Goal: Communication & Community: Participate in discussion

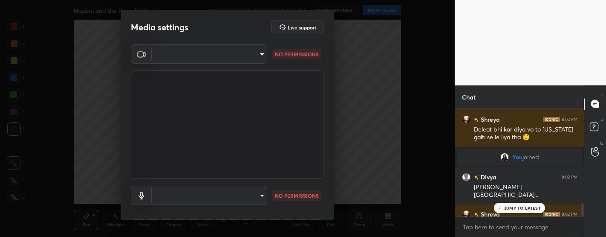
scroll to position [3, 3]
type textarea "x"
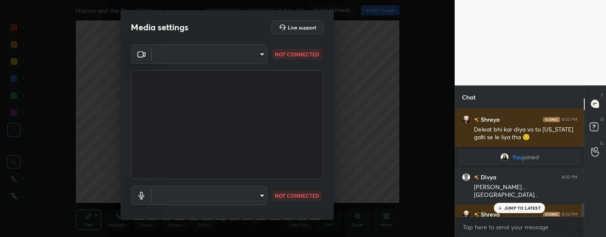
click at [264, 109] on video at bounding box center [227, 124] width 193 height 108
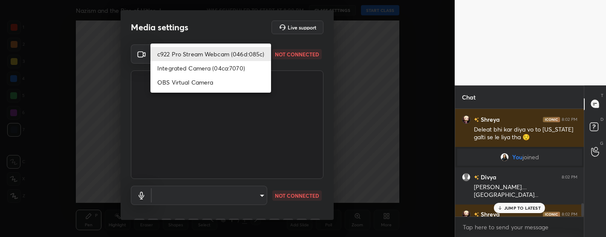
click at [251, 54] on body "1 2 3 4 5 6 7 C X Z C X Z E E Erase all H H Nazism and the Rise of Hitler- I WA…" at bounding box center [303, 118] width 606 height 237
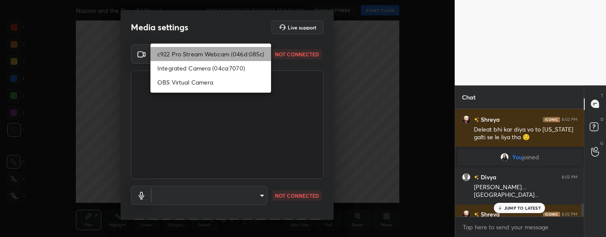
click at [251, 54] on li "c922 Pro Stream Webcam (046d:085c)" at bounding box center [210, 54] width 121 height 14
type input "2ae91e0430c12170493f7084179d87fd6b971bcc25e564b51b6f325393cf4529"
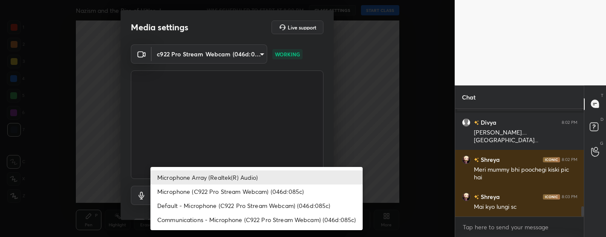
scroll to position [1017, 0]
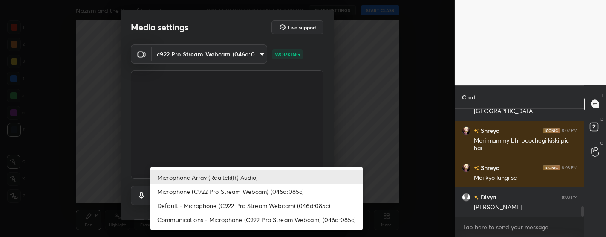
click at [224, 186] on body "1 2 3 4 5 6 7 C X Z C X Z E E Erase all H H Nazism and the Rise of Hitler- I WA…" at bounding box center [303, 118] width 606 height 237
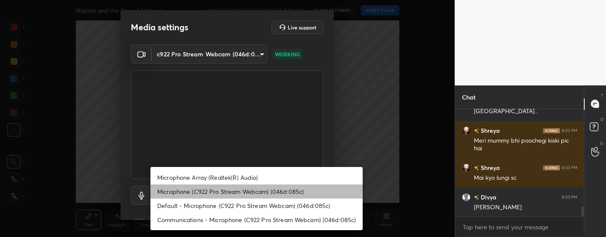
scroll to position [0, 0]
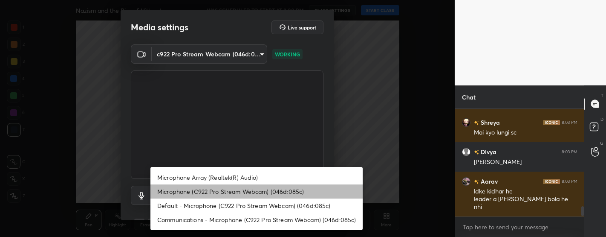
click at [221, 194] on li "Microphone (C922 Pro Stream Webcam) (046d:085c)" at bounding box center [256, 191] width 212 height 14
type input "e21d5de3a9b5e528f1a081442a78127f307b219695c4a805fddfe3d111286018"
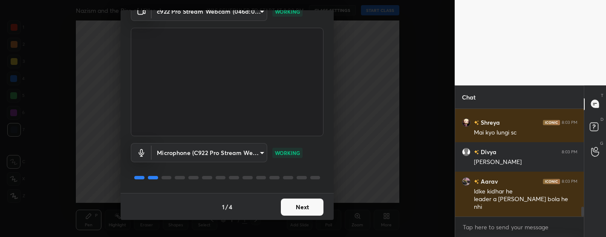
click at [295, 209] on button "Next" at bounding box center [302, 206] width 43 height 17
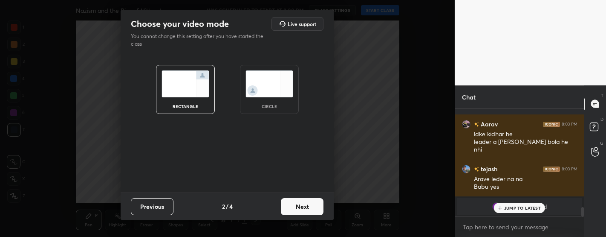
click at [101, 123] on div "Choose your video mode Live support You cannot change this setting after you ha…" at bounding box center [227, 118] width 455 height 237
click at [262, 105] on div "circle" at bounding box center [269, 106] width 34 height 4
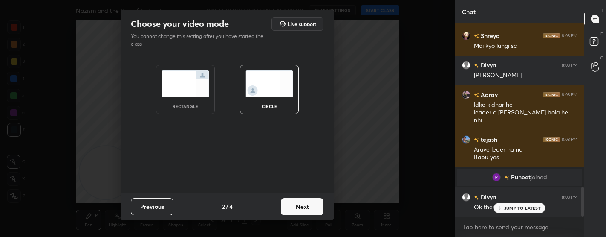
click at [304, 211] on button "Next" at bounding box center [302, 206] width 43 height 17
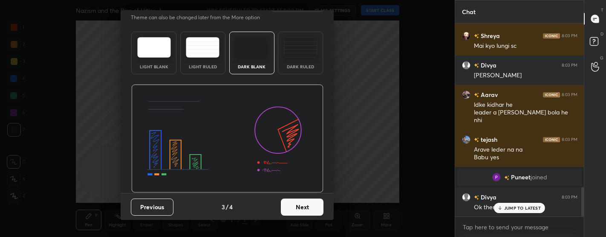
click at [296, 207] on button "Next" at bounding box center [302, 206] width 43 height 17
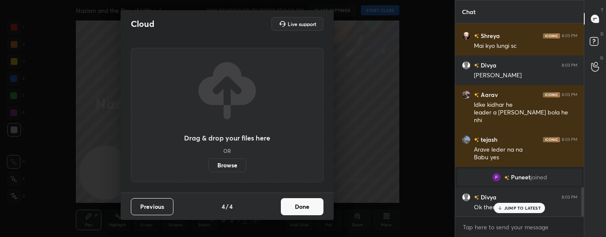
click at [296, 207] on button "Done" at bounding box center [302, 206] width 43 height 17
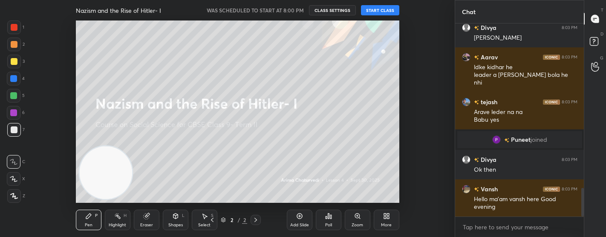
click at [388, 10] on button "START CLASS" at bounding box center [380, 10] width 38 height 10
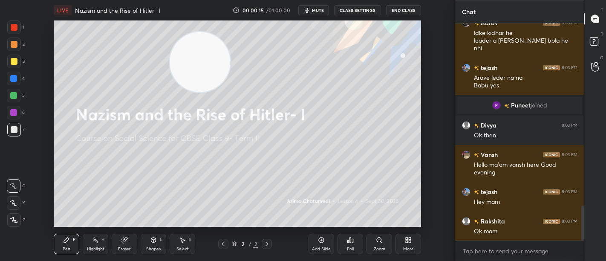
drag, startPoint x: 94, startPoint y: 187, endPoint x: 209, endPoint y: 53, distance: 176.8
click at [209, 53] on video at bounding box center [200, 62] width 60 height 60
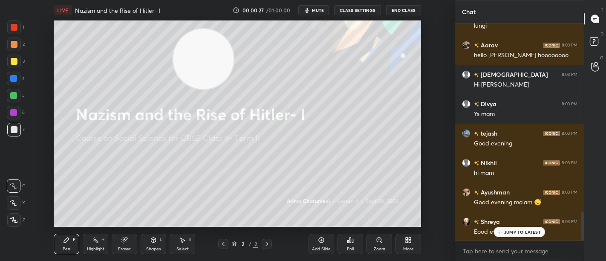
scroll to position [1407, 0]
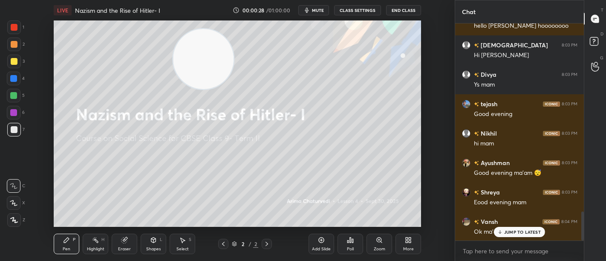
click at [313, 9] on button "mute" at bounding box center [313, 10] width 31 height 10
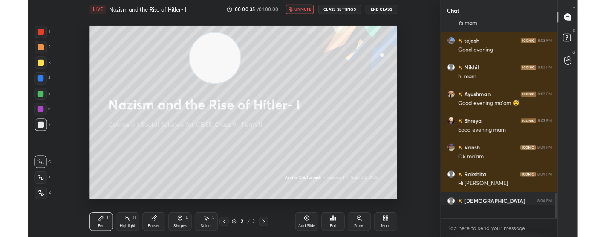
scroll to position [119, 127]
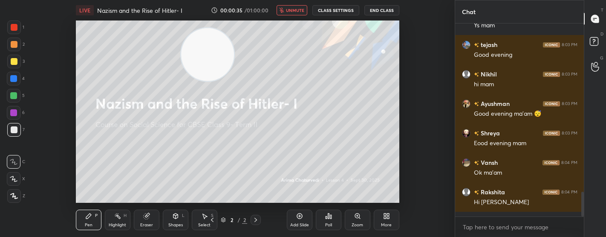
type textarea "x"
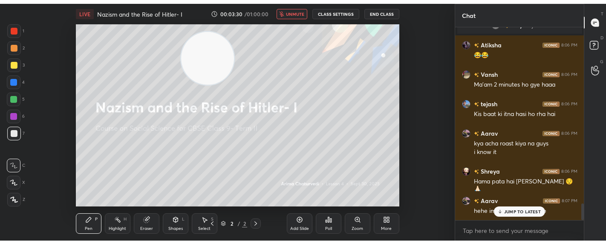
scroll to position [2096, 0]
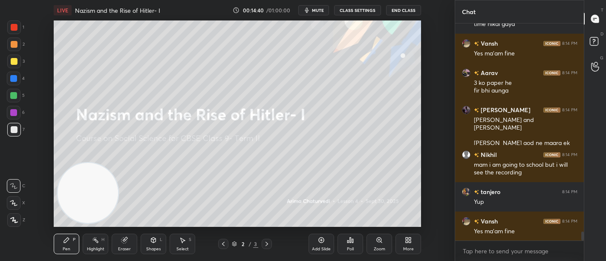
scroll to position [5065, 0]
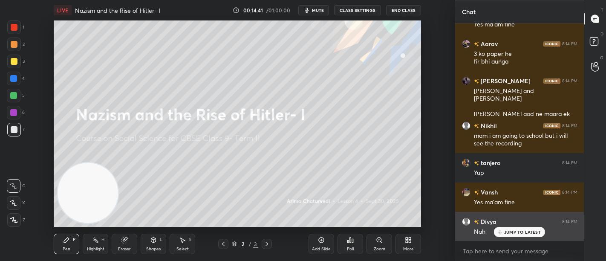
click at [522, 233] on p "JUMP TO LATEST" at bounding box center [522, 231] width 37 height 5
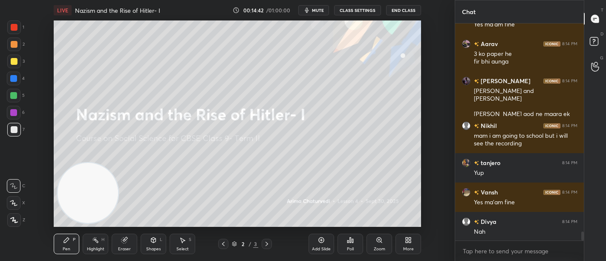
scroll to position [5095, 0]
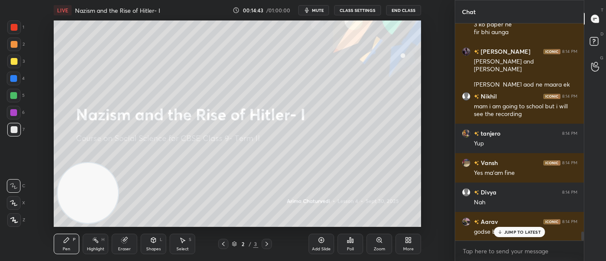
click at [119, 245] on div "Eraser" at bounding box center [125, 244] width 26 height 20
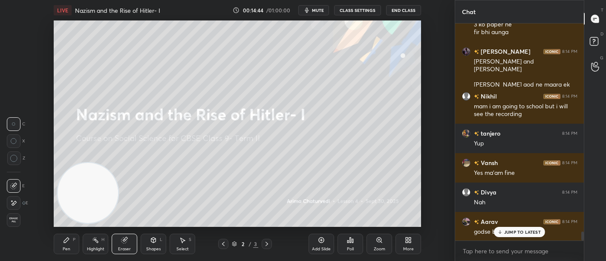
click at [15, 222] on span "Erase all" at bounding box center [13, 220] width 13 height 6
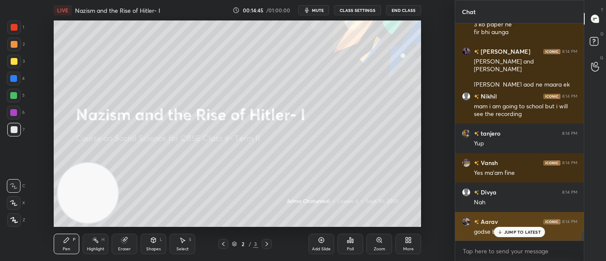
click at [535, 231] on p "JUMP TO LATEST" at bounding box center [522, 231] width 37 height 5
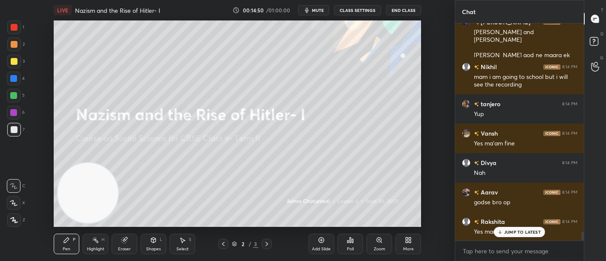
scroll to position [5124, 0]
click at [412, 247] on div "More" at bounding box center [408, 249] width 11 height 4
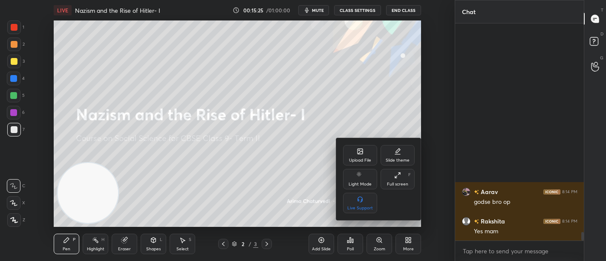
scroll to position [5339, 0]
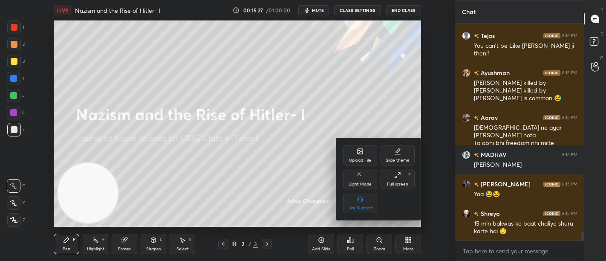
click at [361, 151] on icon at bounding box center [360, 152] width 5 height 3
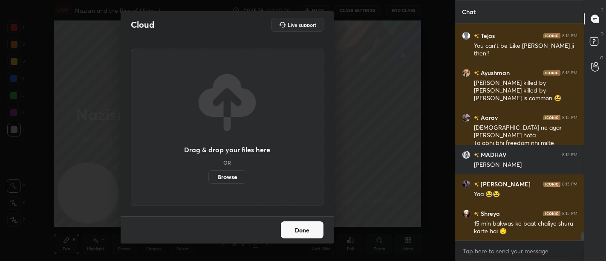
click at [217, 182] on label "Browse" at bounding box center [227, 177] width 38 height 14
click at [208, 182] on input "Browse" at bounding box center [208, 177] width 0 height 14
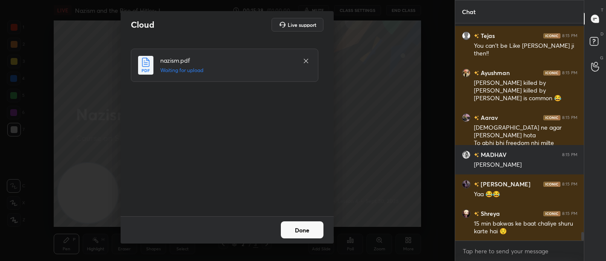
scroll to position [5384, 0]
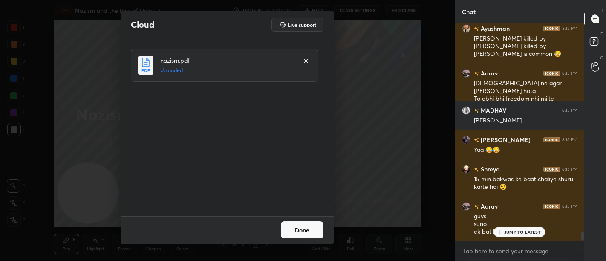
click at [316, 227] on button "Done" at bounding box center [302, 229] width 43 height 17
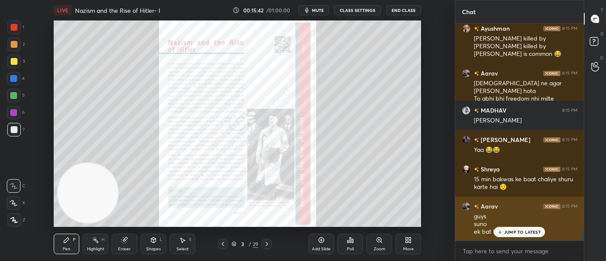
click at [518, 228] on div "JUMP TO LATEST" at bounding box center [519, 232] width 51 height 10
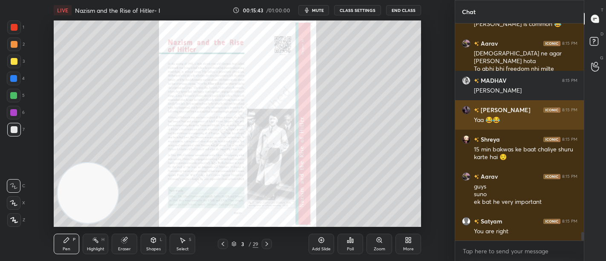
scroll to position [5414, 0]
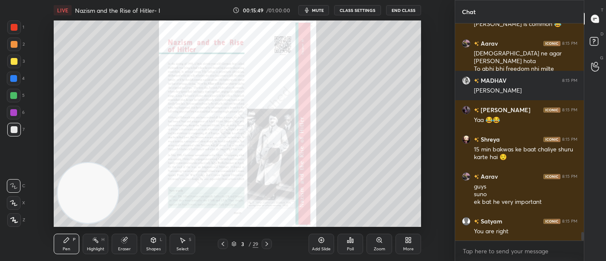
click at [120, 247] on div "Eraser" at bounding box center [124, 249] width 13 height 4
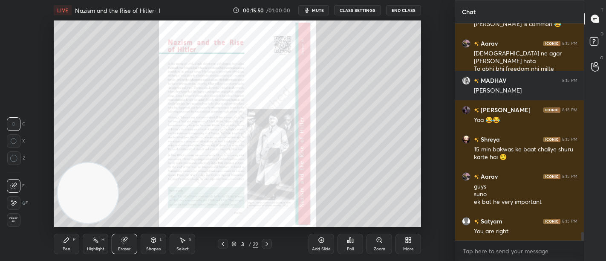
click at [64, 249] on div "Pen" at bounding box center [67, 249] width 8 height 4
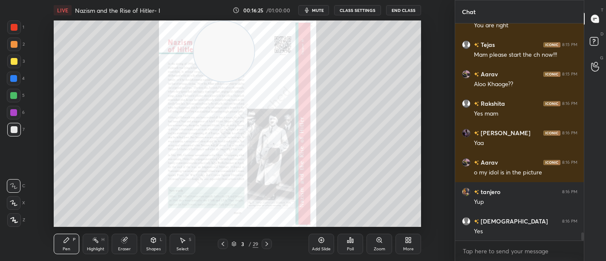
scroll to position [5649, 0]
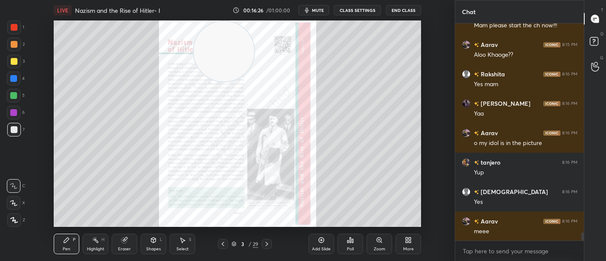
click at [226, 242] on div at bounding box center [223, 244] width 10 height 10
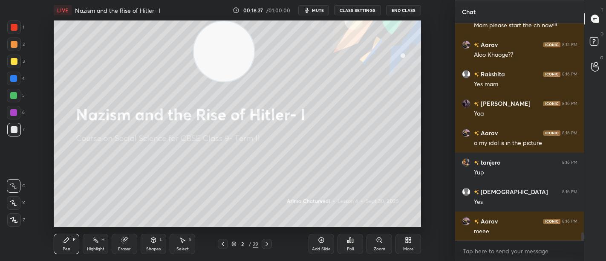
click at [323, 240] on icon at bounding box center [321, 240] width 7 height 7
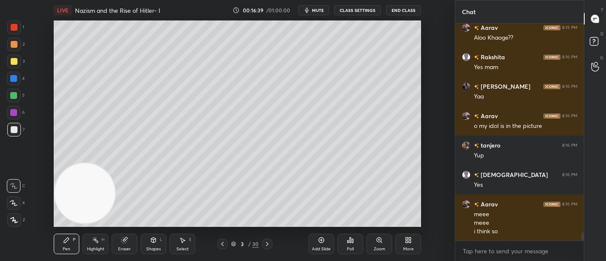
scroll to position [5674, 0]
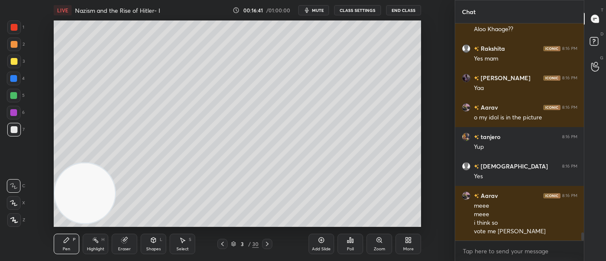
click at [7, 67] on div "3" at bounding box center [15, 62] width 17 height 14
click at [14, 61] on div at bounding box center [14, 61] width 7 height 7
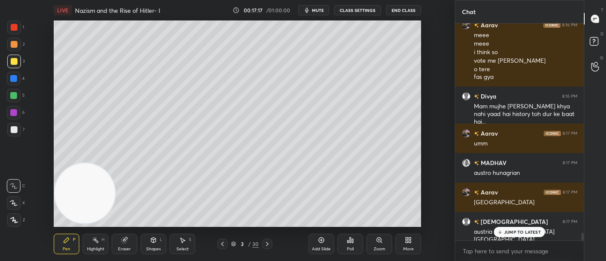
scroll to position [5874, 0]
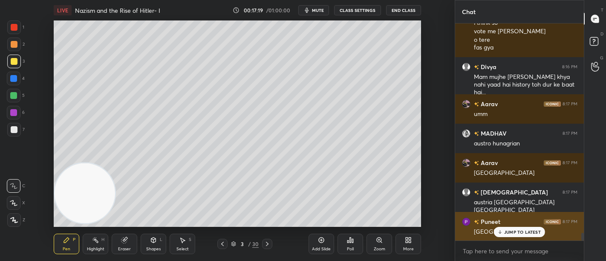
click at [517, 233] on p "JUMP TO LATEST" at bounding box center [522, 231] width 37 height 5
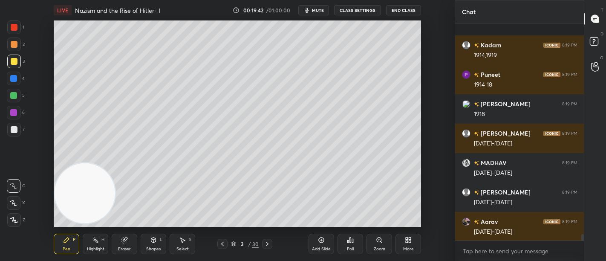
scroll to position [7325, 0]
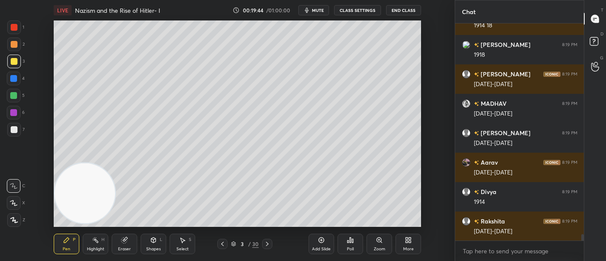
click at [16, 45] on div at bounding box center [14, 44] width 7 height 7
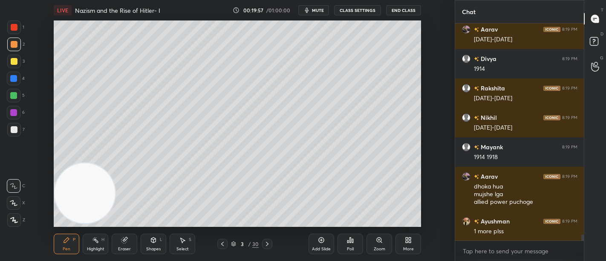
scroll to position [7487, 0]
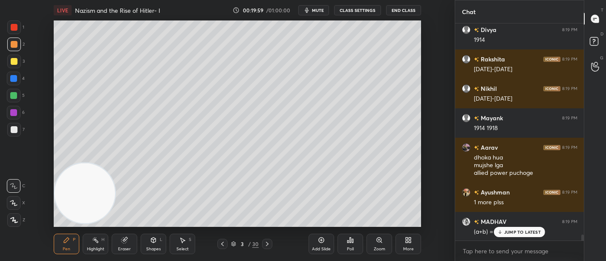
click at [16, 26] on div at bounding box center [14, 27] width 7 height 7
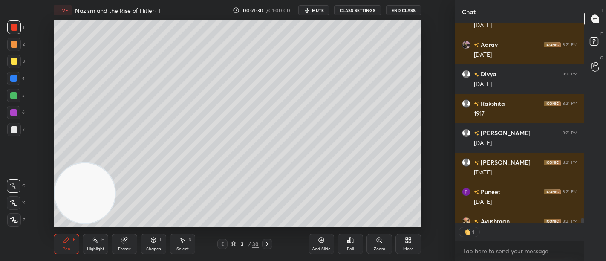
scroll to position [8080, 0]
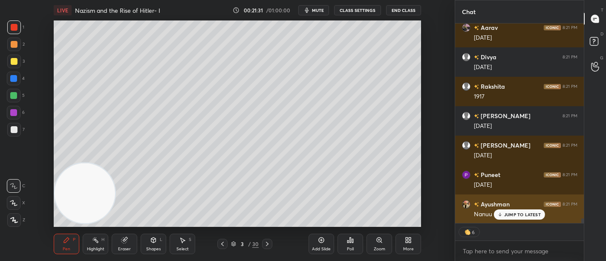
click at [517, 215] on p "JUMP TO LATEST" at bounding box center [522, 214] width 37 height 5
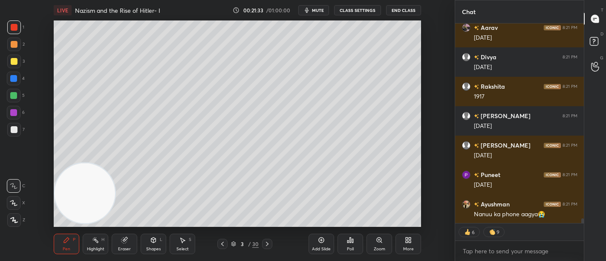
click at [413, 244] on div "More" at bounding box center [409, 244] width 26 height 20
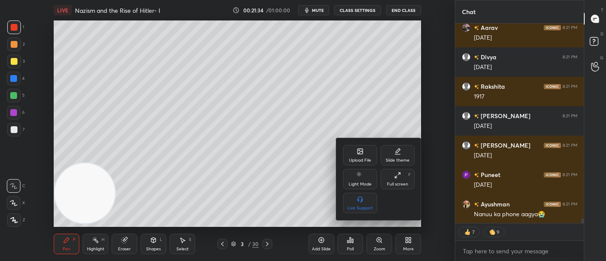
click at [353, 160] on div "Upload File" at bounding box center [360, 160] width 22 height 4
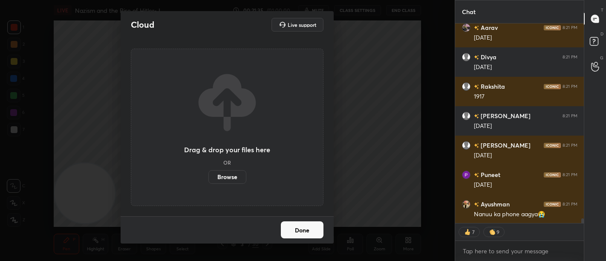
click at [228, 177] on label "Browse" at bounding box center [227, 177] width 38 height 14
click at [208, 177] on input "Browse" at bounding box center [208, 177] width 0 height 14
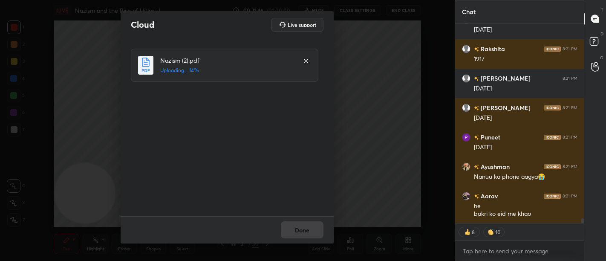
scroll to position [8126, 0]
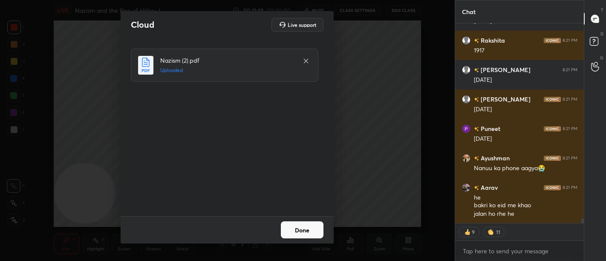
click at [315, 227] on button "Done" at bounding box center [302, 229] width 43 height 17
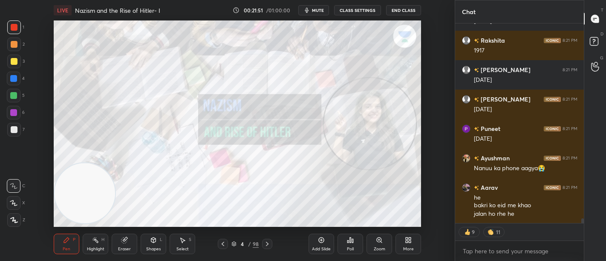
click at [230, 245] on div "4 / 98" at bounding box center [245, 244] width 55 height 10
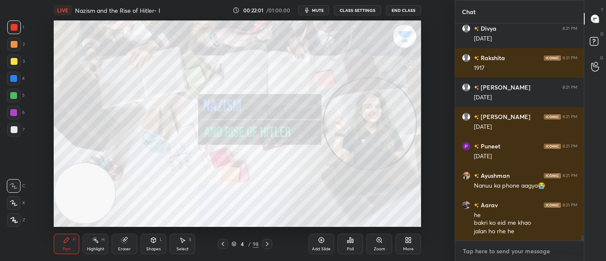
click at [525, 254] on textarea at bounding box center [520, 251] width 116 height 14
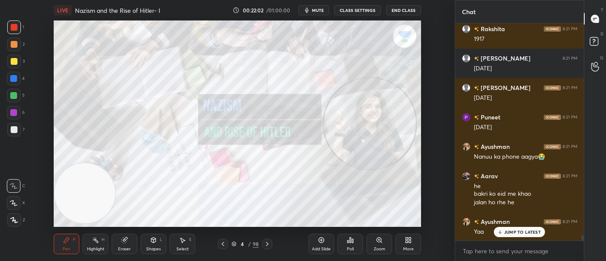
click at [521, 234] on div "Nikhil 8:20 PM 1914 tanjero 8:20 PM 2 March 1917 MADHAV 8:20 PM 2 march 1917 Aa…" at bounding box center [519, 131] width 129 height 217
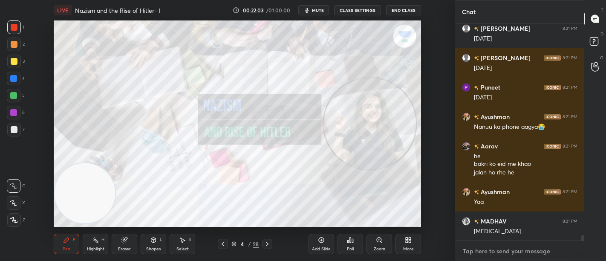
click at [519, 256] on textarea at bounding box center [520, 251] width 116 height 14
type textarea "x"
paste textarea "[URL][DOMAIN_NAME]"
type textarea "[URL][DOMAIN_NAME]"
type textarea "x"
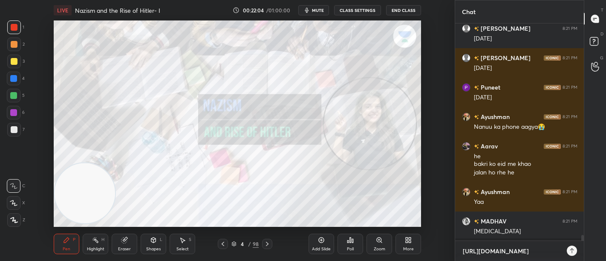
scroll to position [144, 127]
click at [551, 250] on textarea "[URL][DOMAIN_NAME]" at bounding box center [511, 251] width 98 height 14
type textarea "[URL][DOMAIN_NAME]"
click at [569, 249] on icon at bounding box center [570, 250] width 7 height 7
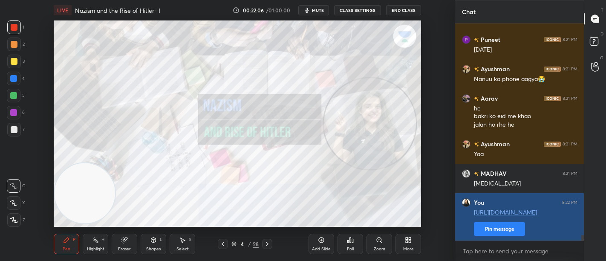
click at [487, 228] on button "Pin message" at bounding box center [499, 229] width 51 height 14
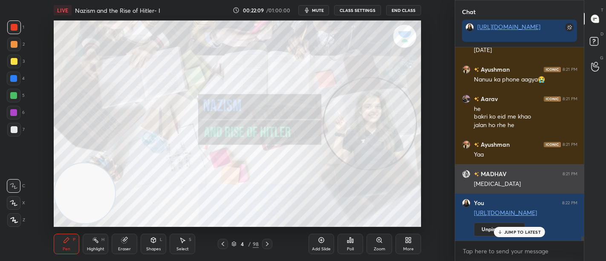
scroll to position [8268, 0]
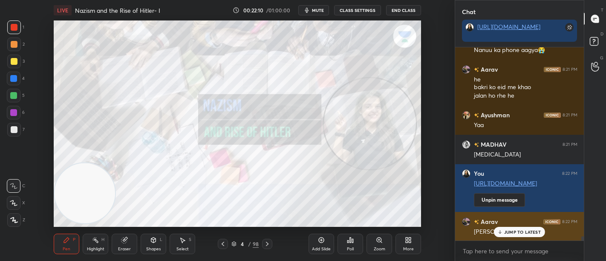
click at [521, 228] on div "JUMP TO LATEST" at bounding box center [519, 232] width 51 height 10
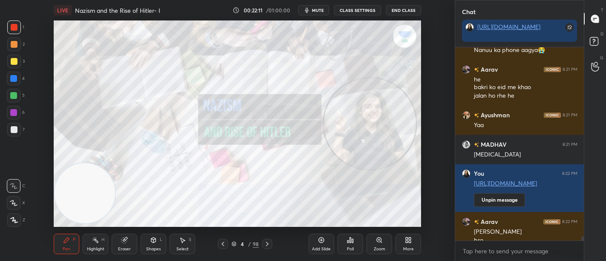
scroll to position [8277, 0]
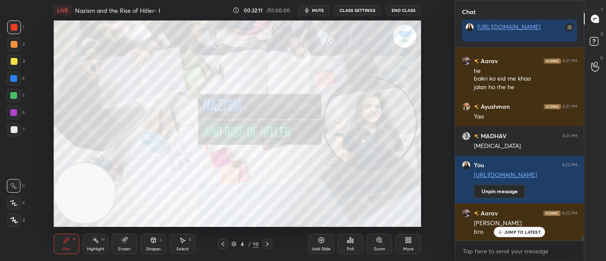
click at [268, 243] on icon at bounding box center [267, 243] width 7 height 7
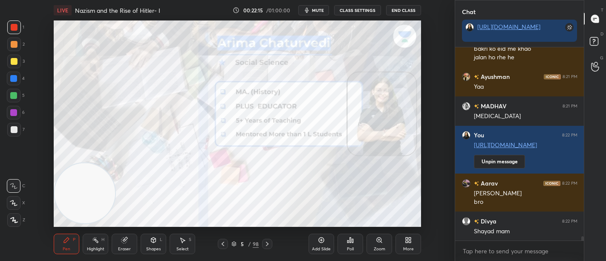
scroll to position [8336, 0]
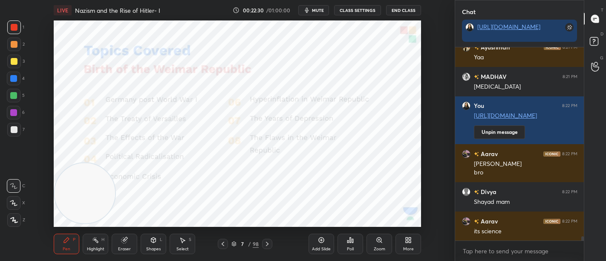
click at [268, 244] on icon at bounding box center [267, 244] width 3 height 4
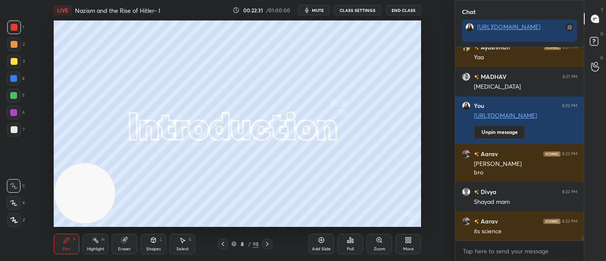
click at [316, 247] on div "Add Slide" at bounding box center [321, 249] width 19 height 4
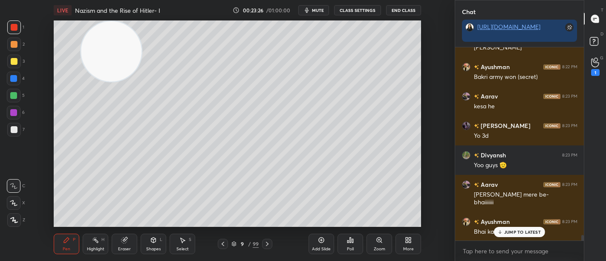
scroll to position [6570, 0]
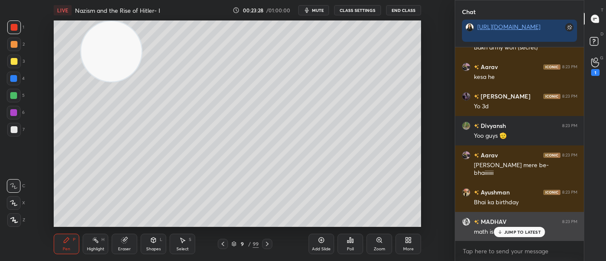
click at [524, 233] on p "JUMP TO LATEST" at bounding box center [522, 231] width 37 height 5
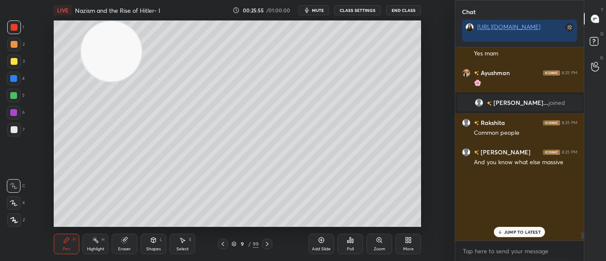
scroll to position [7037, 0]
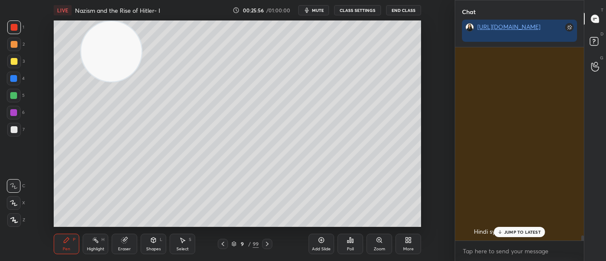
click at [522, 234] on p "JUMP TO LATEST" at bounding box center [522, 231] width 37 height 5
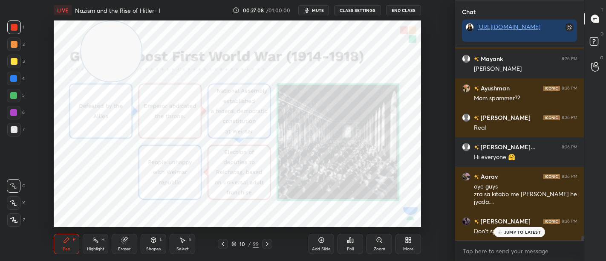
scroll to position [7498, 0]
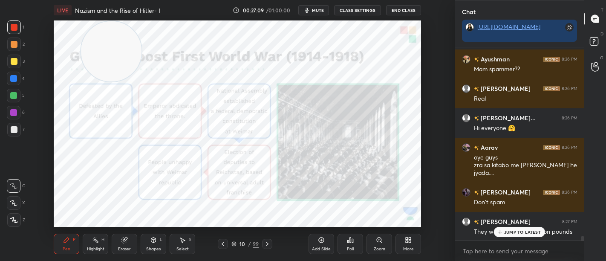
click at [319, 10] on span "mute" at bounding box center [318, 10] width 12 height 6
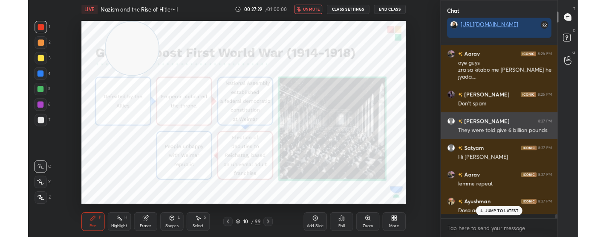
scroll to position [42447, 42209]
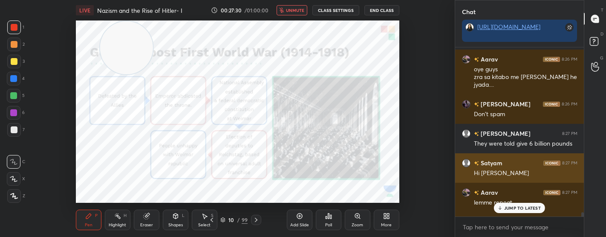
type textarea "x"
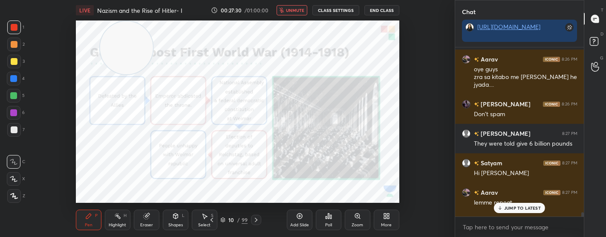
scroll to position [7611, 0]
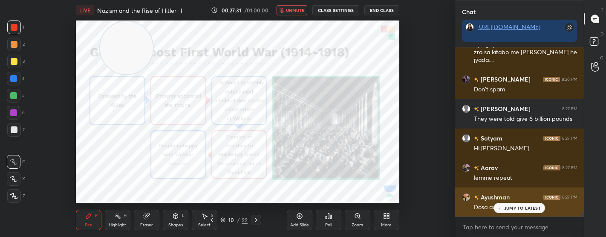
click at [503, 207] on icon at bounding box center [500, 207] width 6 height 5
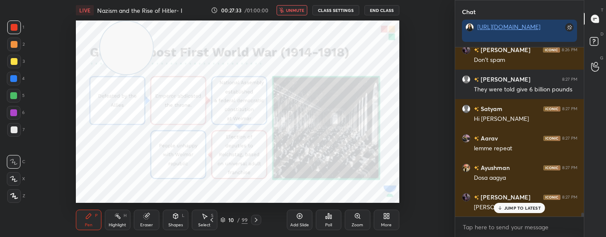
scroll to position [7677, 0]
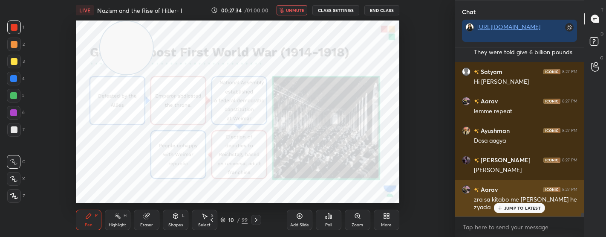
click at [505, 207] on p "JUMP TO LATEST" at bounding box center [522, 207] width 37 height 5
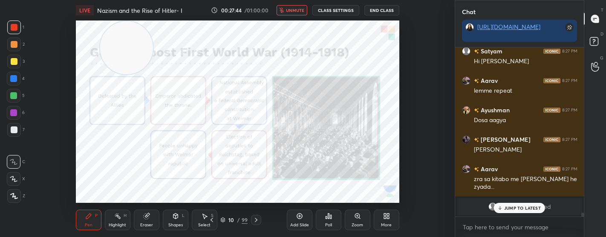
scroll to position [7279, 0]
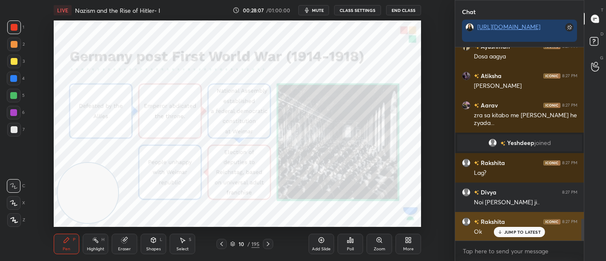
click at [521, 231] on p "JUMP TO LATEST" at bounding box center [522, 231] width 37 height 5
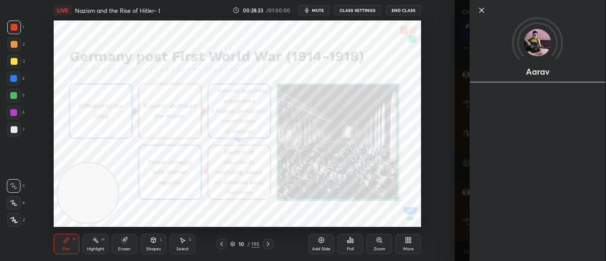
scroll to position [1714, 0]
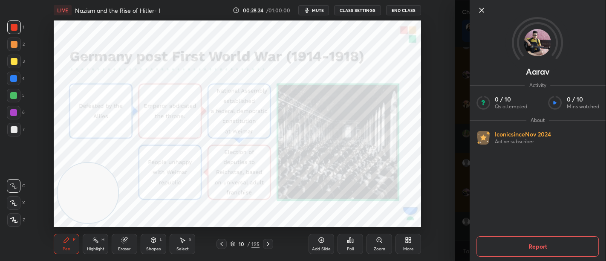
click at [422, 163] on div "Setting up your live class Poll for secs No correct answer Start poll" at bounding box center [237, 123] width 421 height 206
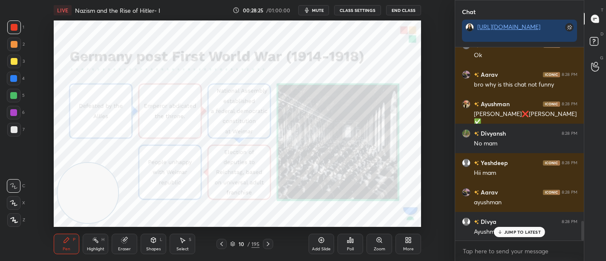
scroll to position [1743, 0]
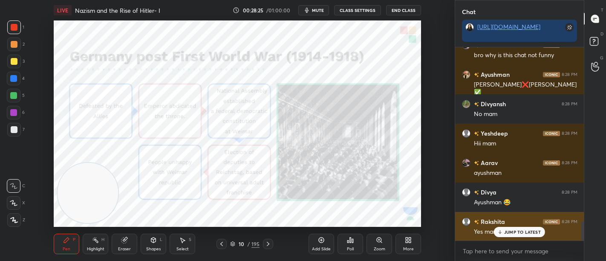
click at [516, 234] on p "JUMP TO LATEST" at bounding box center [522, 231] width 37 height 5
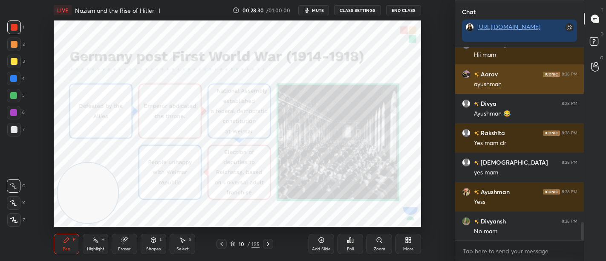
scroll to position [1861, 0]
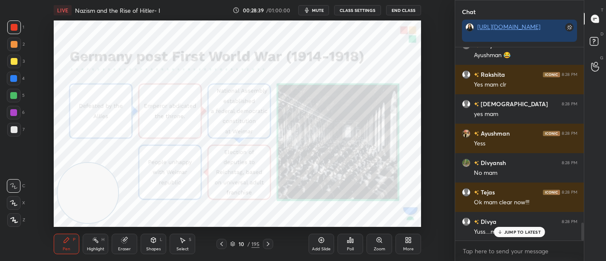
click at [236, 240] on div "10 / 195" at bounding box center [244, 244] width 29 height 8
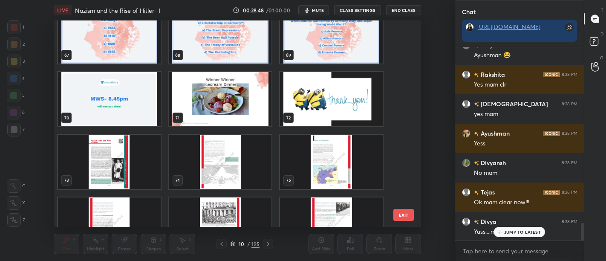
click at [116, 162] on img "grid" at bounding box center [109, 162] width 103 height 54
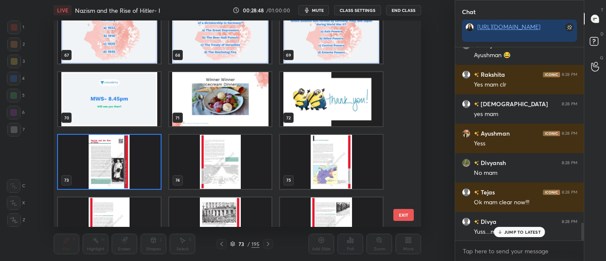
click at [116, 166] on img "grid" at bounding box center [109, 162] width 103 height 54
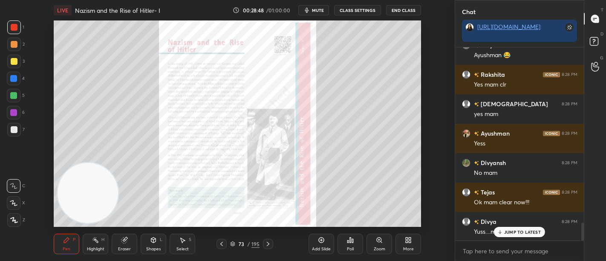
click at [120, 172] on img "grid" at bounding box center [109, 162] width 103 height 54
click at [380, 247] on div "Zoom" at bounding box center [380, 249] width 12 height 4
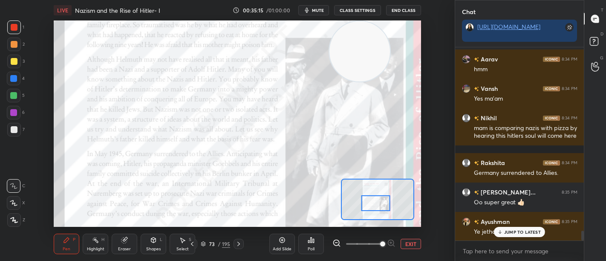
scroll to position [3680, 0]
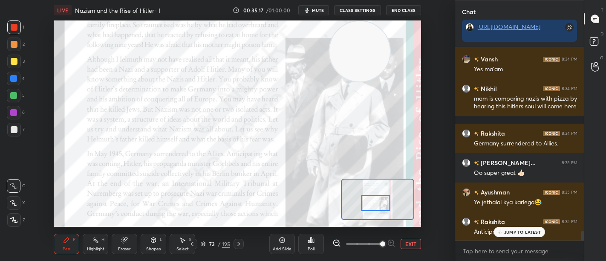
click at [203, 244] on icon at bounding box center [203, 243] width 5 height 5
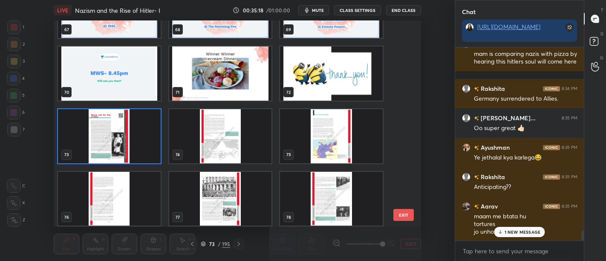
scroll to position [1415, 0]
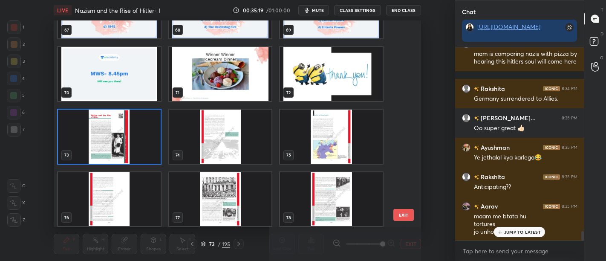
click at [232, 145] on img "grid" at bounding box center [220, 137] width 103 height 54
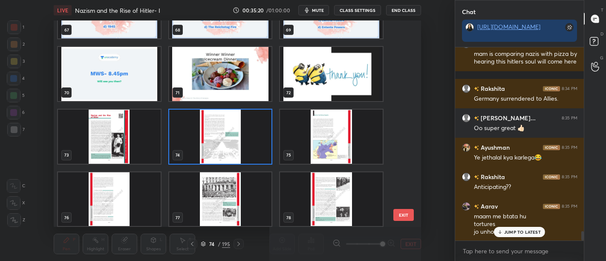
click at [232, 148] on img "grid" at bounding box center [220, 137] width 103 height 54
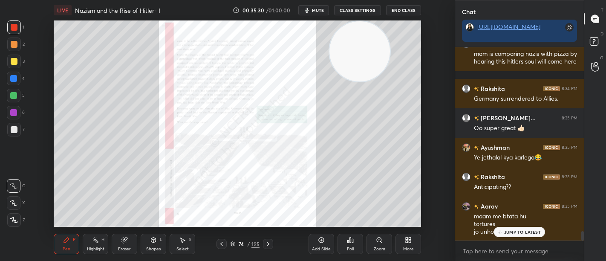
scroll to position [3723, 0]
click at [504, 231] on p "JUMP TO LATEST" at bounding box center [522, 231] width 37 height 5
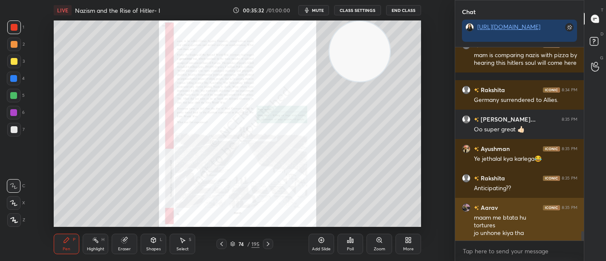
scroll to position [3725, 0]
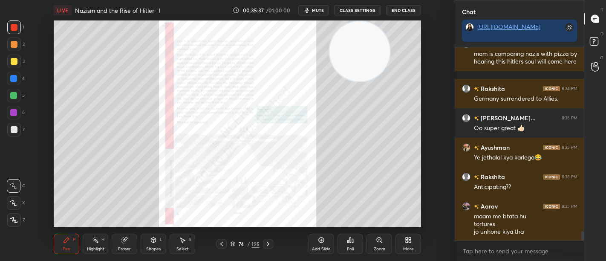
click at [381, 229] on div "Add Slide Poll Zoom More" at bounding box center [365, 244] width 113 height 48
click at [381, 240] on icon at bounding box center [379, 239] width 5 height 5
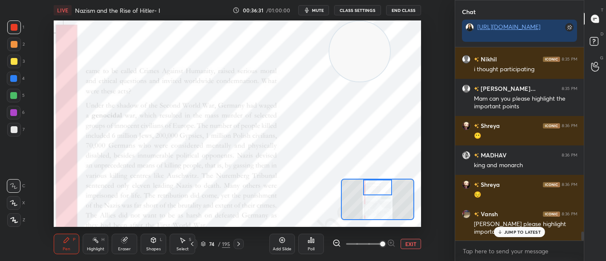
scroll to position [3983, 0]
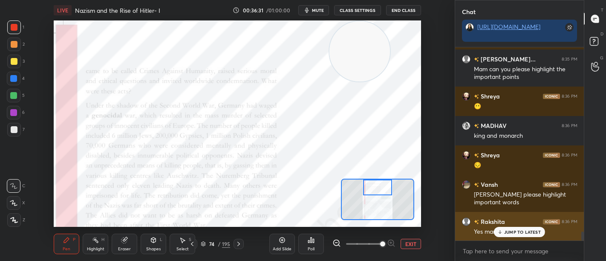
click at [506, 229] on p "JUMP TO LATEST" at bounding box center [522, 231] width 37 height 5
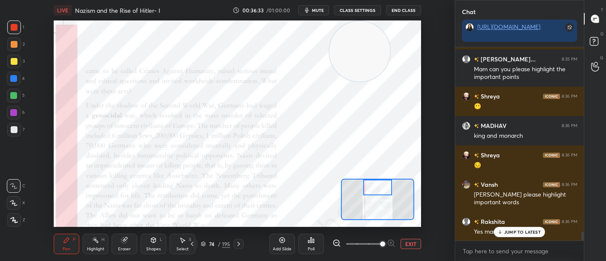
scroll to position [4012, 0]
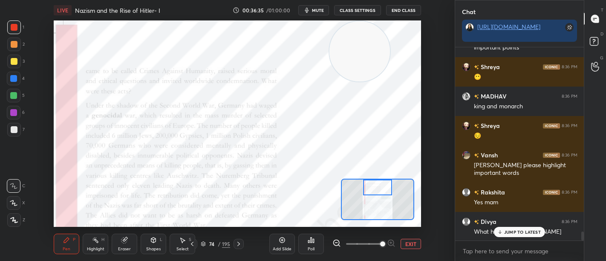
click at [200, 245] on div "74 / 195" at bounding box center [215, 244] width 57 height 10
click at [205, 245] on icon at bounding box center [203, 243] width 5 height 5
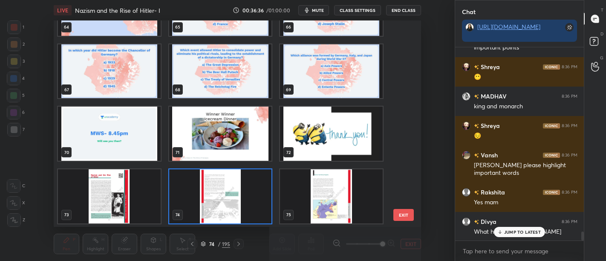
scroll to position [204, 363]
click at [118, 205] on img "grid" at bounding box center [109, 196] width 103 height 54
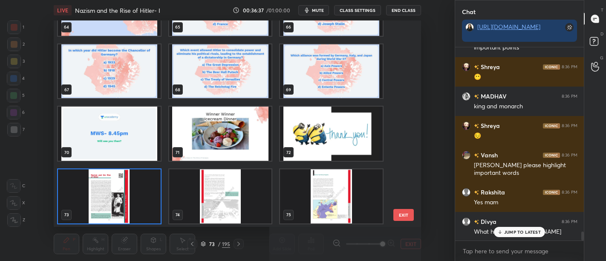
click at [121, 206] on img "grid" at bounding box center [109, 196] width 103 height 54
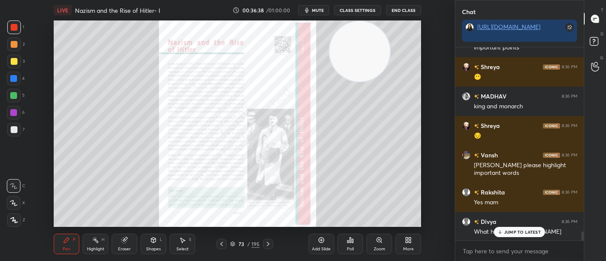
click at [124, 211] on img "grid" at bounding box center [109, 196] width 103 height 54
click at [382, 247] on div "Zoom" at bounding box center [380, 249] width 12 height 4
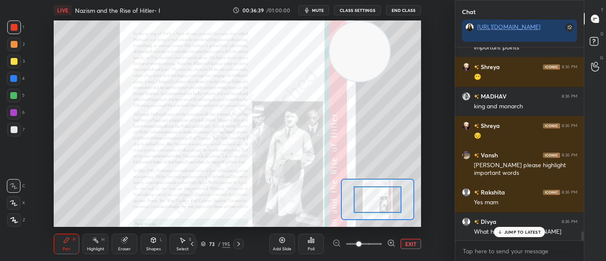
click at [361, 246] on span at bounding box center [358, 243] width 5 height 5
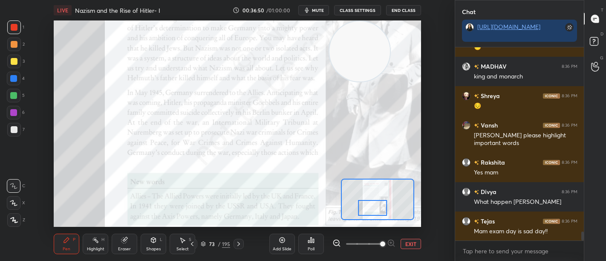
scroll to position [4079, 0]
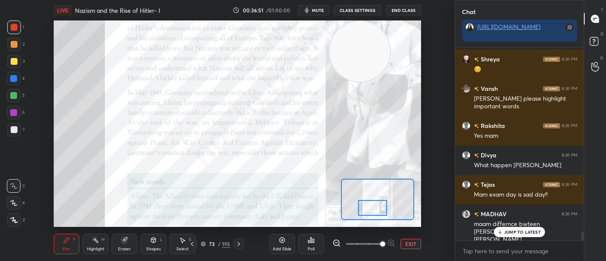
click at [145, 242] on div "Shapes L" at bounding box center [154, 244] width 26 height 20
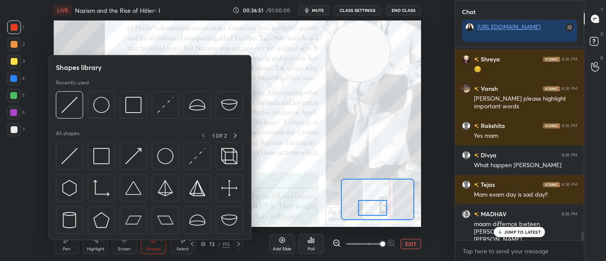
click at [126, 244] on div "Eraser" at bounding box center [125, 244] width 26 height 20
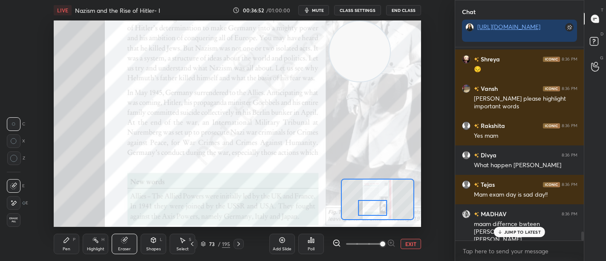
click at [13, 221] on span "Erase all" at bounding box center [13, 220] width 13 height 6
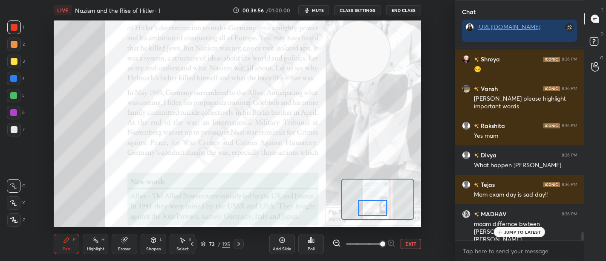
scroll to position [4108, 0]
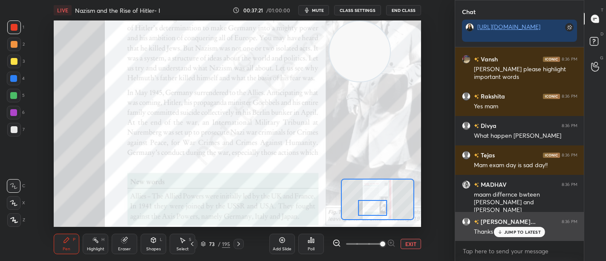
click at [523, 231] on p "JUMP TO LATEST" at bounding box center [522, 231] width 37 height 5
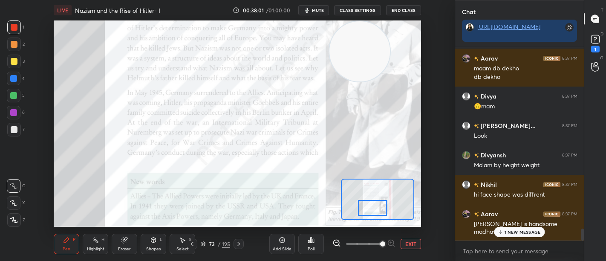
scroll to position [2966, 0]
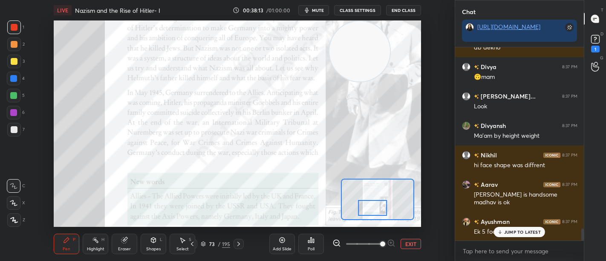
click at [600, 43] on icon at bounding box center [595, 39] width 13 height 13
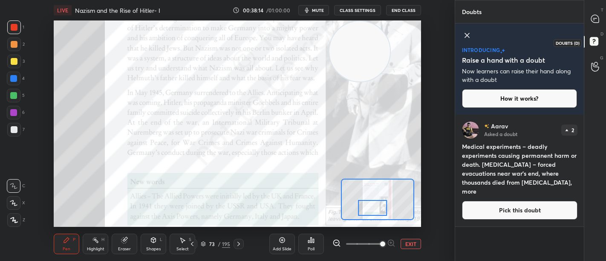
scroll to position [144, 127]
click at [593, 13] on div at bounding box center [595, 18] width 17 height 15
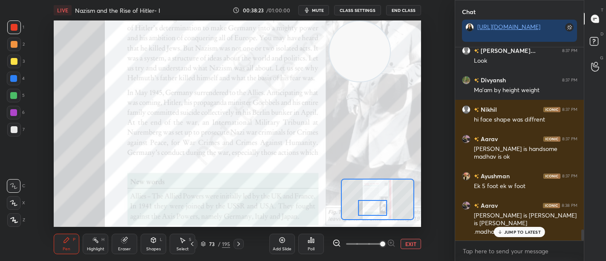
scroll to position [3265, 0]
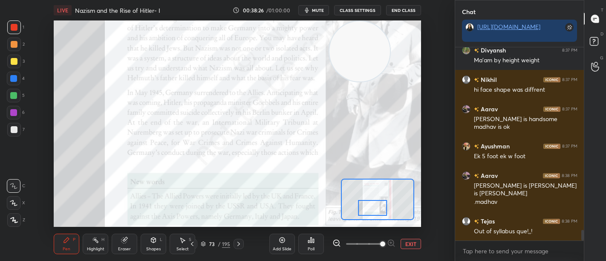
click at [240, 244] on icon at bounding box center [238, 243] width 7 height 7
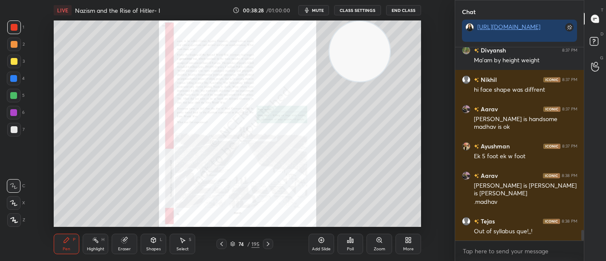
click at [377, 246] on div "Zoom" at bounding box center [380, 244] width 26 height 20
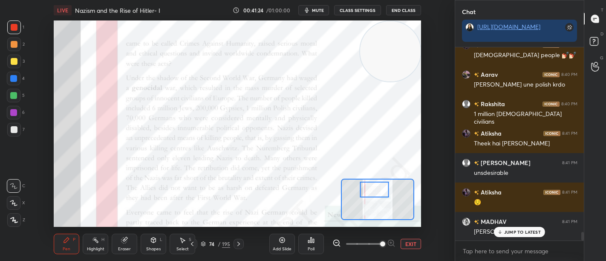
scroll to position [4108, 0]
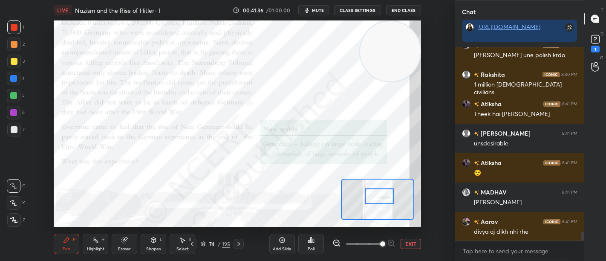
click at [237, 244] on icon at bounding box center [238, 243] width 7 height 7
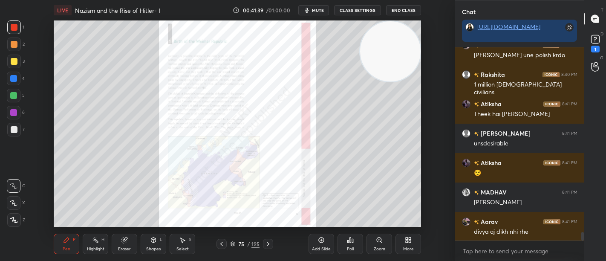
click at [371, 246] on div "Zoom" at bounding box center [380, 244] width 26 height 20
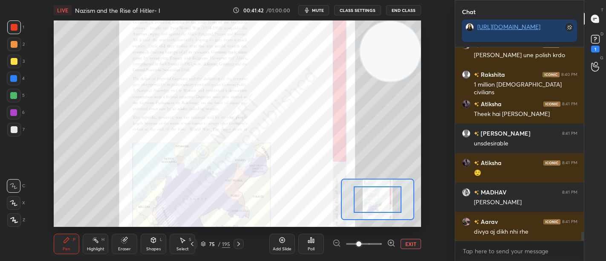
click at [207, 244] on div "75 / 195" at bounding box center [215, 244] width 29 height 8
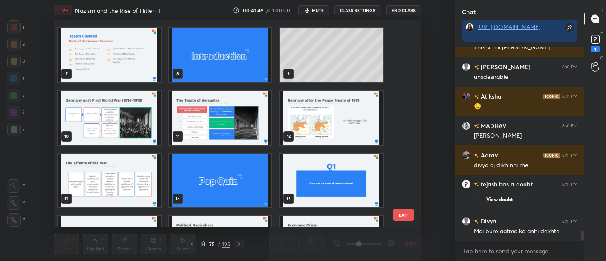
scroll to position [119, 0]
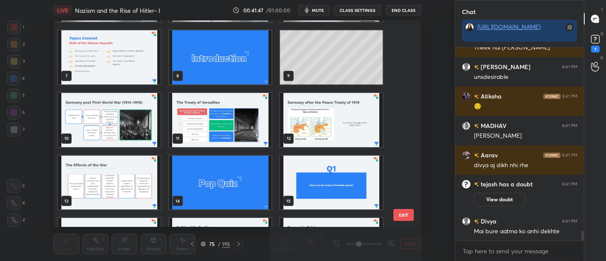
click at [118, 123] on img "grid" at bounding box center [109, 120] width 103 height 54
click at [124, 121] on img "grid" at bounding box center [109, 120] width 103 height 54
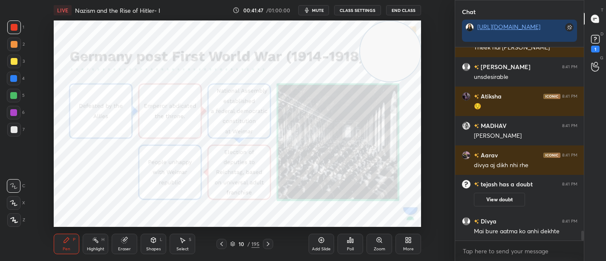
click at [124, 121] on img "grid" at bounding box center [109, 120] width 103 height 54
click at [126, 118] on img "grid" at bounding box center [109, 120] width 103 height 54
click at [513, 200] on button "View doubt" at bounding box center [499, 200] width 51 height 14
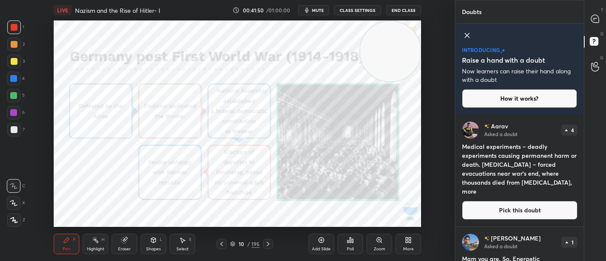
scroll to position [33, 0]
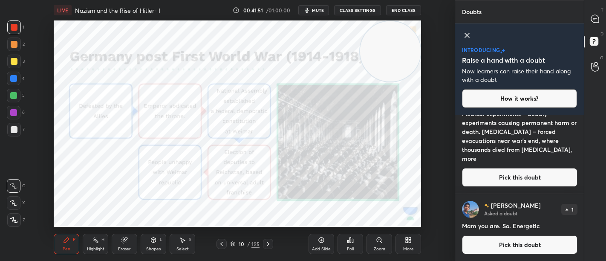
click at [468, 35] on icon at bounding box center [467, 35] width 10 height 10
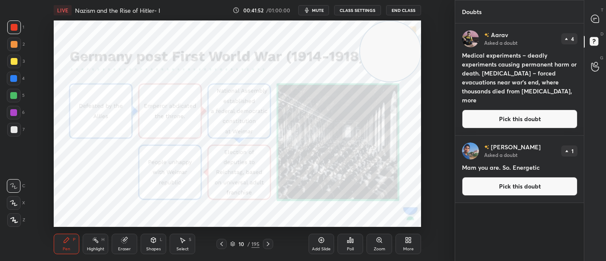
scroll to position [0, 0]
click at [594, 18] on icon at bounding box center [594, 18] width 3 height 0
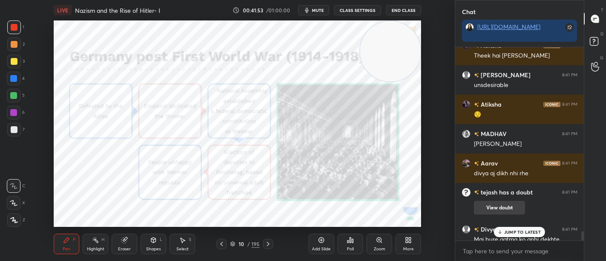
scroll to position [3812, 0]
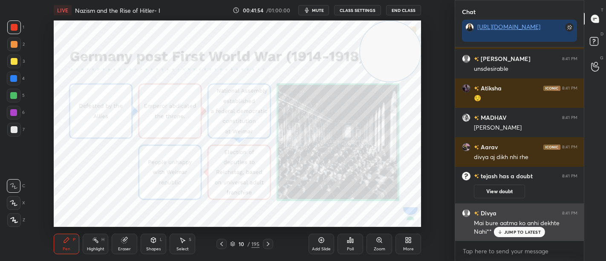
click at [508, 234] on p "JUMP TO LATEST" at bounding box center [522, 231] width 37 height 5
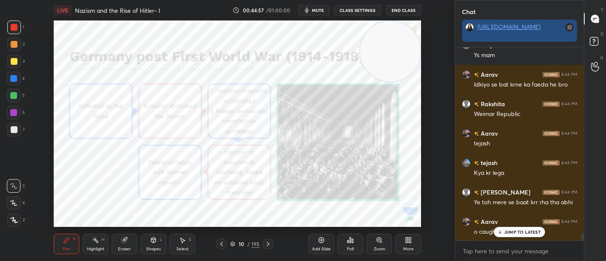
scroll to position [4858, 0]
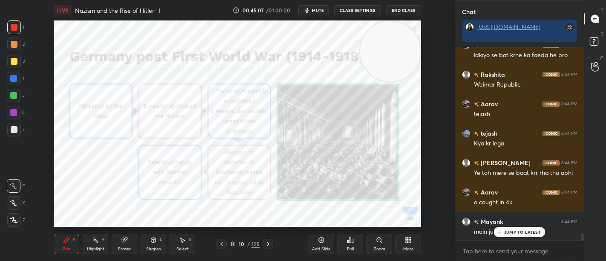
click at [503, 228] on div "JUMP TO LATEST" at bounding box center [519, 232] width 51 height 10
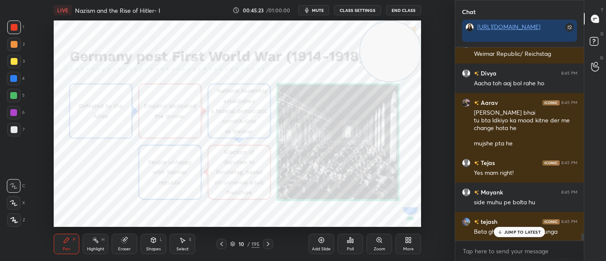
scroll to position [5125, 0]
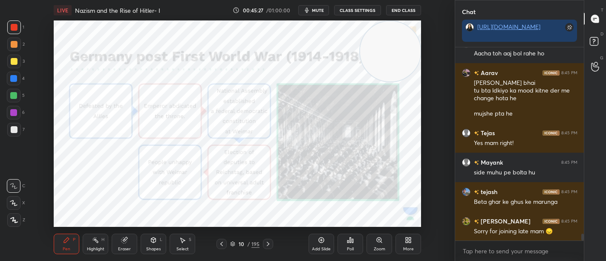
click at [124, 244] on div "Eraser" at bounding box center [125, 244] width 26 height 20
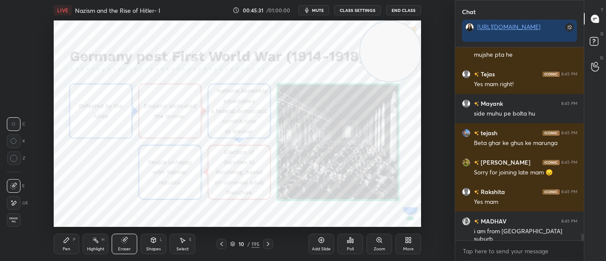
scroll to position [5213, 0]
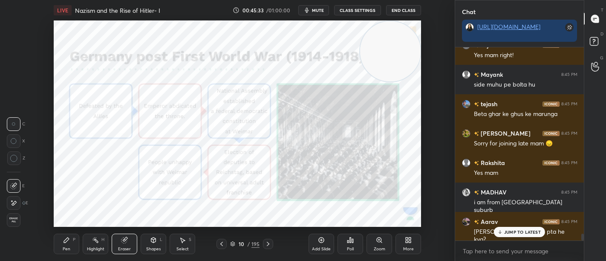
click at [13, 211] on div "Erase all" at bounding box center [14, 218] width 15 height 17
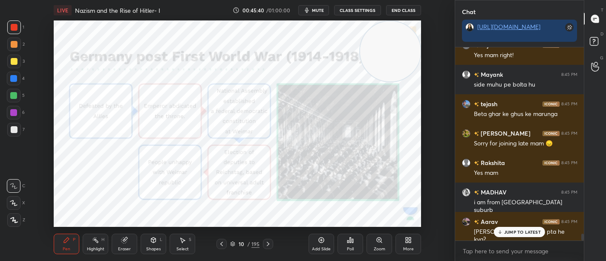
scroll to position [5242, 0]
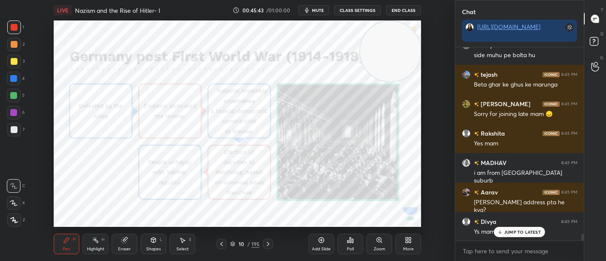
click at [270, 244] on icon at bounding box center [268, 243] width 7 height 7
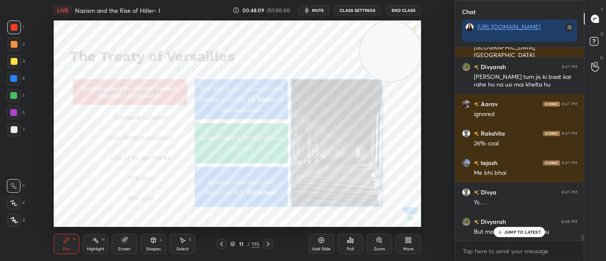
scroll to position [5966, 0]
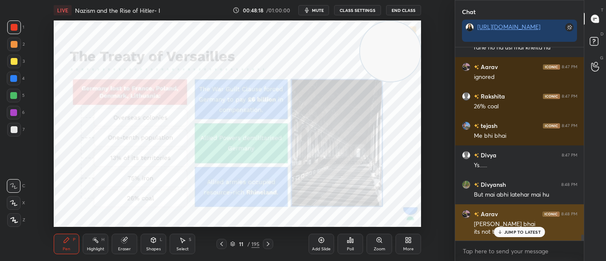
click at [521, 229] on div "JUMP TO LATEST" at bounding box center [519, 232] width 51 height 10
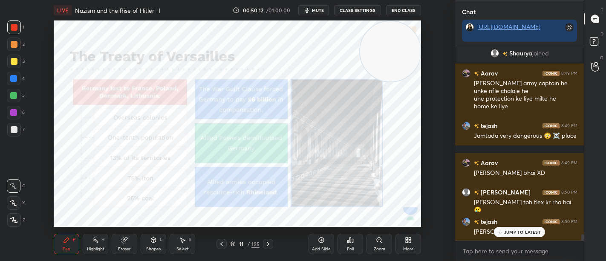
scroll to position [5736, 0]
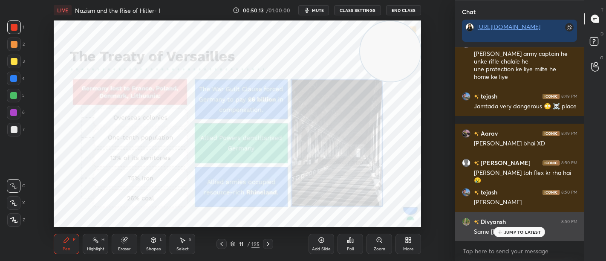
click at [507, 233] on p "JUMP TO LATEST" at bounding box center [522, 231] width 37 height 5
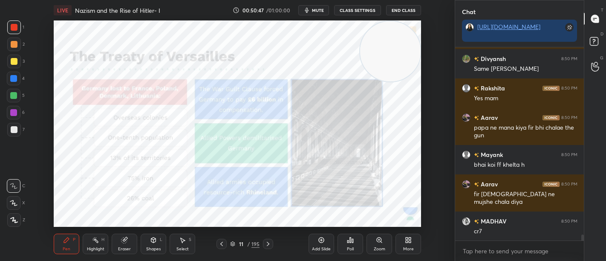
scroll to position [5928, 0]
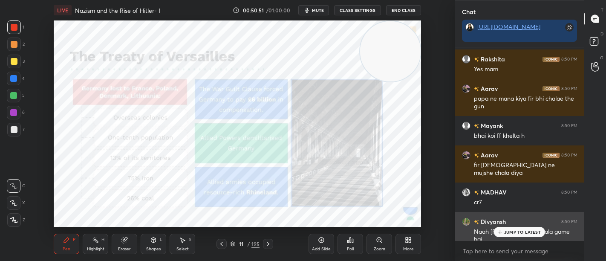
click at [510, 231] on p "JUMP TO LATEST" at bounding box center [522, 231] width 37 height 5
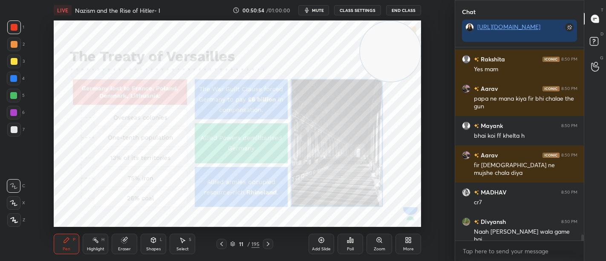
click at [269, 243] on icon at bounding box center [268, 243] width 7 height 7
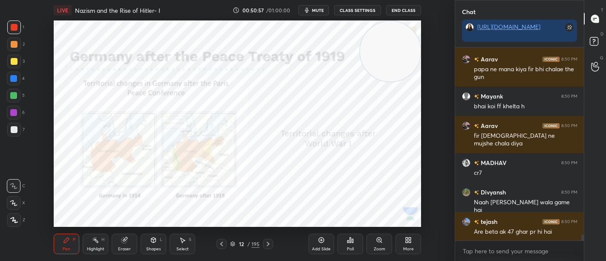
scroll to position [5986, 0]
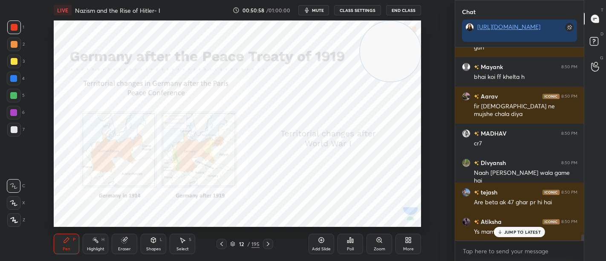
click at [376, 245] on div "Zoom" at bounding box center [380, 244] width 26 height 20
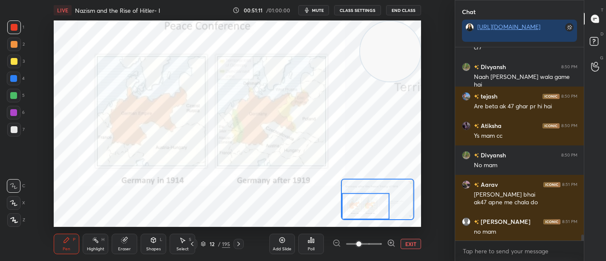
scroll to position [6112, 0]
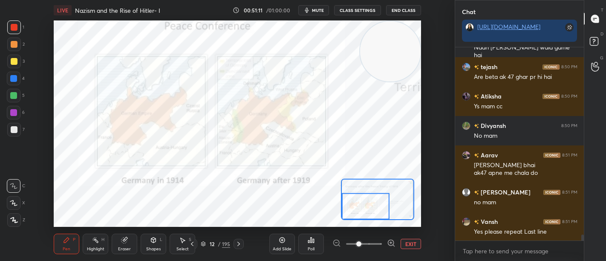
click at [236, 242] on icon at bounding box center [238, 243] width 7 height 7
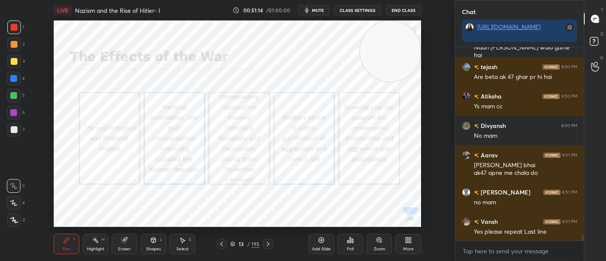
click at [223, 243] on icon at bounding box center [221, 243] width 7 height 7
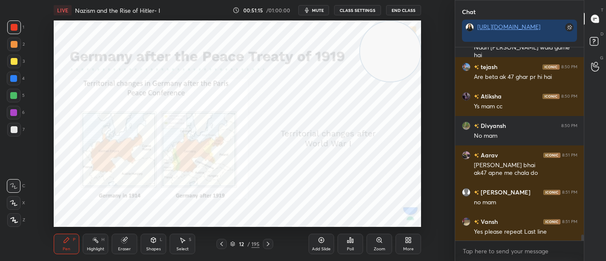
click at [225, 243] on icon at bounding box center [221, 243] width 7 height 7
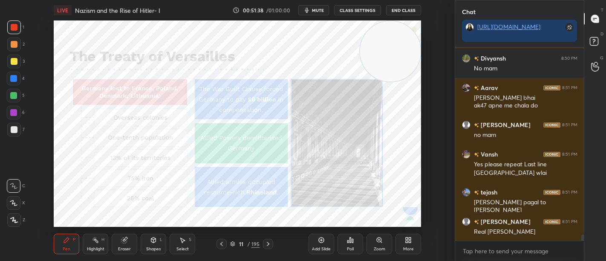
scroll to position [6209, 0]
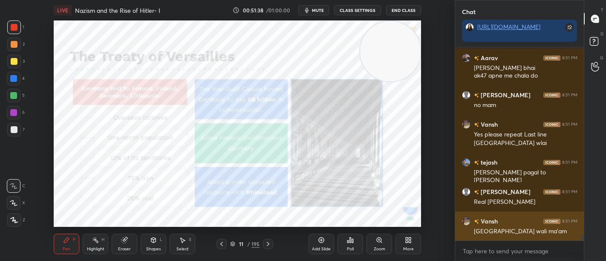
click at [513, 234] on div "Germany wali ma'am" at bounding box center [526, 231] width 104 height 9
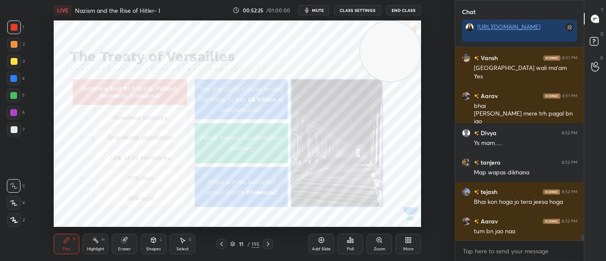
scroll to position [6402, 0]
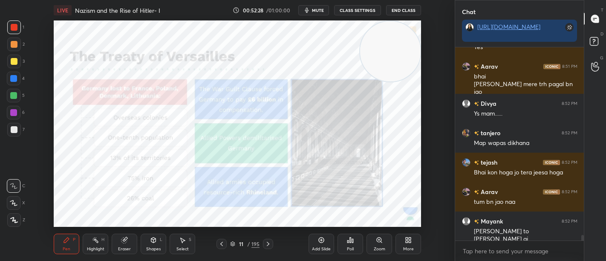
click at [267, 246] on icon at bounding box center [268, 244] width 3 height 4
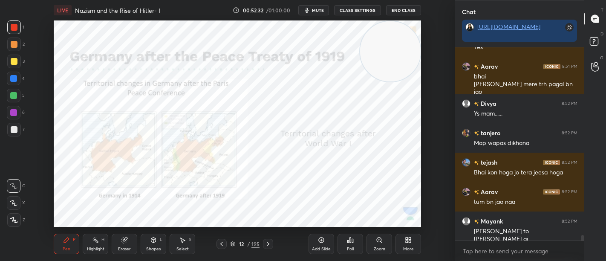
scroll to position [6431, 0]
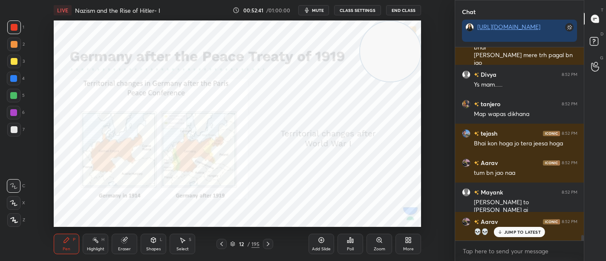
click at [270, 239] on div at bounding box center [268, 244] width 10 height 10
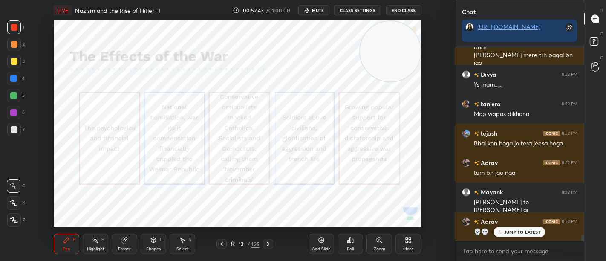
click at [234, 244] on icon at bounding box center [232, 243] width 5 height 5
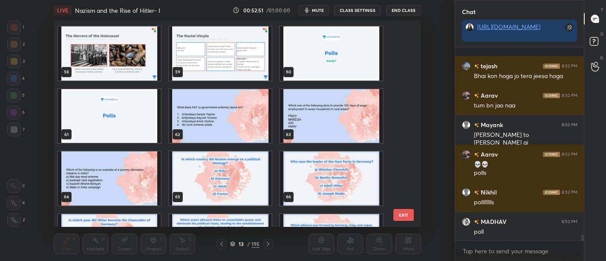
scroll to position [6557, 0]
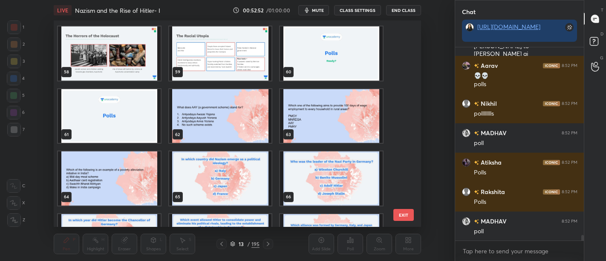
click at [129, 121] on img "grid" at bounding box center [109, 116] width 103 height 54
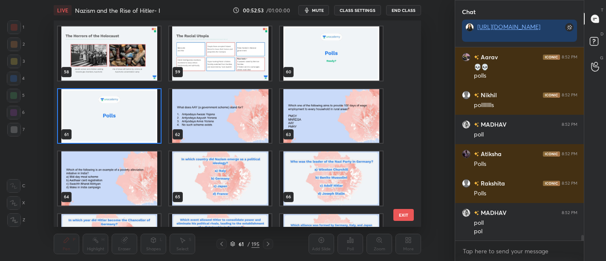
click at [130, 117] on img "grid" at bounding box center [109, 116] width 103 height 54
click at [134, 119] on img "grid" at bounding box center [109, 116] width 103 height 54
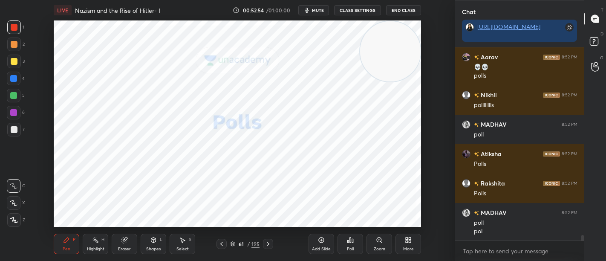
scroll to position [6654, 0]
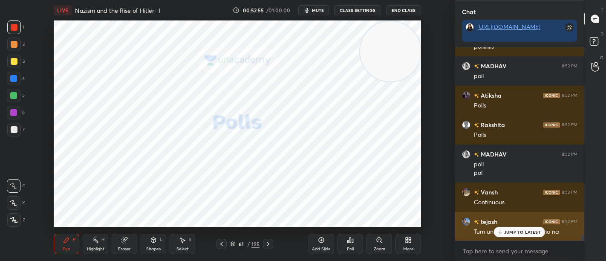
click at [507, 228] on div "Tum unacadmy squad pr ho na" at bounding box center [526, 232] width 104 height 9
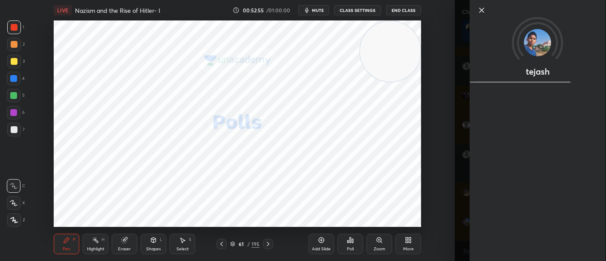
scroll to position [6742, 0]
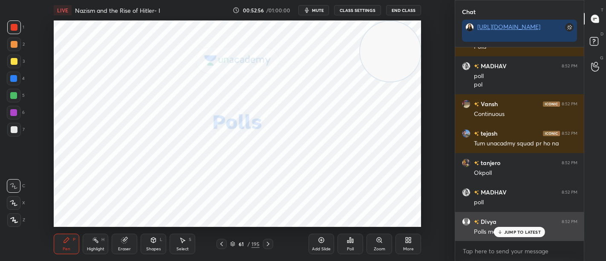
click at [502, 233] on icon at bounding box center [500, 231] width 6 height 5
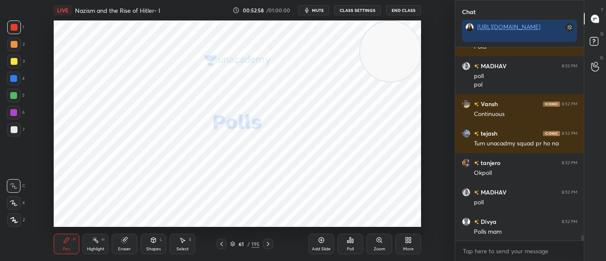
scroll to position [6772, 0]
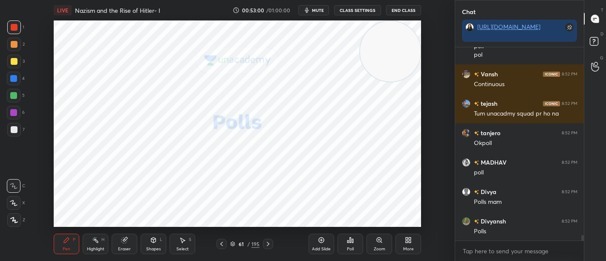
click at [266, 240] on div at bounding box center [268, 244] width 10 height 10
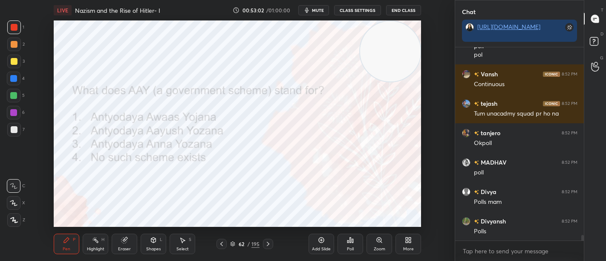
click at [232, 243] on icon at bounding box center [232, 243] width 5 height 5
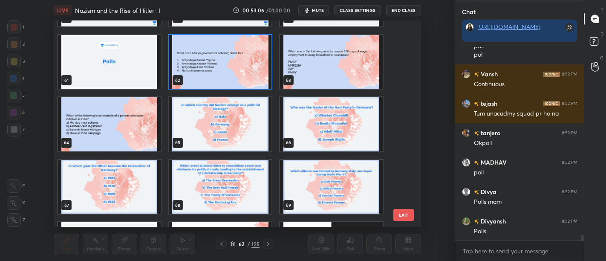
scroll to position [6801, 0]
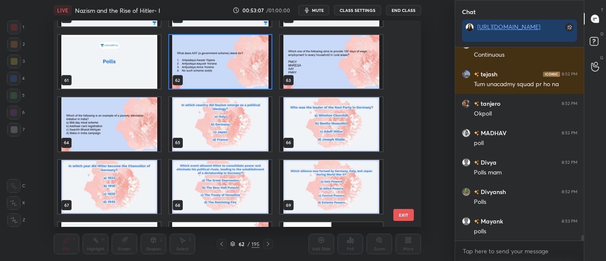
click at [205, 142] on img "grid" at bounding box center [220, 124] width 103 height 54
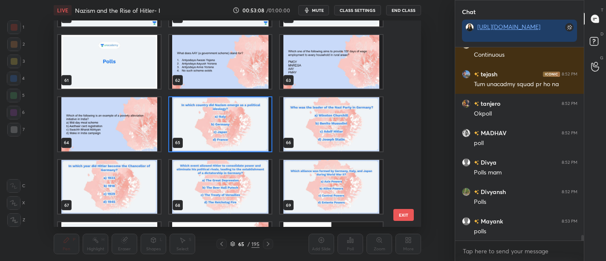
click at [216, 138] on img "grid" at bounding box center [220, 124] width 103 height 54
click at [222, 136] on img "grid" at bounding box center [220, 124] width 103 height 54
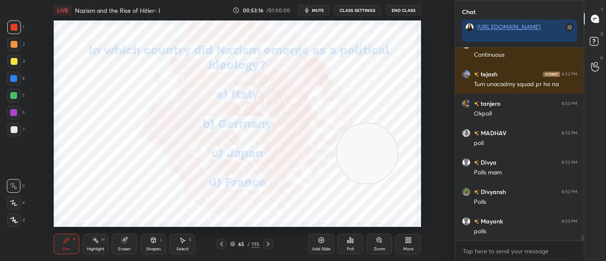
click at [350, 237] on icon at bounding box center [350, 240] width 7 height 7
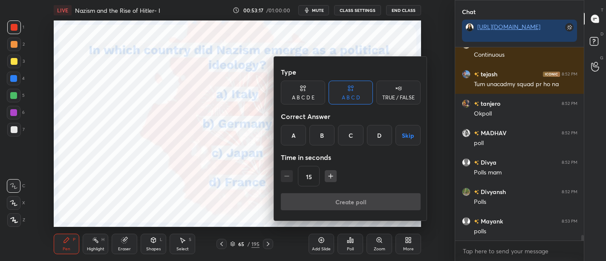
click at [318, 138] on div "B" at bounding box center [321, 135] width 25 height 20
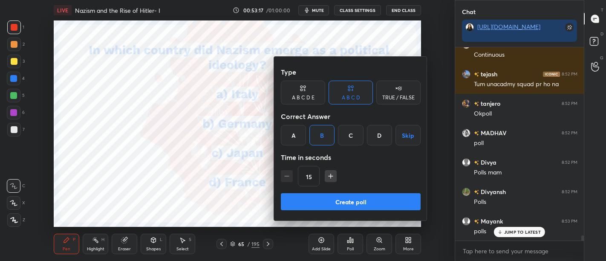
scroll to position [6830, 0]
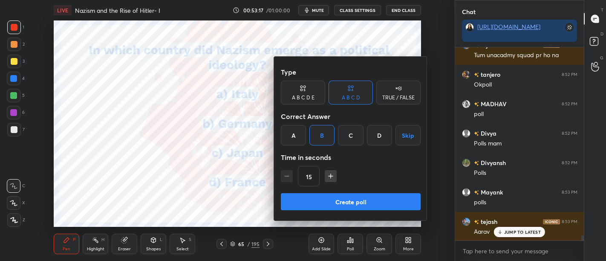
click at [322, 200] on button "Create poll" at bounding box center [351, 201] width 140 height 17
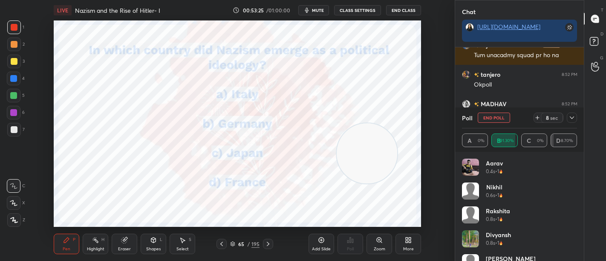
scroll to position [6903, 0]
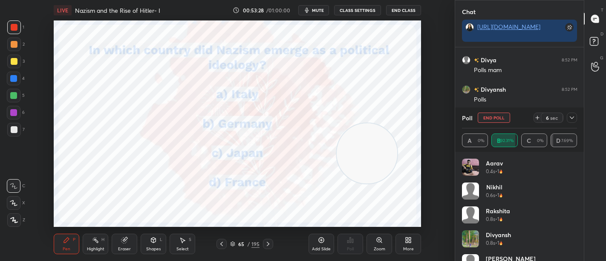
click at [574, 119] on icon at bounding box center [572, 117] width 7 height 7
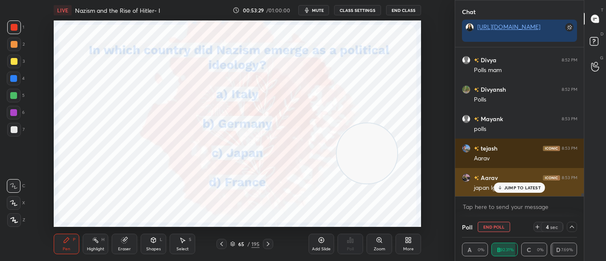
click at [519, 187] on p "JUMP TO LATEST" at bounding box center [522, 187] width 37 height 5
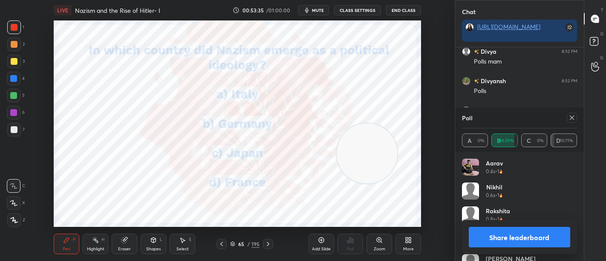
click at [574, 119] on icon at bounding box center [572, 117] width 7 height 7
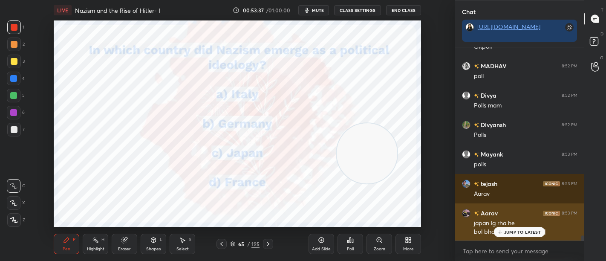
click at [508, 229] on p "JUMP TO LATEST" at bounding box center [522, 231] width 37 height 5
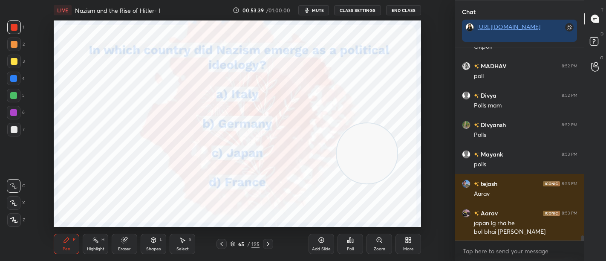
click at [268, 240] on icon at bounding box center [268, 243] width 7 height 7
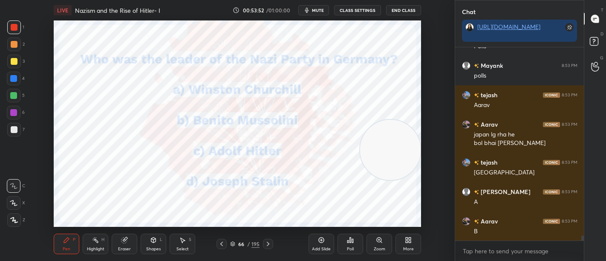
click at [348, 237] on icon at bounding box center [350, 240] width 7 height 7
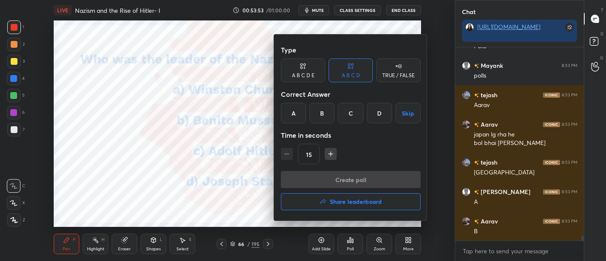
click at [356, 116] on div "C" at bounding box center [350, 113] width 25 height 20
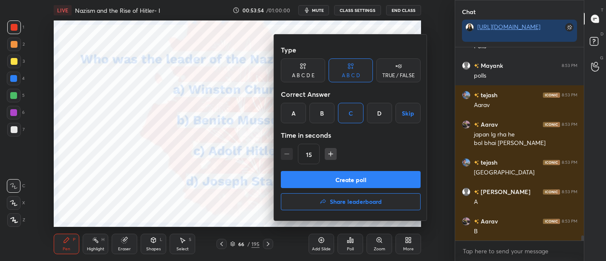
click at [351, 181] on button "Create poll" at bounding box center [351, 179] width 140 height 17
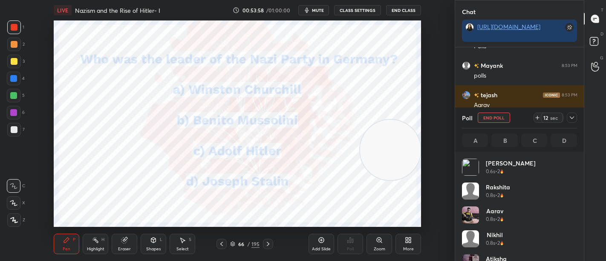
click at [570, 119] on icon at bounding box center [572, 117] width 7 height 7
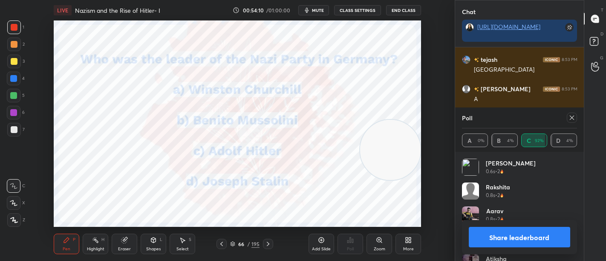
click at [571, 121] on icon at bounding box center [572, 117] width 7 height 7
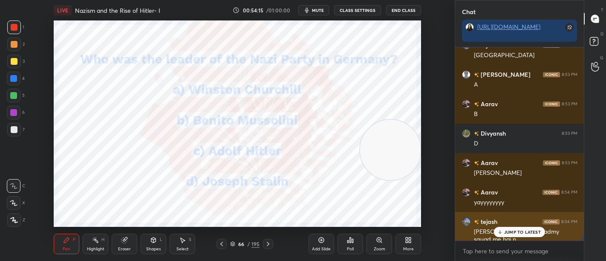
click at [514, 228] on div "JUMP TO LATEST" at bounding box center [519, 232] width 51 height 10
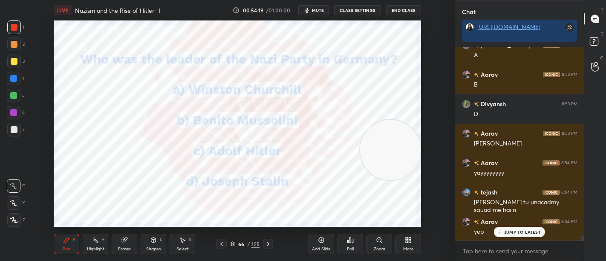
click at [269, 243] on icon at bounding box center [268, 243] width 7 height 7
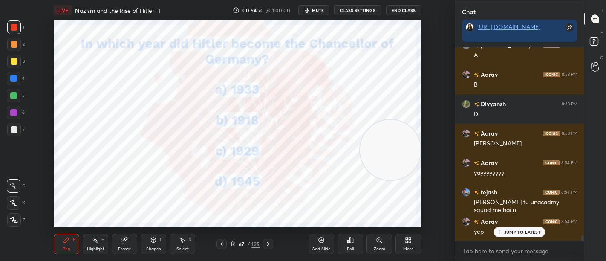
click at [268, 243] on icon at bounding box center [268, 243] width 7 height 7
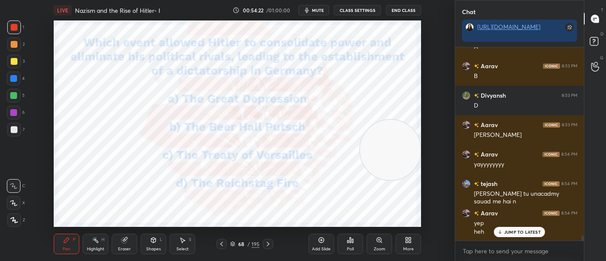
click at [269, 246] on icon at bounding box center [268, 243] width 7 height 7
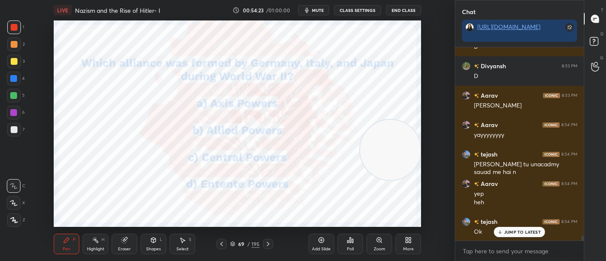
click at [220, 245] on icon at bounding box center [221, 243] width 7 height 7
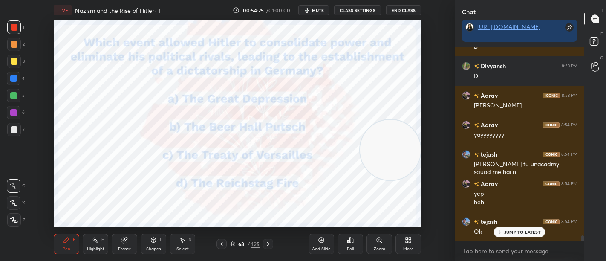
click at [269, 241] on icon at bounding box center [268, 243] width 7 height 7
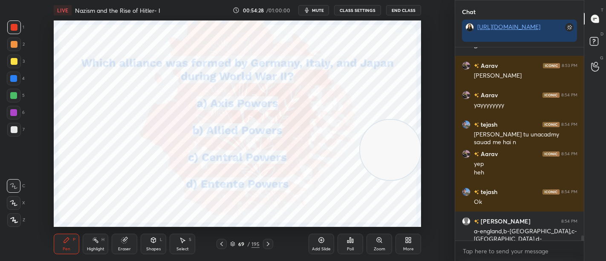
click at [268, 246] on icon at bounding box center [268, 243] width 7 height 7
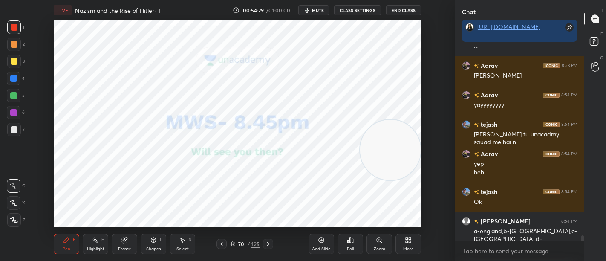
click at [219, 243] on icon at bounding box center [221, 243] width 7 height 7
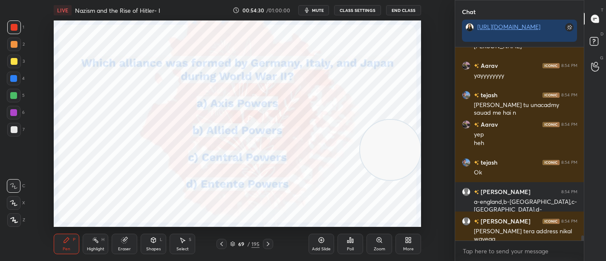
click at [234, 243] on icon at bounding box center [232, 243] width 5 height 5
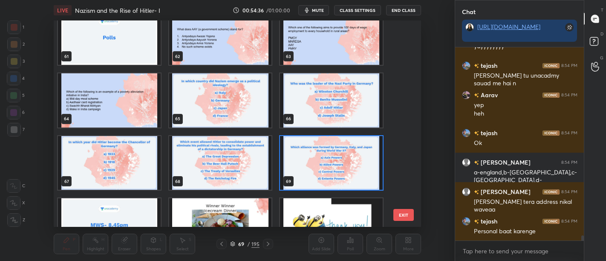
click at [230, 99] on img "grid" at bounding box center [220, 100] width 103 height 54
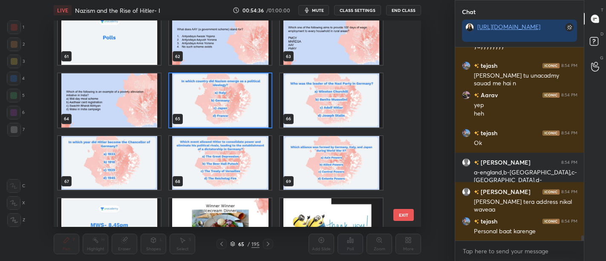
click at [230, 101] on img "grid" at bounding box center [220, 100] width 103 height 54
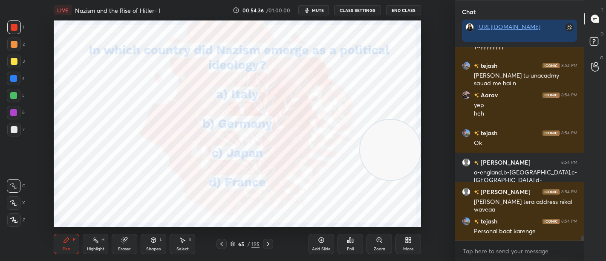
click at [228, 102] on img "grid" at bounding box center [220, 100] width 103 height 54
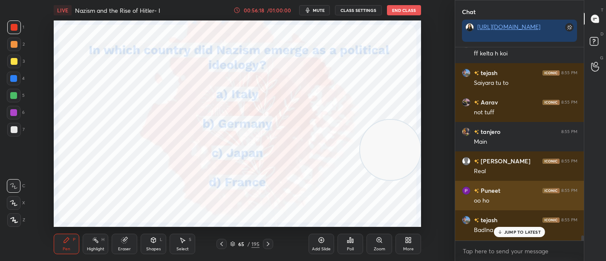
scroll to position [8074, 0]
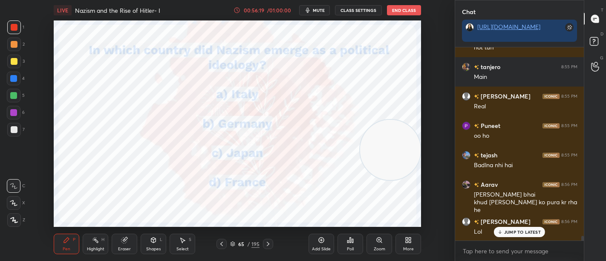
click at [508, 252] on textarea at bounding box center [520, 251] width 116 height 14
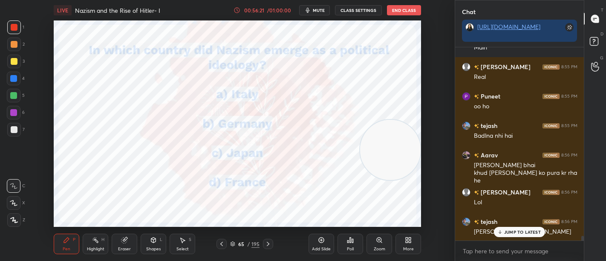
click at [514, 235] on div "JUMP TO LATEST" at bounding box center [519, 232] width 51 height 10
click at [511, 246] on textarea at bounding box center [520, 251] width 116 height 14
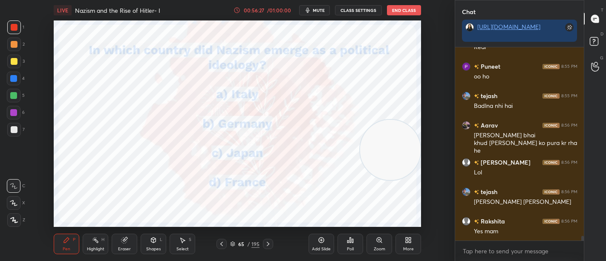
click at [511, 246] on textarea at bounding box center [520, 251] width 116 height 14
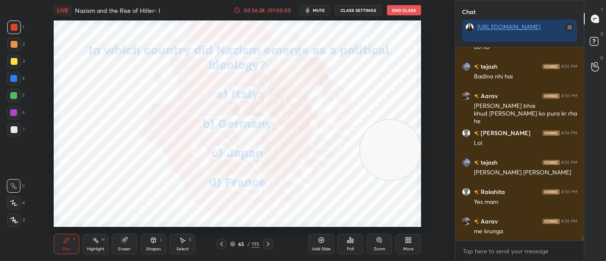
click at [511, 246] on textarea at bounding box center [520, 251] width 116 height 14
type textarea "x"
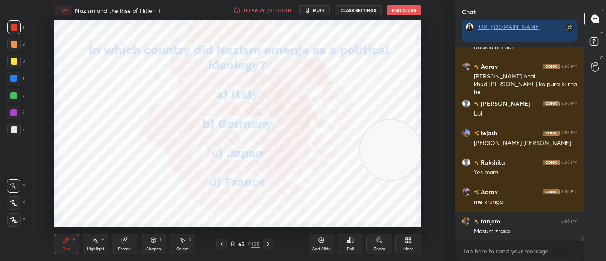
click at [511, 246] on textarea at bounding box center [520, 251] width 116 height 14
paste textarea "hich event marked the end of the First World War? A. Treaty of Versailles B. Th…"
type textarea "hich event marked the end of the First World War? A. Treaty of Versailles B. Th…"
type textarea "x"
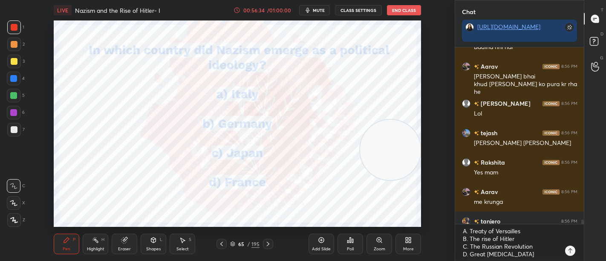
click at [574, 250] on div at bounding box center [570, 251] width 10 height 10
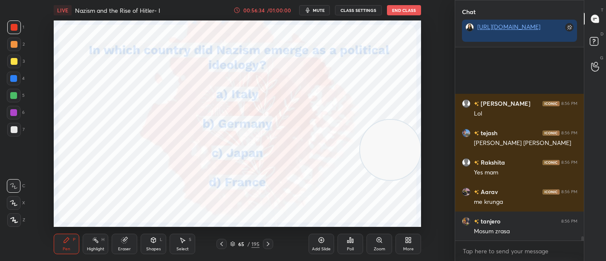
scroll to position [8286, 0]
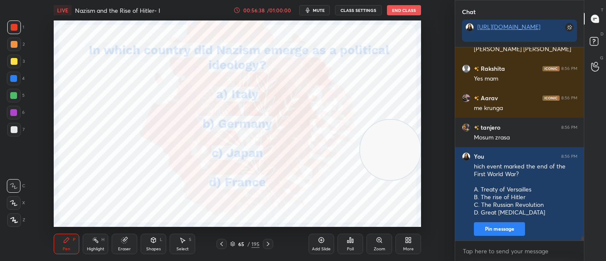
click at [355, 246] on div "Poll" at bounding box center [351, 244] width 26 height 20
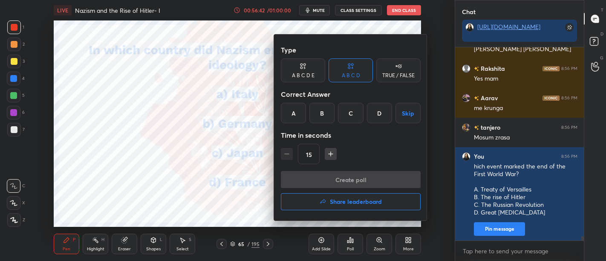
click at [289, 111] on div "A" at bounding box center [293, 113] width 25 height 20
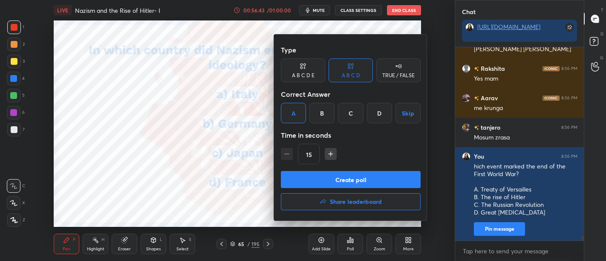
click at [336, 182] on button "Create poll" at bounding box center [351, 179] width 140 height 17
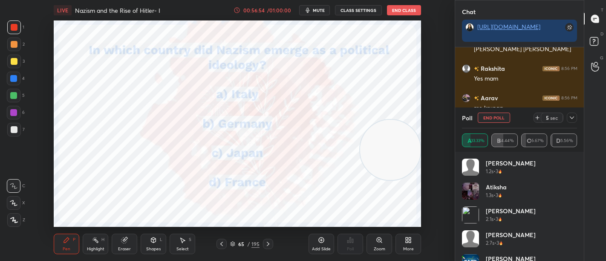
scroll to position [8447, 0]
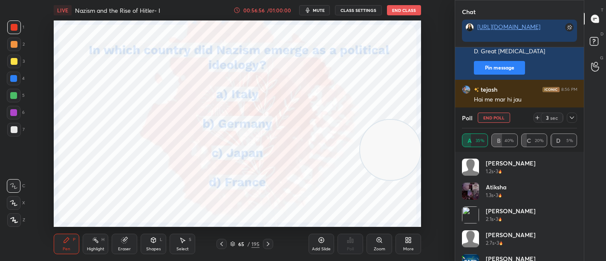
click at [573, 119] on icon at bounding box center [572, 117] width 7 height 7
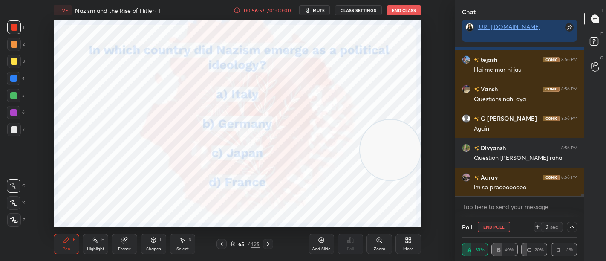
scroll to position [55, 113]
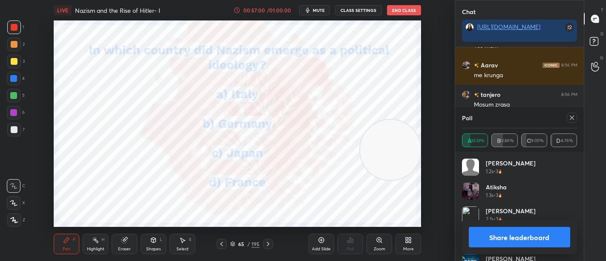
click at [573, 119] on icon at bounding box center [572, 117] width 7 height 7
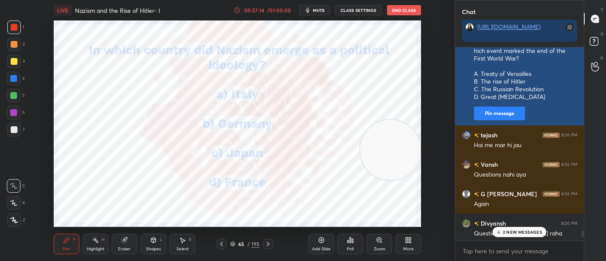
click at [500, 113] on button "Pin message" at bounding box center [499, 114] width 51 height 14
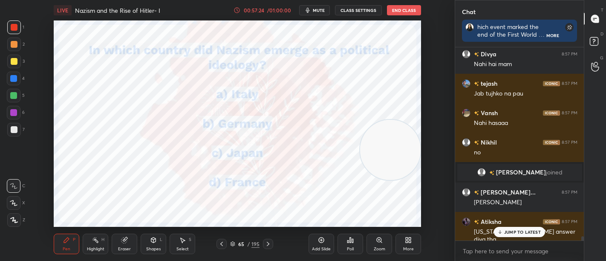
click at [506, 230] on p "JUMP TO LATEST" at bounding box center [522, 231] width 37 height 5
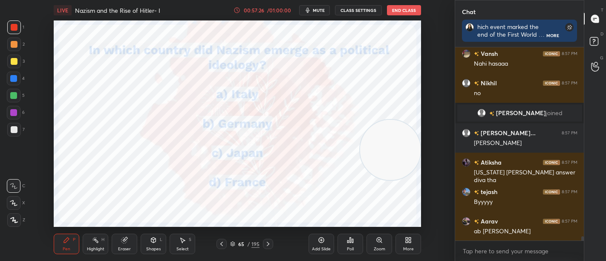
click at [505, 256] on textarea at bounding box center [520, 251] width 116 height 14
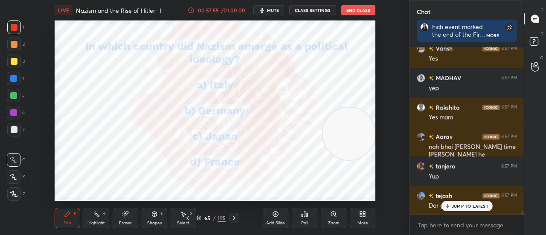
click at [435, 225] on textarea at bounding box center [466, 225] width 100 height 14
click at [457, 205] on p "JUMP TO LATEST" at bounding box center [469, 205] width 37 height 5
click at [448, 223] on textarea at bounding box center [466, 225] width 100 height 14
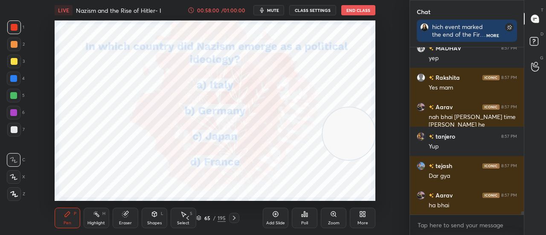
click at [448, 223] on textarea at bounding box center [466, 225] width 100 height 14
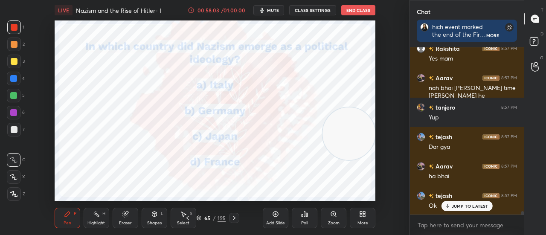
click at [448, 223] on textarea at bounding box center [466, 225] width 100 height 14
click at [439, 226] on textarea at bounding box center [466, 225] width 100 height 14
type textarea "x"
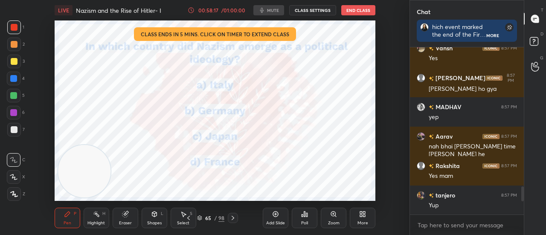
scroll to position [42449, 42254]
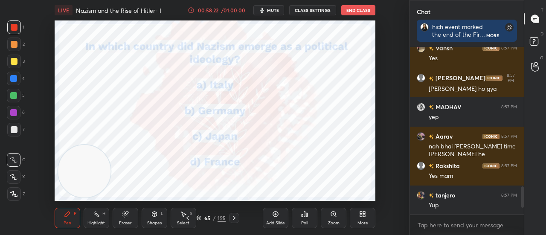
click at [436, 227] on textarea at bounding box center [466, 225] width 100 height 14
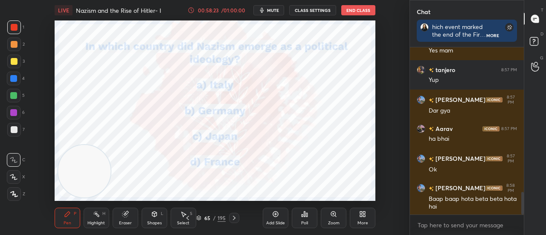
click at [436, 227] on textarea at bounding box center [466, 225] width 100 height 14
click at [432, 224] on textarea at bounding box center [466, 225] width 100 height 14
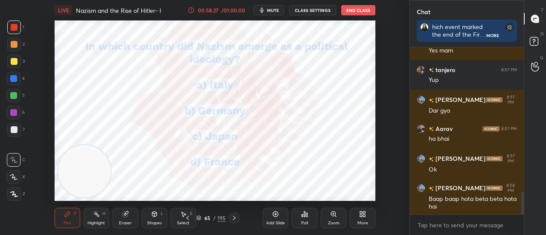
click at [432, 224] on textarea at bounding box center [466, 225] width 100 height 14
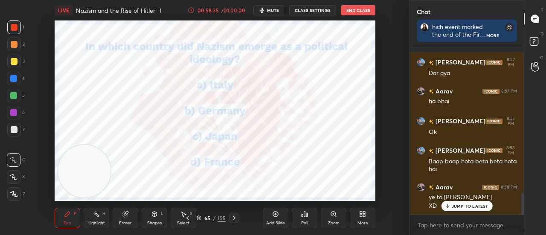
scroll to position [1148, 0]
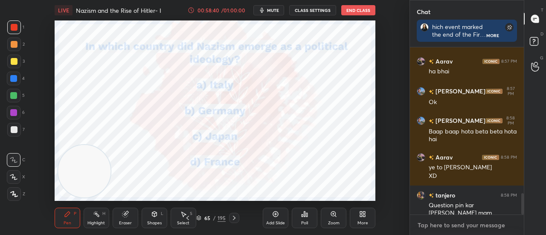
click at [433, 226] on textarea at bounding box center [466, 225] width 100 height 14
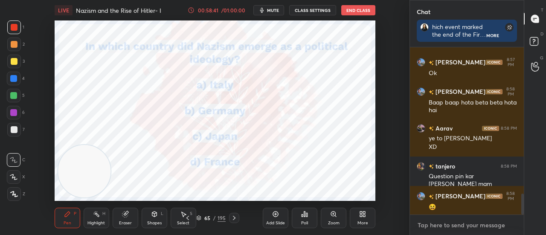
click at [432, 226] on textarea at bounding box center [466, 225] width 100 height 14
click at [433, 224] on textarea at bounding box center [466, 225] width 100 height 14
click at [433, 223] on textarea at bounding box center [466, 225] width 100 height 14
click at [433, 224] on textarea at bounding box center [466, 225] width 100 height 14
click at [434, 225] on textarea at bounding box center [466, 225] width 100 height 14
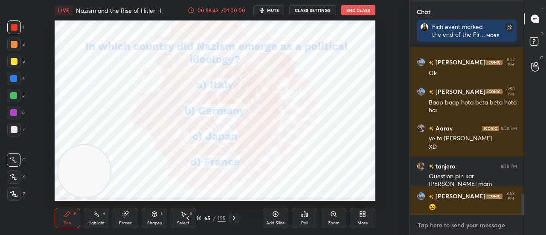
click at [435, 226] on textarea at bounding box center [466, 225] width 100 height 14
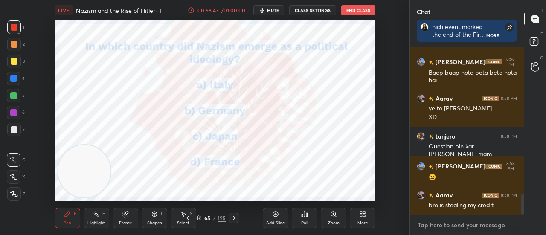
click at [435, 226] on textarea at bounding box center [466, 225] width 100 height 14
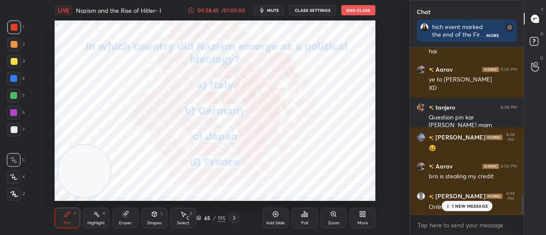
scroll to position [1265, 0]
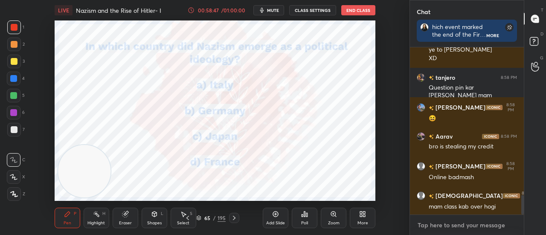
click at [464, 226] on textarea at bounding box center [466, 225] width 100 height 14
click at [467, 229] on textarea at bounding box center [466, 225] width 100 height 14
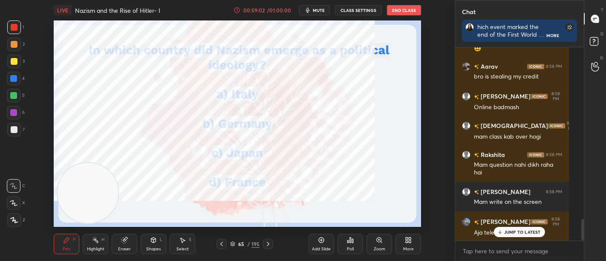
scroll to position [0, 0]
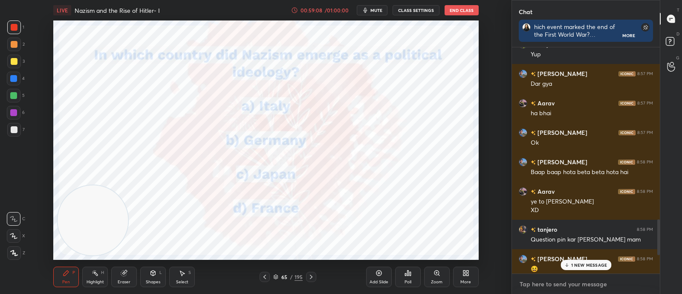
click at [545, 234] on textarea at bounding box center [586, 284] width 134 height 14
click at [369, 234] on div "Add Slide" at bounding box center [379, 276] width 26 height 20
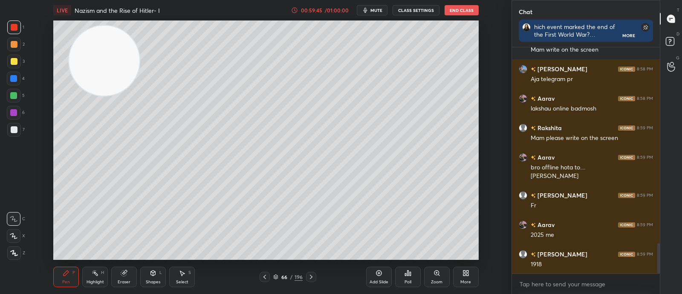
scroll to position [1470, 0]
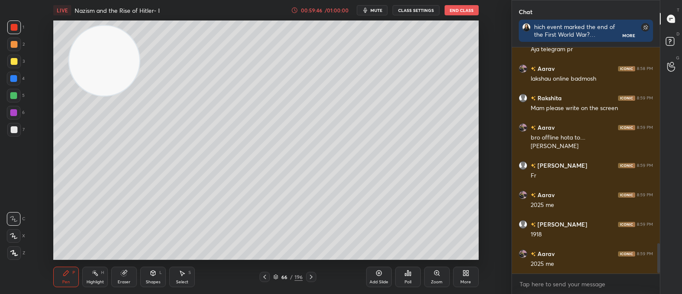
click at [416, 234] on div "Poll" at bounding box center [408, 276] width 26 height 20
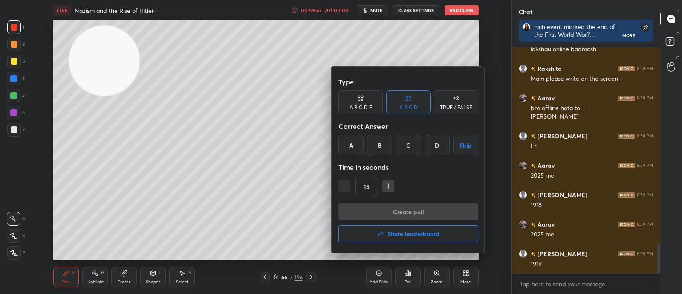
click at [377, 150] on div "B" at bounding box center [379, 145] width 25 height 20
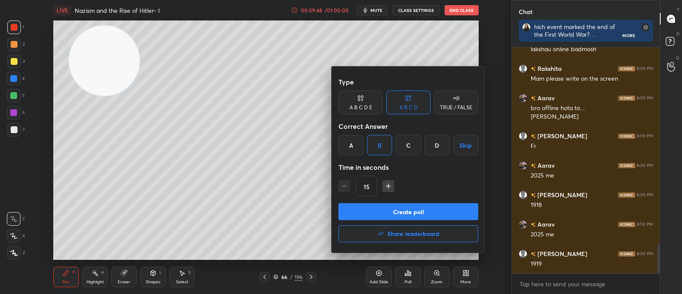
click at [399, 211] on button "Create poll" at bounding box center [408, 211] width 140 height 17
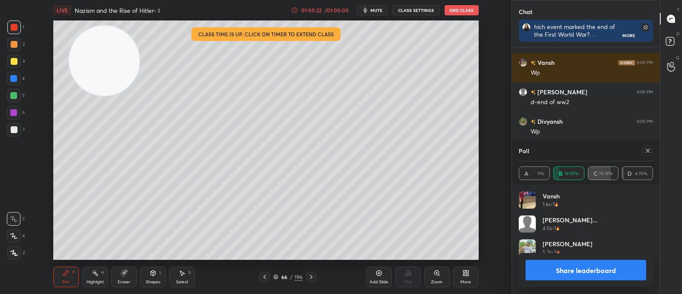
scroll to position [2363, 0]
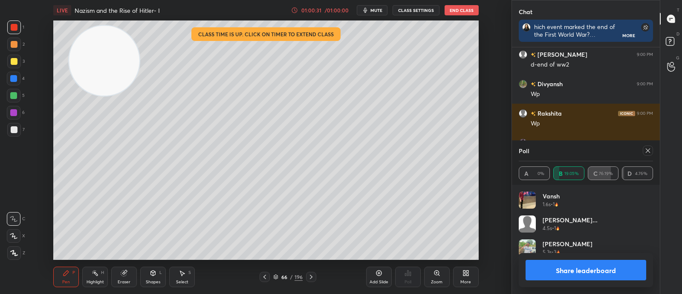
click at [545, 153] on icon at bounding box center [648, 150] width 7 height 7
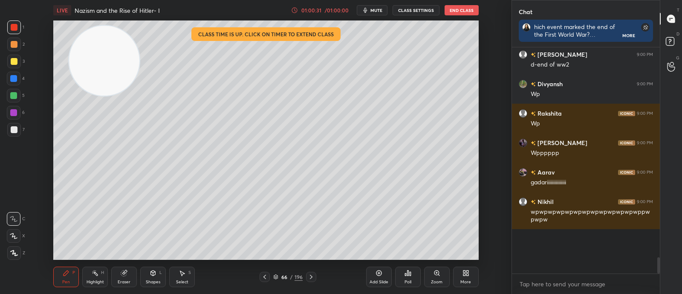
scroll to position [3, 3]
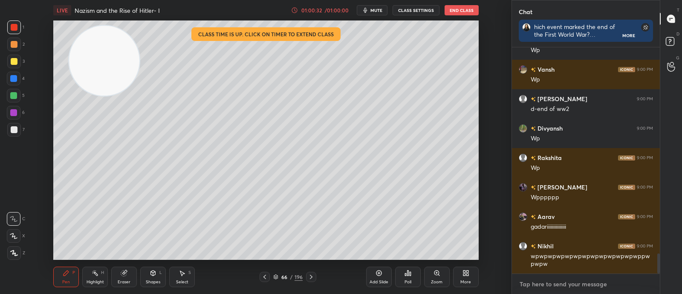
click at [541, 234] on textarea at bounding box center [586, 284] width 134 height 14
click at [536, 234] on textarea at bounding box center [586, 284] width 134 height 14
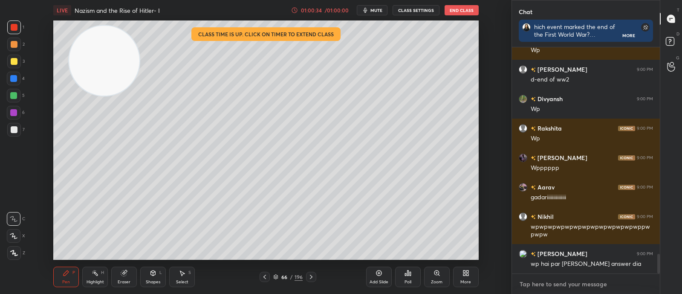
click at [534, 234] on textarea at bounding box center [586, 284] width 134 height 14
click at [535, 234] on textarea at bounding box center [586, 284] width 134 height 14
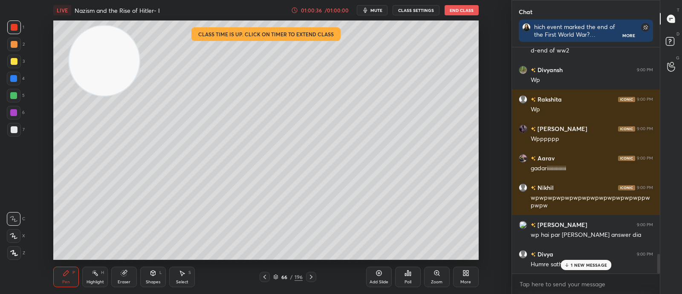
click at [545, 234] on p "1 NEW MESSAGE" at bounding box center [589, 264] width 36 height 5
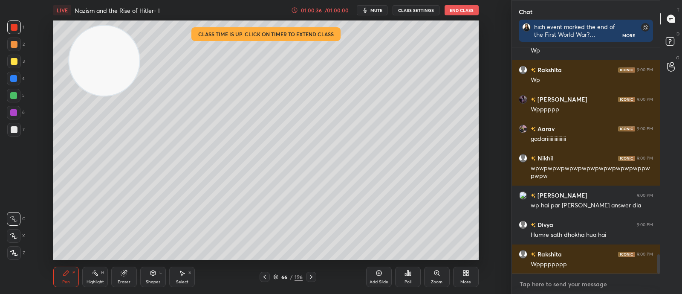
click at [542, 234] on textarea at bounding box center [586, 284] width 134 height 14
click at [526, 234] on textarea at bounding box center [586, 284] width 134 height 14
click at [542, 234] on textarea at bounding box center [586, 284] width 134 height 14
click at [539, 234] on textarea at bounding box center [586, 284] width 134 height 14
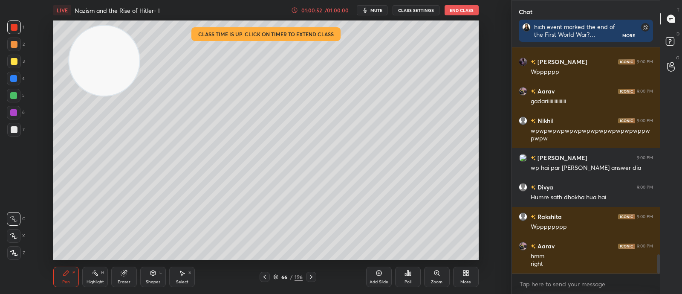
click at [376, 234] on icon at bounding box center [379, 272] width 7 height 7
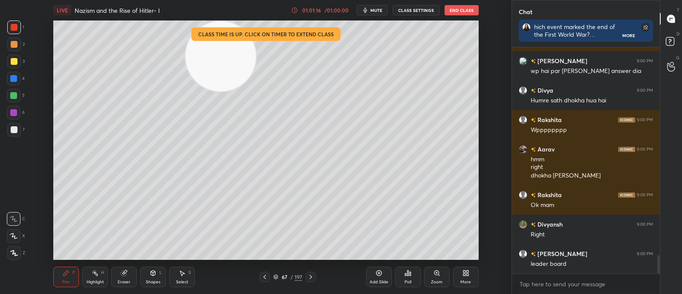
click at [197, 88] on video at bounding box center [221, 56] width 70 height 70
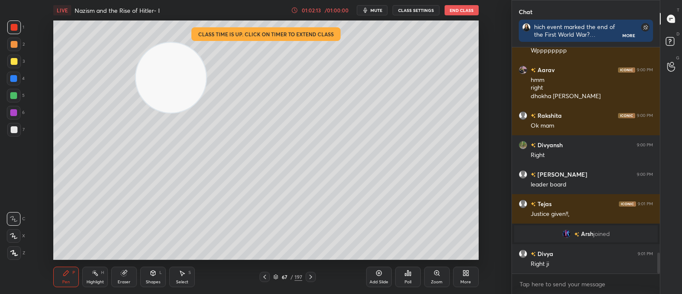
scroll to position [2218, 0]
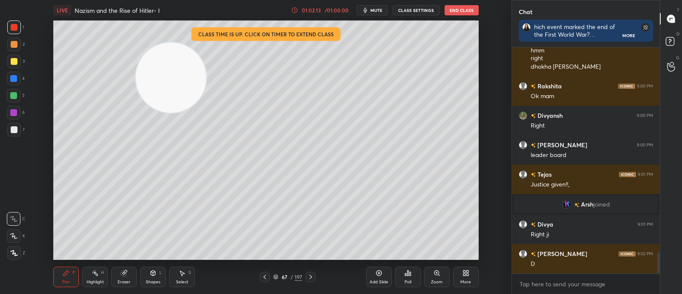
click at [408, 234] on div "Poll" at bounding box center [408, 276] width 26 height 20
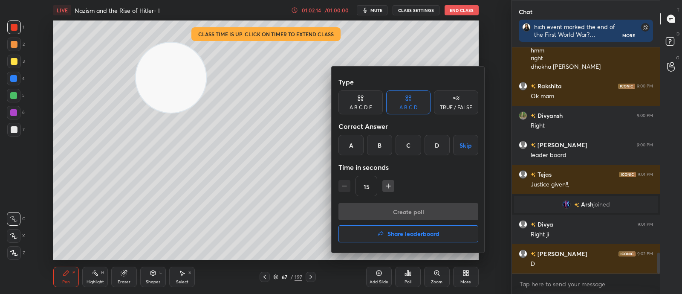
click at [442, 145] on div "D" at bounding box center [437, 145] width 25 height 20
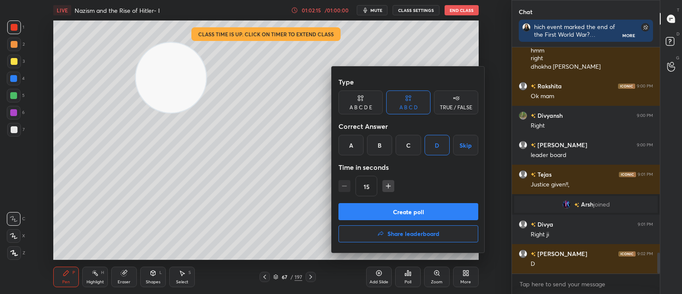
click at [431, 211] on button "Create poll" at bounding box center [408, 211] width 140 height 17
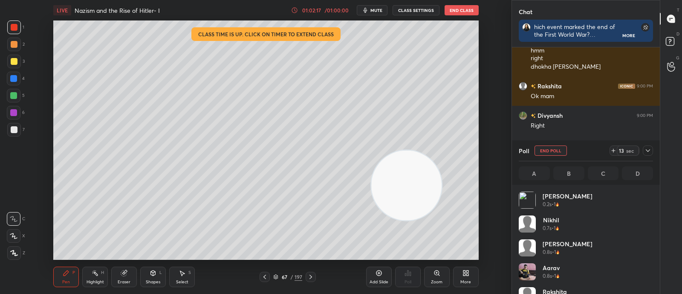
scroll to position [100, 132]
click at [545, 151] on icon at bounding box center [648, 150] width 7 height 7
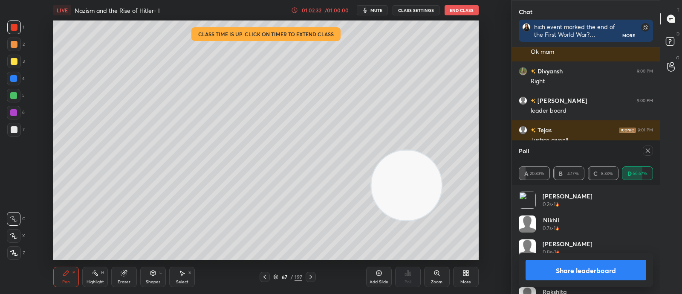
click at [311, 234] on icon at bounding box center [310, 277] width 3 height 4
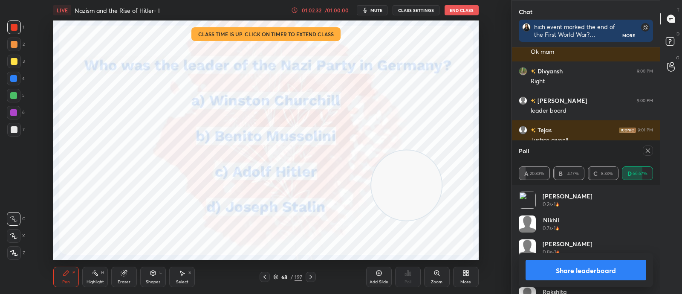
scroll to position [2292, 0]
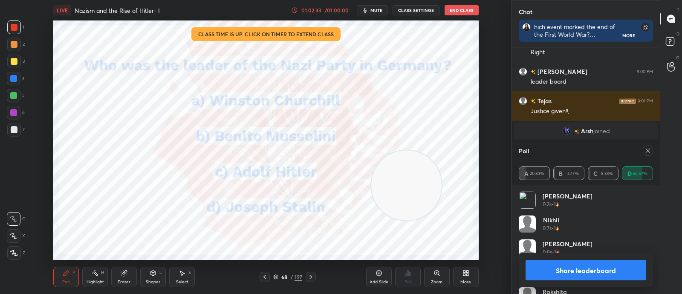
click at [311, 234] on icon at bounding box center [310, 276] width 7 height 7
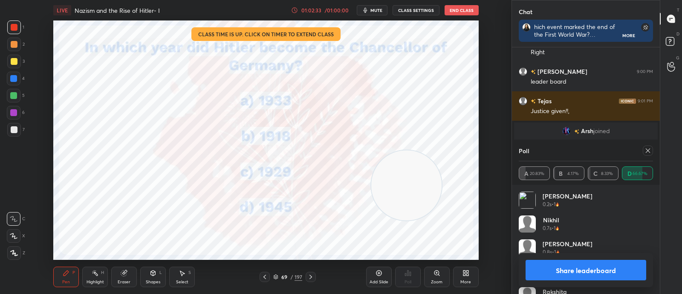
scroll to position [2300, 0]
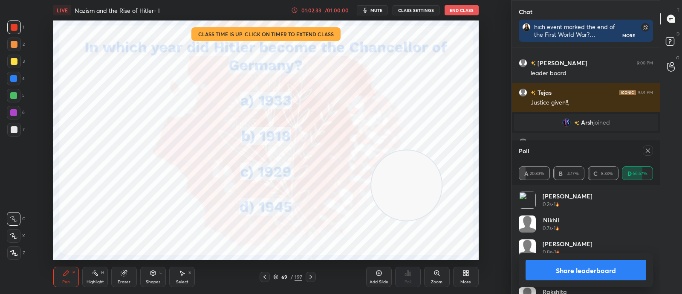
click at [311, 234] on icon at bounding box center [310, 276] width 7 height 7
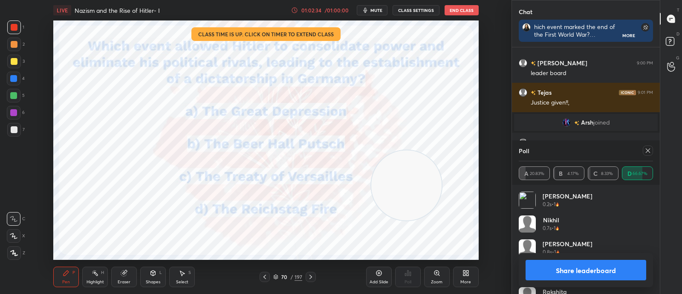
click at [312, 234] on icon at bounding box center [310, 276] width 7 height 7
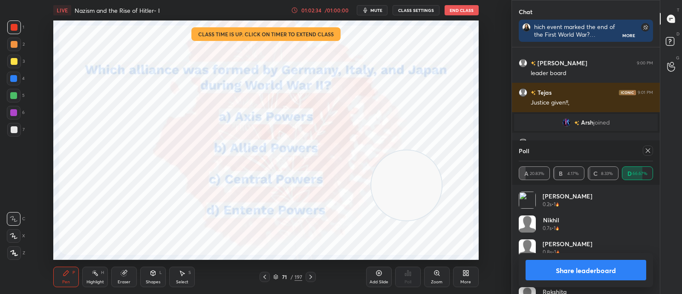
click at [311, 234] on icon at bounding box center [310, 276] width 7 height 7
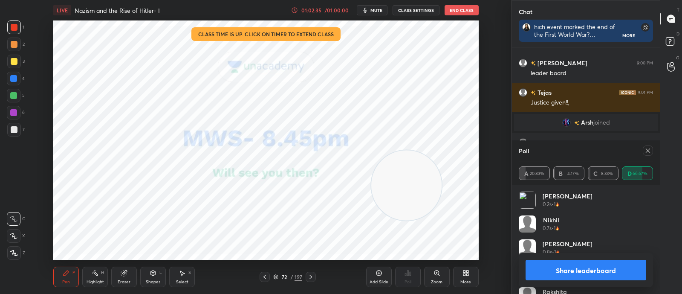
click at [311, 234] on icon at bounding box center [310, 276] width 7 height 7
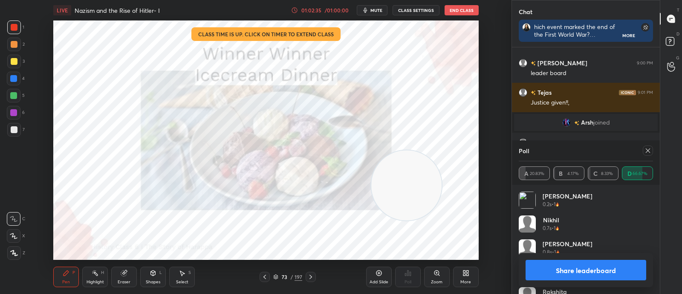
scroll to position [2330, 0]
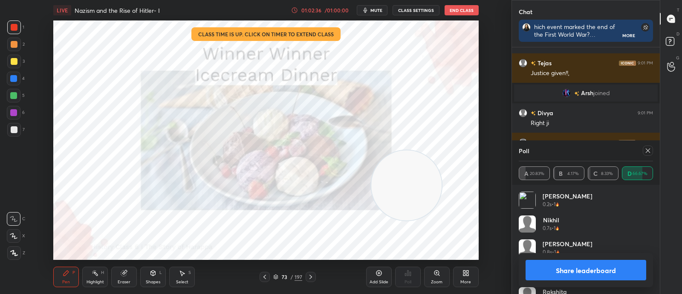
click at [545, 234] on button "Share leaderboard" at bounding box center [586, 270] width 121 height 20
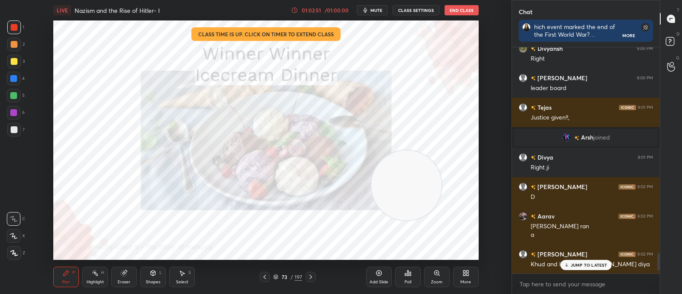
click at [264, 234] on icon at bounding box center [264, 276] width 7 height 7
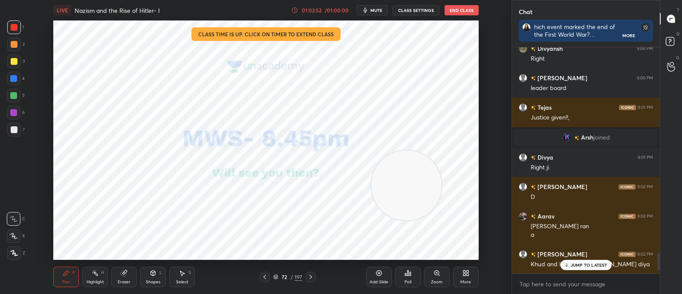
click at [266, 234] on icon at bounding box center [264, 276] width 7 height 7
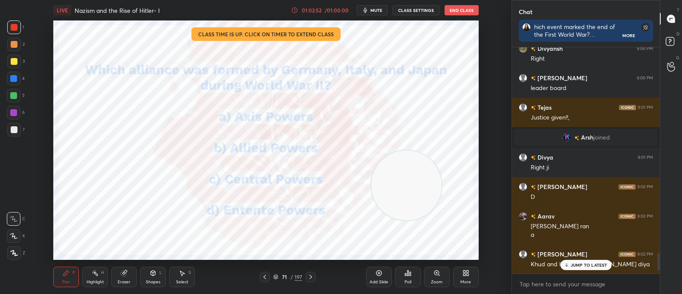
click at [276, 234] on icon at bounding box center [275, 276] width 5 height 5
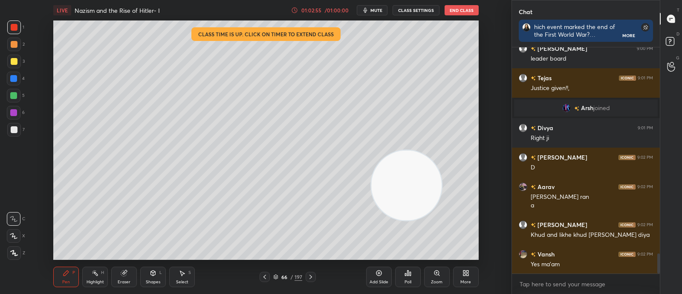
click at [275, 234] on icon at bounding box center [276, 276] width 4 height 2
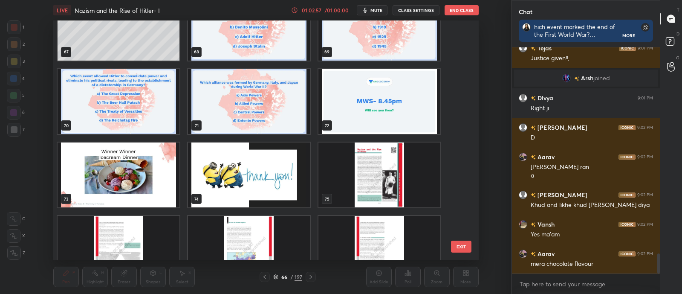
click at [116, 168] on img "grid" at bounding box center [119, 174] width 122 height 65
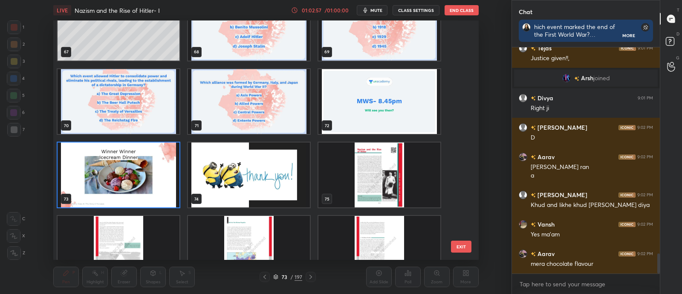
click at [113, 170] on img "grid" at bounding box center [119, 174] width 122 height 65
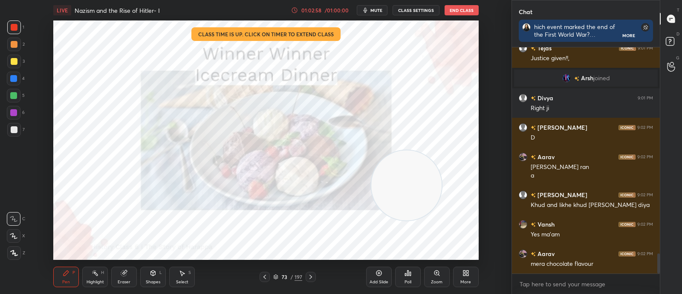
click at [118, 170] on img "grid" at bounding box center [119, 174] width 122 height 65
click at [408, 234] on div "Poll" at bounding box center [408, 276] width 26 height 20
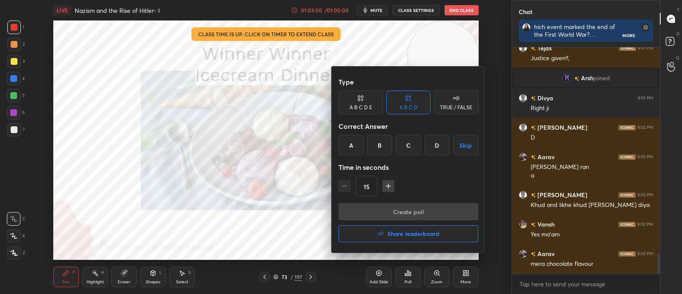
click at [411, 231] on h4 "Share leaderboard" at bounding box center [414, 234] width 52 height 6
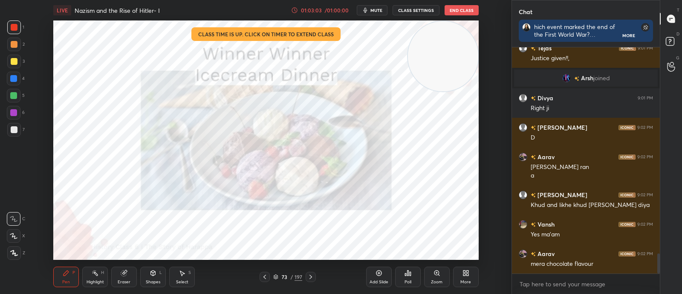
click at [16, 79] on div at bounding box center [13, 78] width 7 height 7
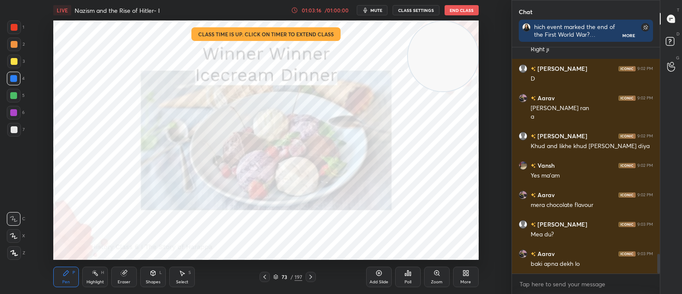
click at [409, 234] on div "Poll" at bounding box center [408, 276] width 26 height 20
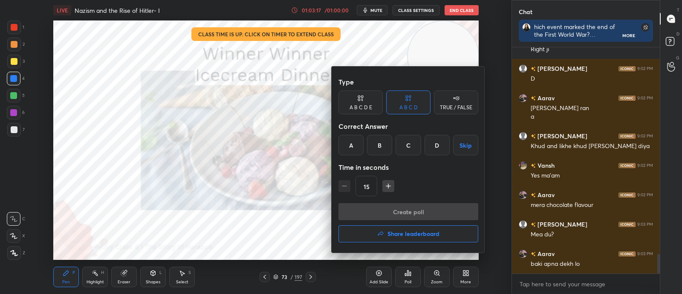
click at [414, 233] on h4 "Share leaderboard" at bounding box center [414, 234] width 52 height 6
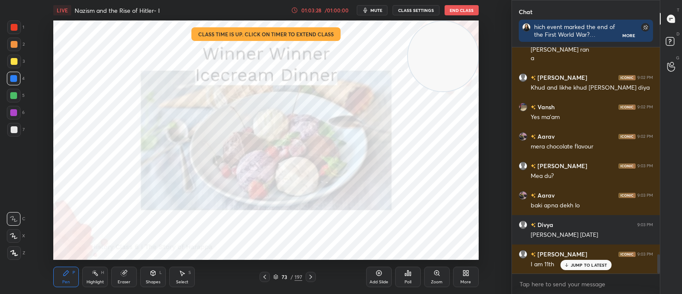
click at [402, 234] on div "Poll" at bounding box center [408, 276] width 26 height 20
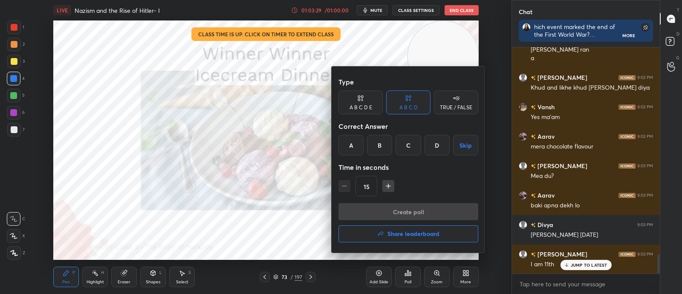
click at [409, 233] on h4 "Share leaderboard" at bounding box center [414, 234] width 52 height 6
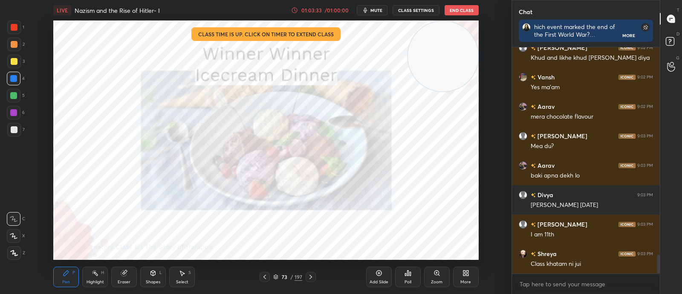
click at [127, 234] on div "Eraser" at bounding box center [124, 282] width 13 height 4
click at [74, 234] on div "P" at bounding box center [73, 272] width 3 height 4
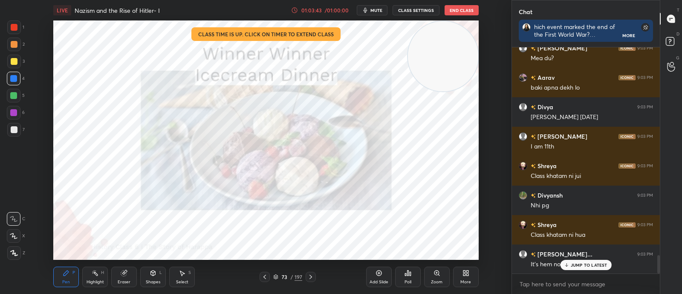
scroll to position [2638, 0]
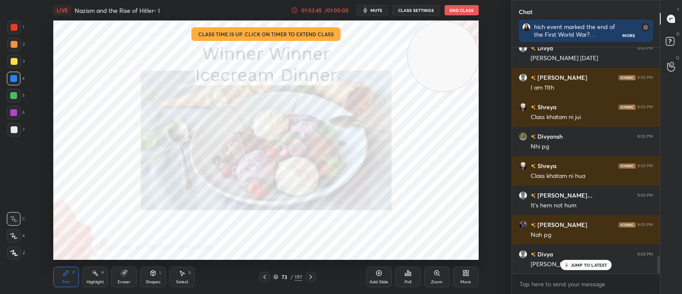
click at [407, 234] on icon at bounding box center [407, 272] width 1 height 5
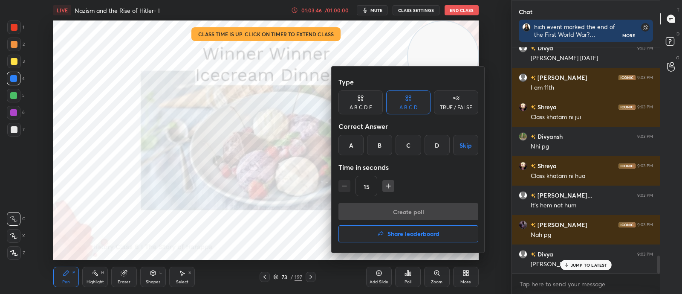
click at [404, 228] on button "Share leaderboard" at bounding box center [408, 233] width 140 height 17
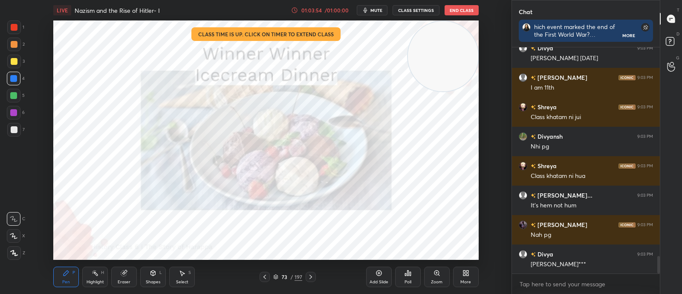
scroll to position [2668, 0]
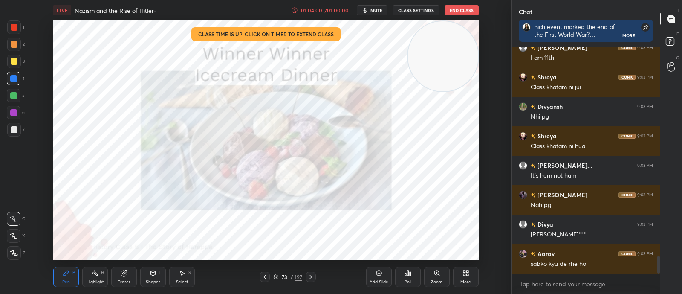
click at [412, 234] on div "Poll" at bounding box center [408, 276] width 26 height 20
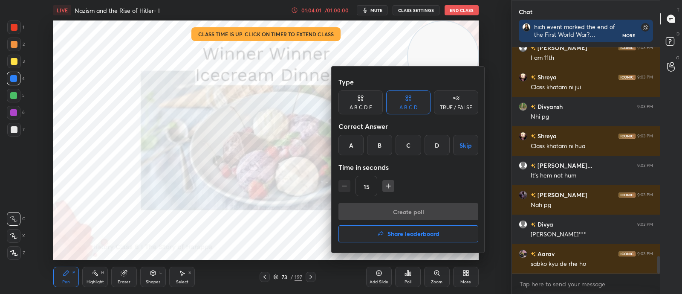
click at [400, 234] on h4 "Share leaderboard" at bounding box center [414, 234] width 52 height 6
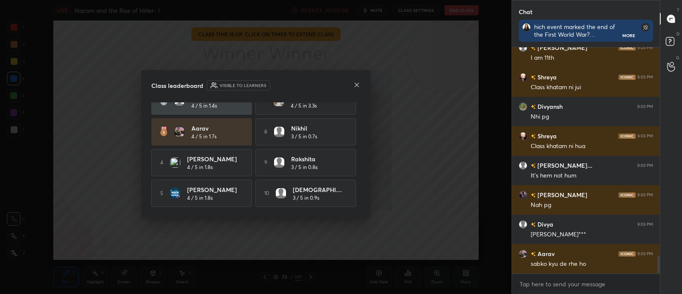
scroll to position [0, 0]
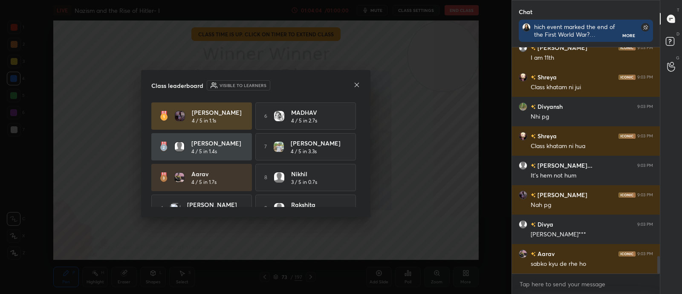
click at [356, 85] on icon at bounding box center [357, 85] width 4 height 4
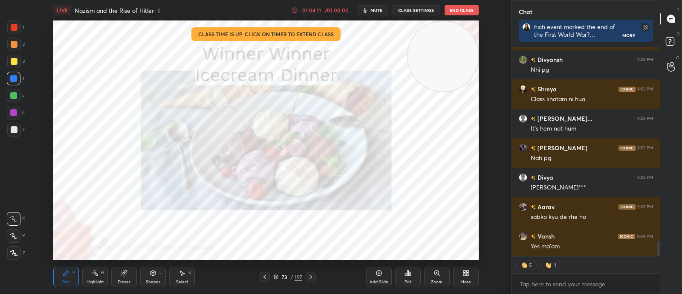
scroll to position [2752, 0]
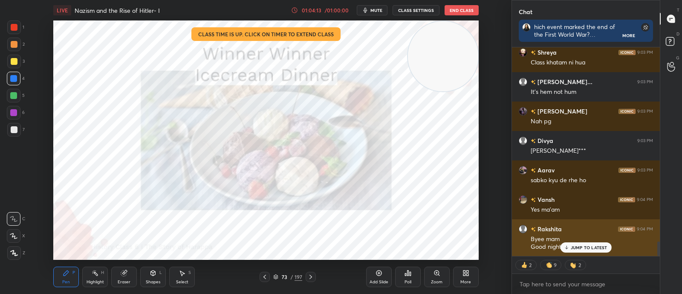
click at [545, 234] on p "JUMP TO LATEST" at bounding box center [589, 247] width 37 height 5
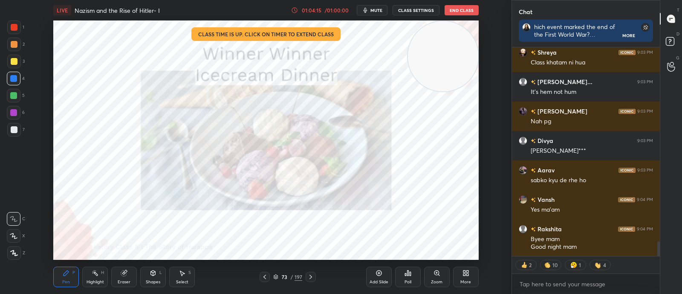
click at [279, 234] on div "73 / 197" at bounding box center [287, 277] width 29 height 8
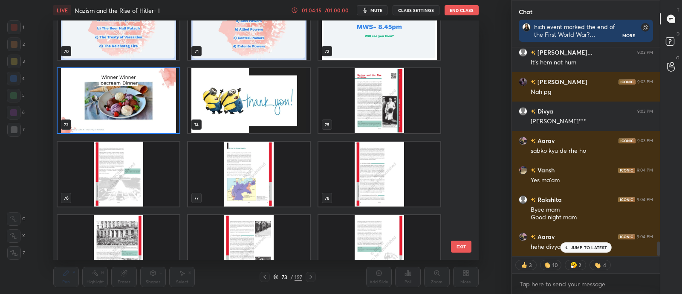
scroll to position [1720, 0]
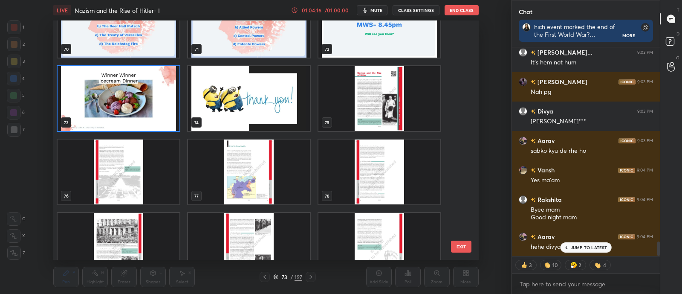
click at [266, 108] on img "grid" at bounding box center [249, 98] width 122 height 65
click at [269, 112] on img "grid" at bounding box center [249, 98] width 122 height 65
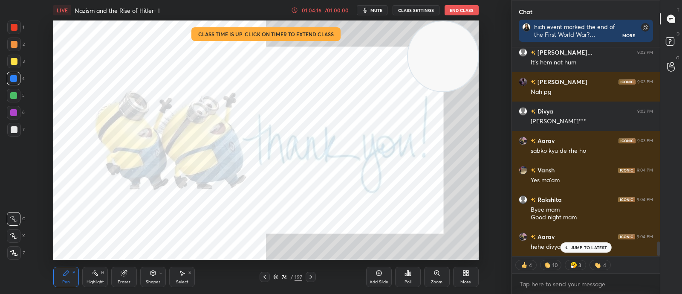
click at [269, 111] on img "grid" at bounding box center [249, 98] width 122 height 65
click at [272, 107] on img "grid" at bounding box center [249, 98] width 122 height 65
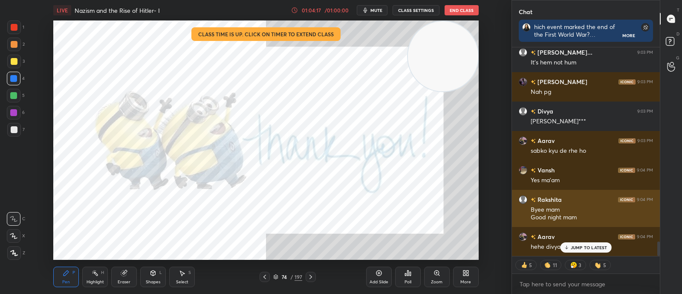
scroll to position [2811, 0]
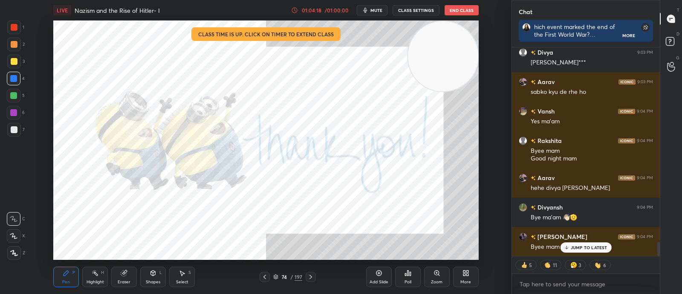
click at [409, 67] on video at bounding box center [443, 56] width 70 height 70
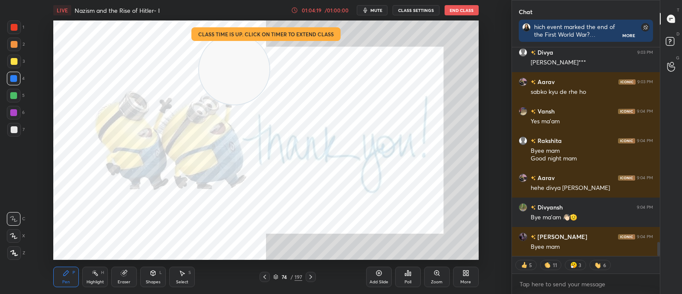
scroll to position [2869, 0]
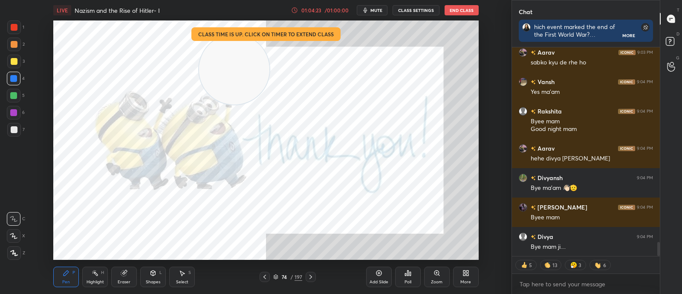
click at [456, 7] on button "End Class" at bounding box center [462, 10] width 34 height 10
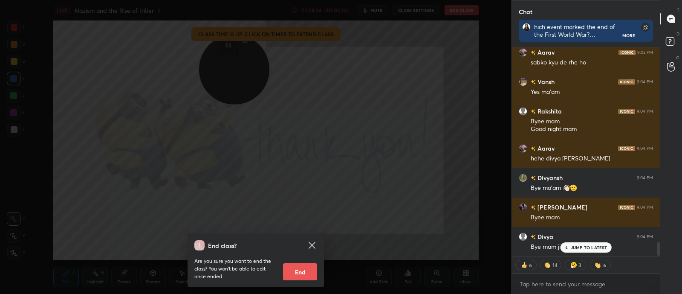
scroll to position [2899, 0]
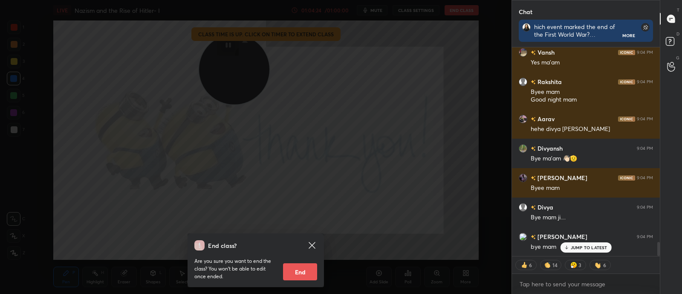
click at [291, 234] on button "End" at bounding box center [300, 271] width 34 height 17
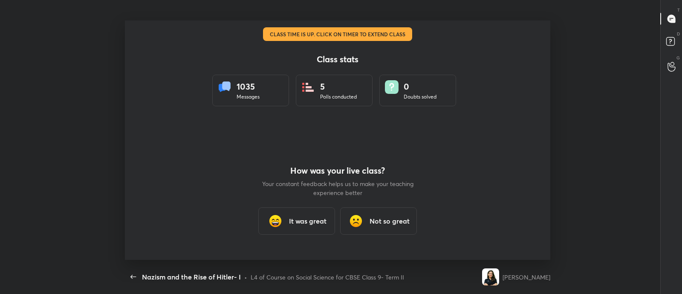
scroll to position [0, 0]
type textarea "x"
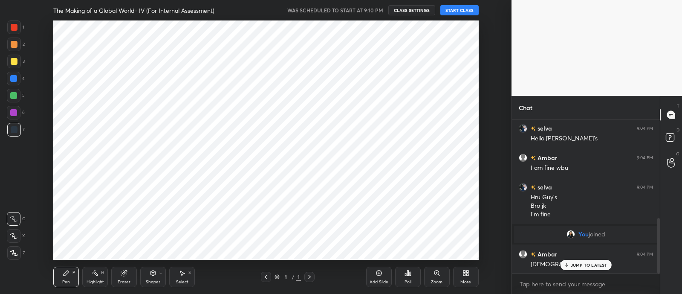
scroll to position [42390, 42152]
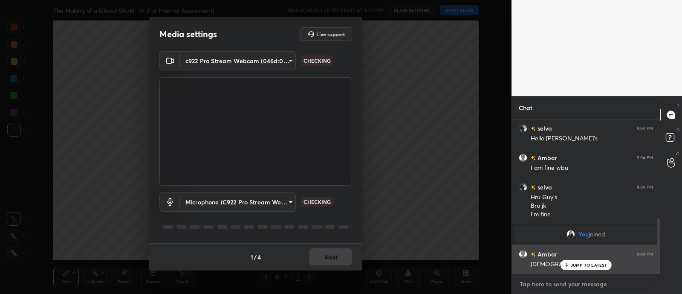
click at [589, 281] on textarea at bounding box center [586, 284] width 134 height 14
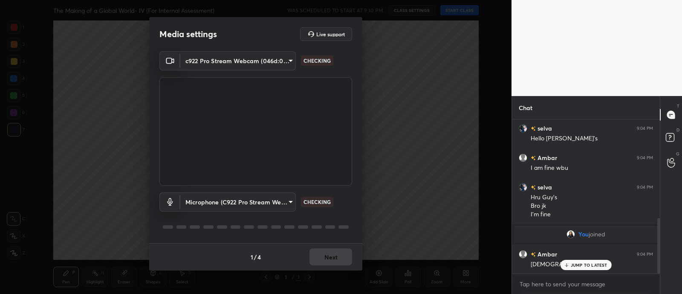
scroll to position [274, 0]
click at [332, 255] on div "1 / 4 Next" at bounding box center [255, 256] width 213 height 27
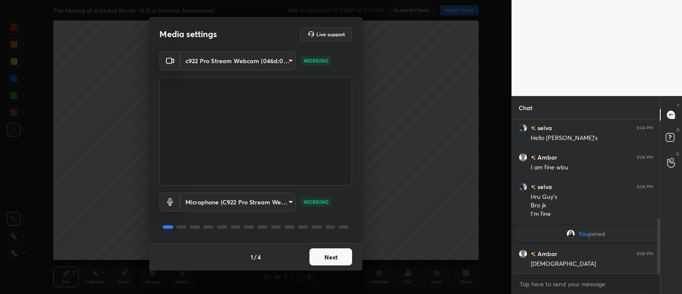
click at [330, 252] on button "Next" at bounding box center [330, 256] width 43 height 17
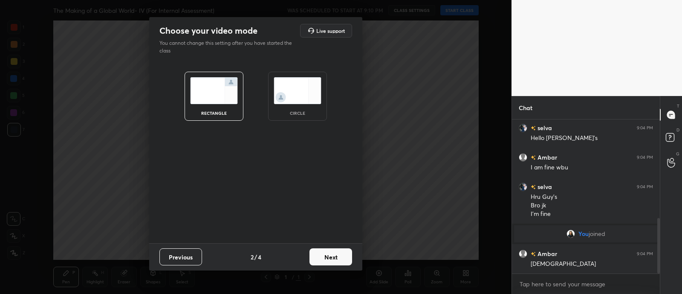
click at [296, 106] on div "circle" at bounding box center [297, 96] width 59 height 49
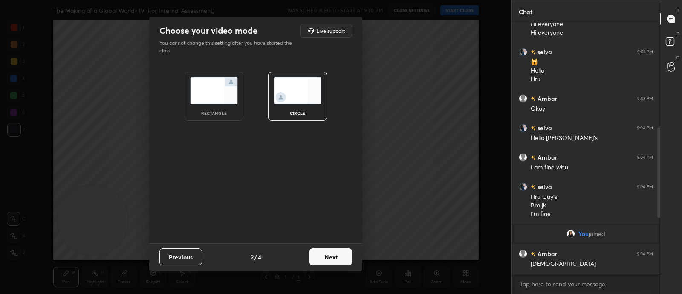
click at [324, 259] on button "Next" at bounding box center [330, 256] width 43 height 17
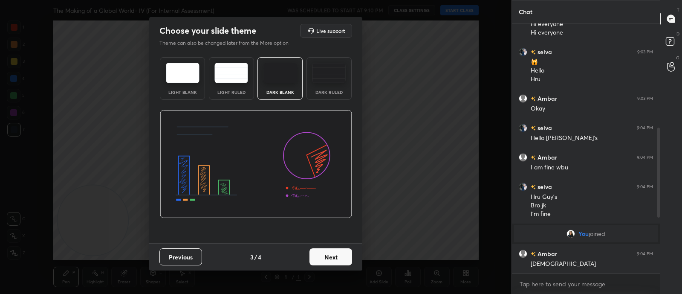
click at [328, 257] on button "Next" at bounding box center [330, 256] width 43 height 17
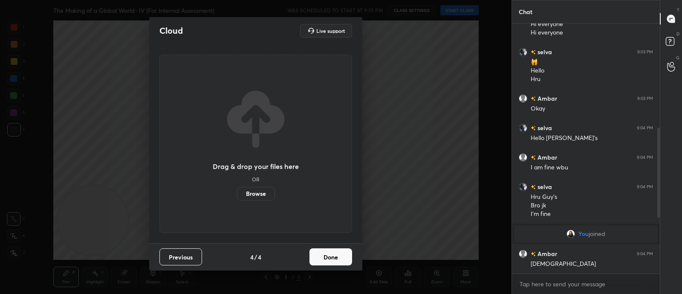
click at [331, 249] on button "Done" at bounding box center [330, 256] width 43 height 17
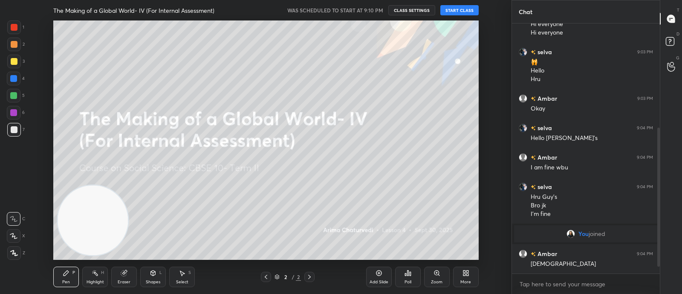
scroll to position [207, 0]
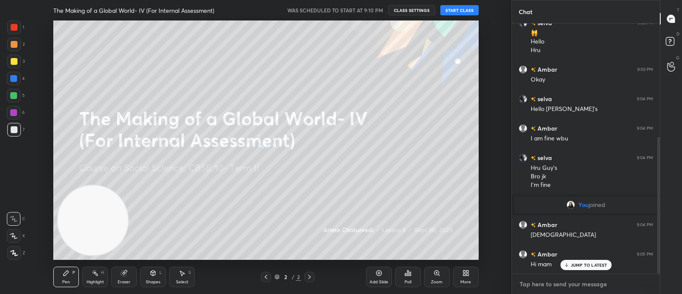
click at [554, 287] on textarea at bounding box center [586, 284] width 134 height 14
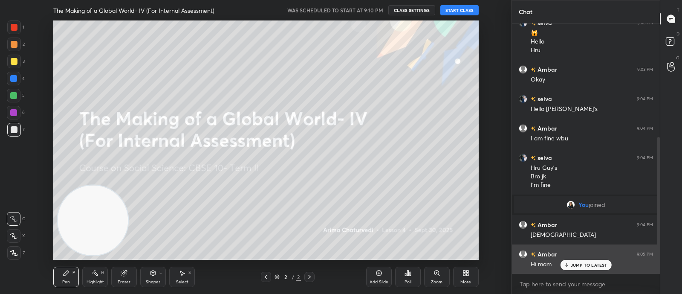
click at [581, 269] on div "JUMP TO LATEST" at bounding box center [585, 265] width 51 height 10
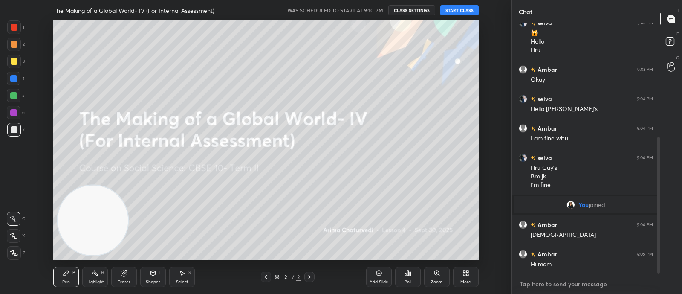
click at [571, 285] on textarea at bounding box center [586, 284] width 134 height 14
click at [563, 275] on div "x" at bounding box center [586, 284] width 148 height 20
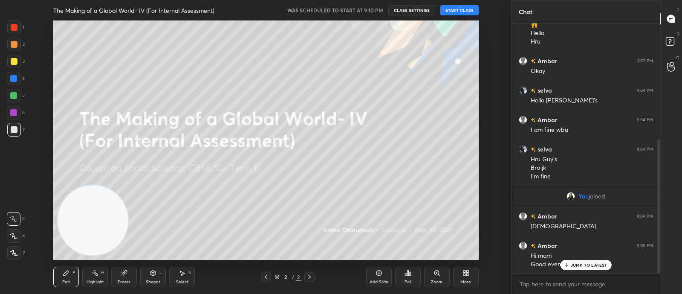
click at [541, 284] on textarea at bounding box center [586, 284] width 134 height 14
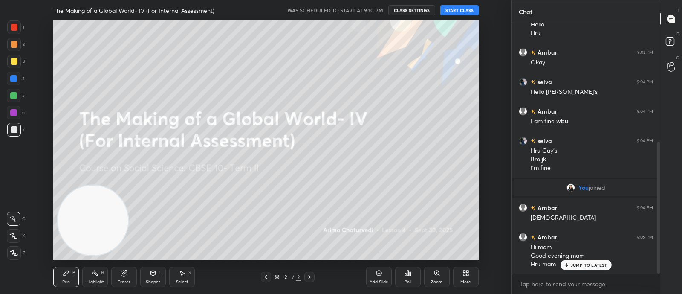
click at [463, 12] on button "START CLASS" at bounding box center [459, 10] width 38 height 10
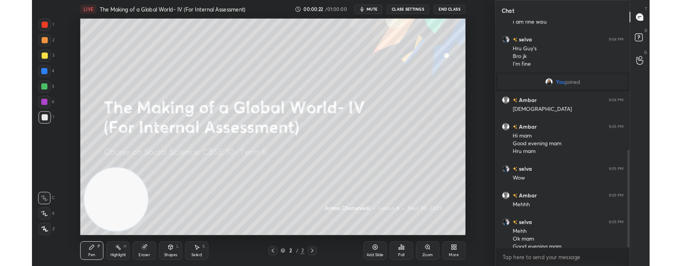
scroll to position [0, 0]
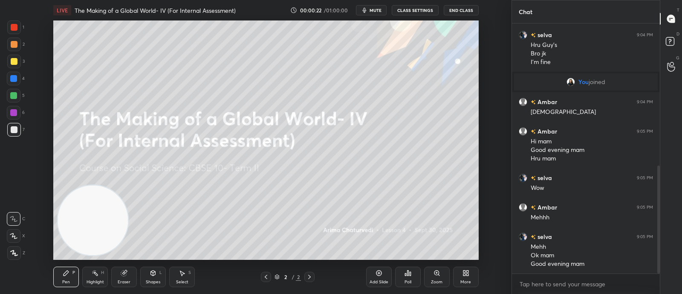
click at [375, 10] on span "mute" at bounding box center [376, 10] width 12 height 6
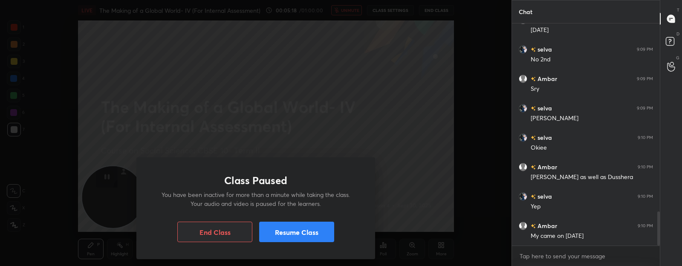
scroll to position [1227, 0]
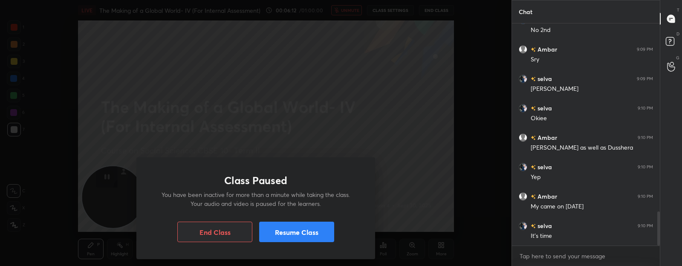
click at [304, 225] on button "Resume Class" at bounding box center [296, 232] width 75 height 20
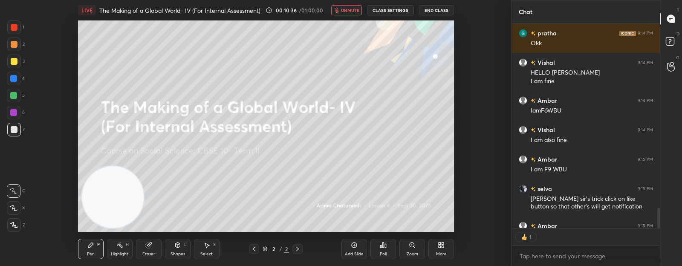
scroll to position [3, 3]
type textarea "x"
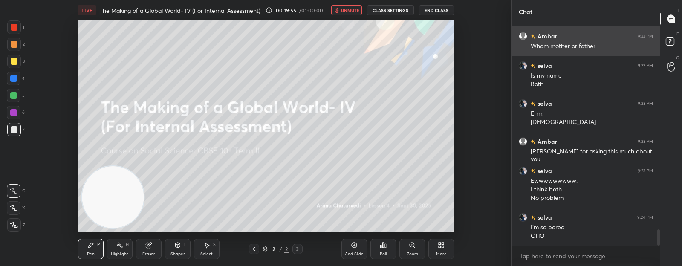
scroll to position [2851, 0]
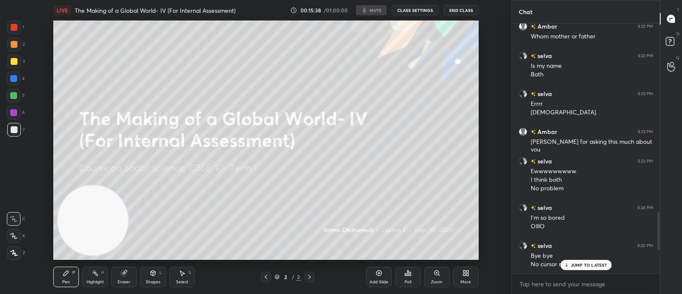
scroll to position [42390, 42152]
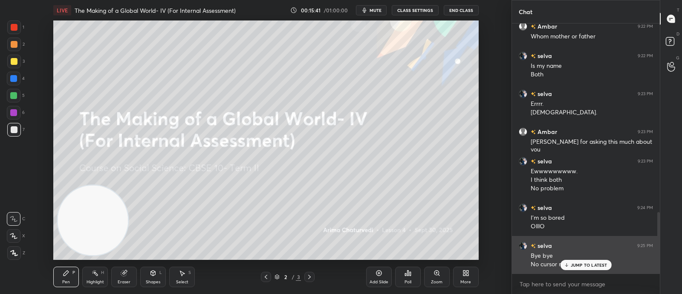
click at [585, 265] on p "JUMP TO LATEST" at bounding box center [589, 264] width 37 height 5
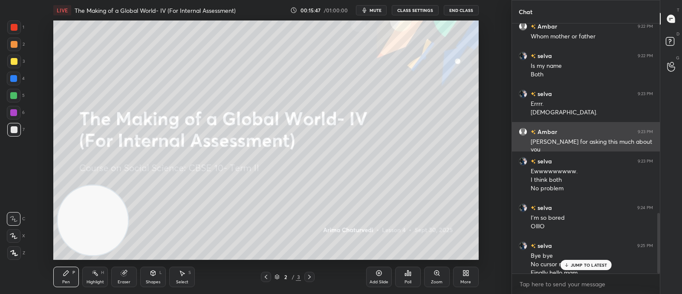
scroll to position [778, 0]
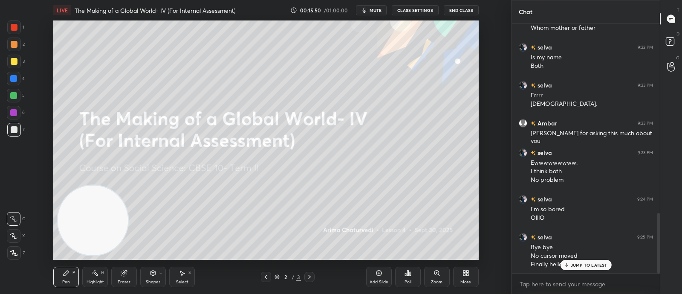
click at [465, 270] on icon at bounding box center [466, 272] width 7 height 7
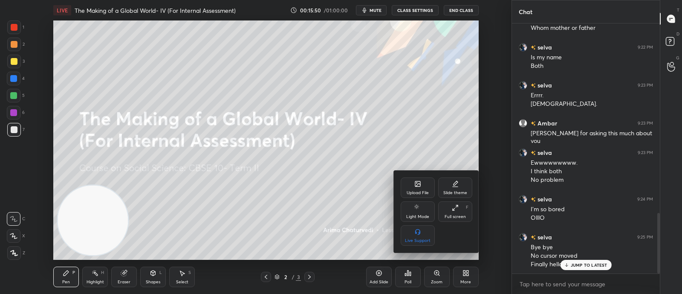
click at [418, 186] on icon at bounding box center [417, 183] width 5 height 5
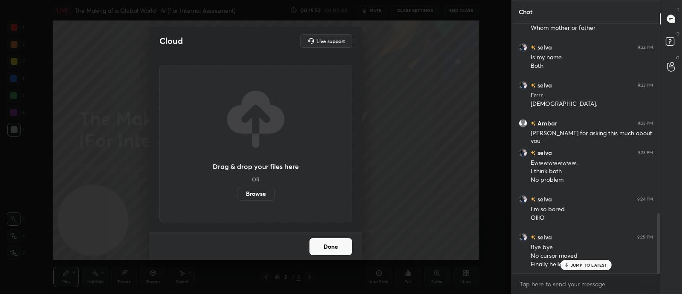
click at [266, 193] on label "Browse" at bounding box center [256, 194] width 38 height 14
click at [237, 193] on input "Browse" at bounding box center [237, 194] width 0 height 14
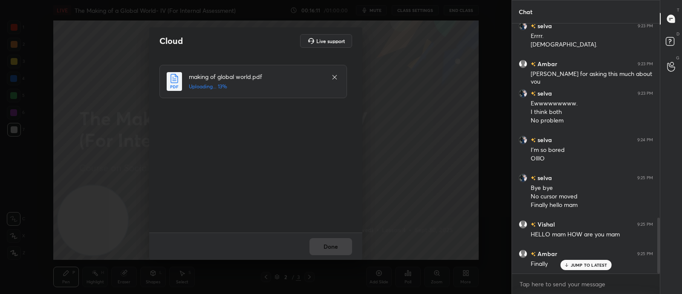
scroll to position [866, 0]
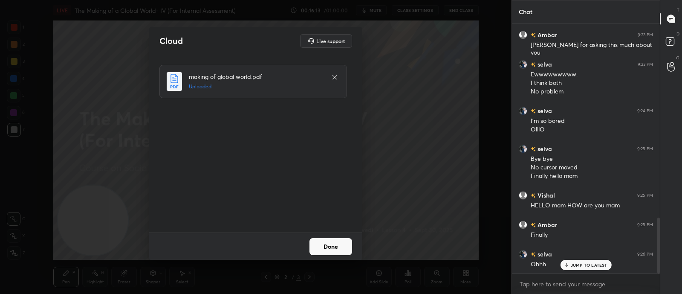
click at [338, 246] on button "Done" at bounding box center [330, 246] width 43 height 17
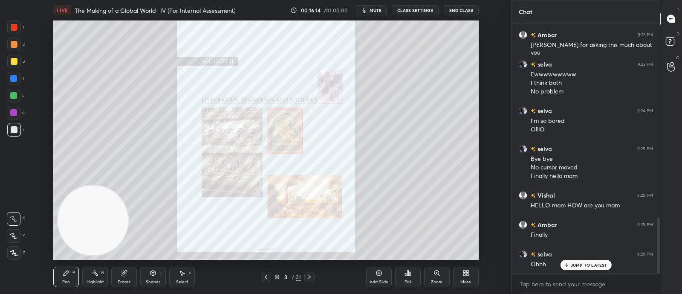
scroll to position [866, 0]
click at [278, 273] on div "3 / 31" at bounding box center [288, 277] width 26 height 8
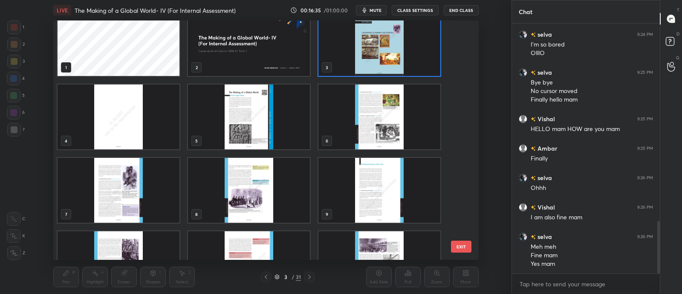
scroll to position [13, 0]
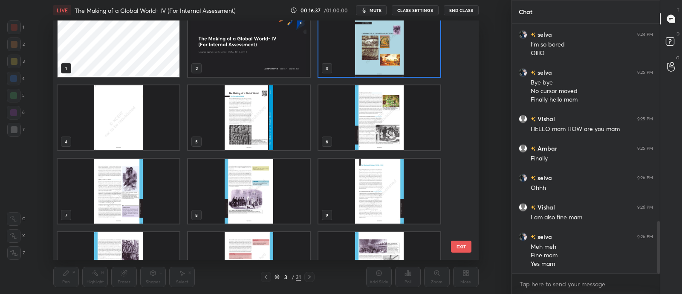
click at [281, 119] on img "grid" at bounding box center [249, 117] width 122 height 65
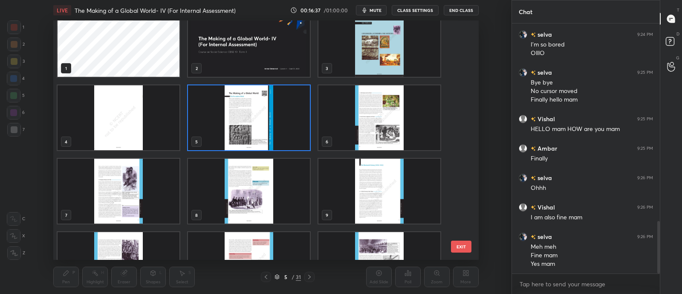
click at [283, 123] on img "grid" at bounding box center [249, 117] width 122 height 65
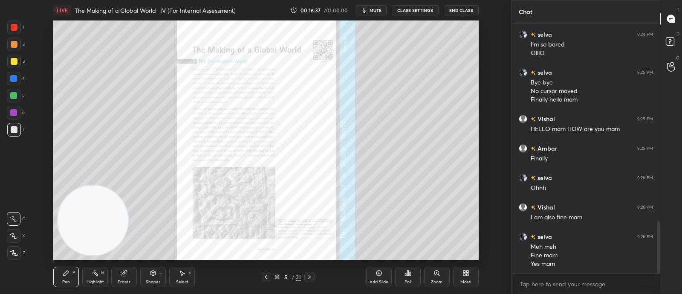
click at [286, 128] on img "grid" at bounding box center [249, 117] width 122 height 65
click at [293, 130] on img "grid" at bounding box center [249, 117] width 122 height 65
click at [279, 275] on icon at bounding box center [277, 276] width 5 height 5
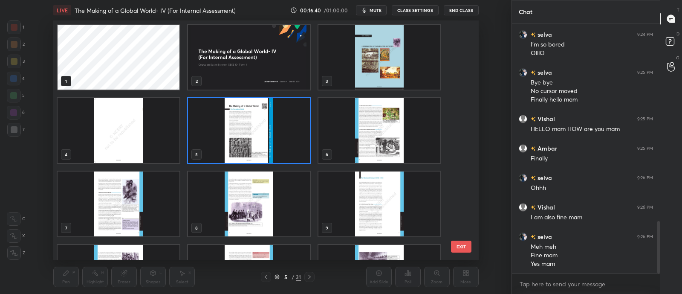
scroll to position [237, 421]
click at [278, 137] on img "grid" at bounding box center [249, 130] width 122 height 65
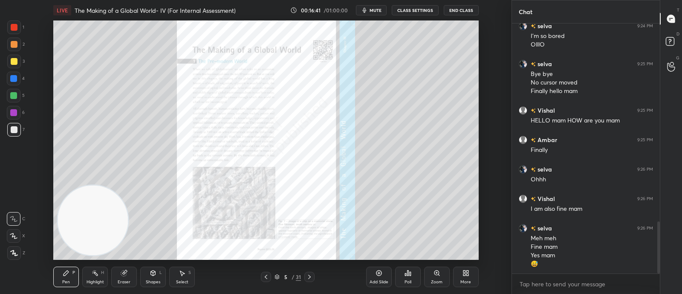
click at [280, 141] on img "grid" at bounding box center [249, 130] width 122 height 65
click at [282, 276] on div "5" at bounding box center [285, 276] width 9 height 5
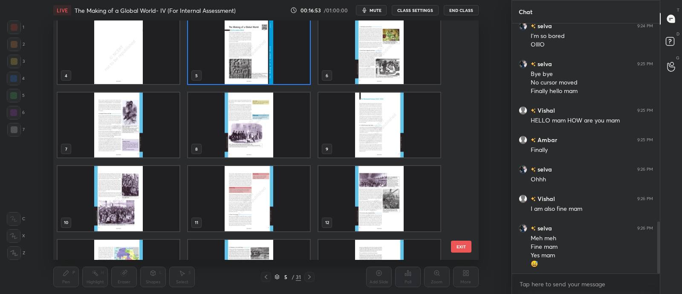
scroll to position [79, 0]
click at [292, 213] on img "grid" at bounding box center [249, 197] width 122 height 65
click at [292, 212] on img "grid" at bounding box center [249, 197] width 122 height 65
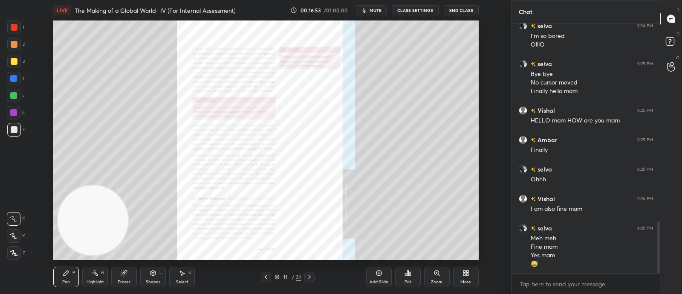
click at [293, 211] on img "grid" at bounding box center [249, 197] width 122 height 65
click at [310, 278] on icon at bounding box center [309, 276] width 7 height 7
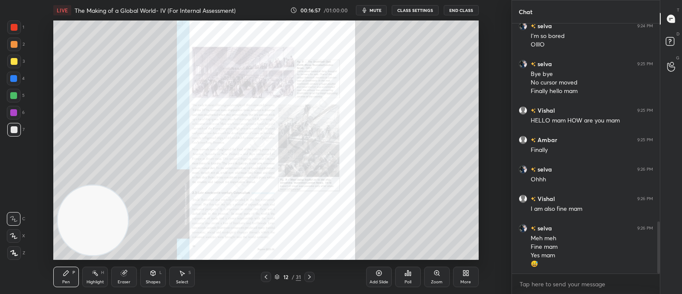
click at [309, 276] on icon at bounding box center [309, 277] width 3 height 4
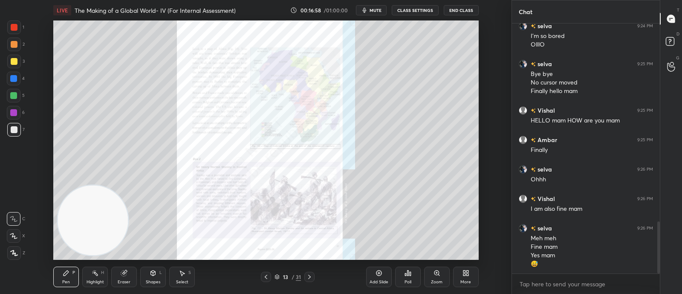
click at [314, 275] on div at bounding box center [309, 277] width 10 height 10
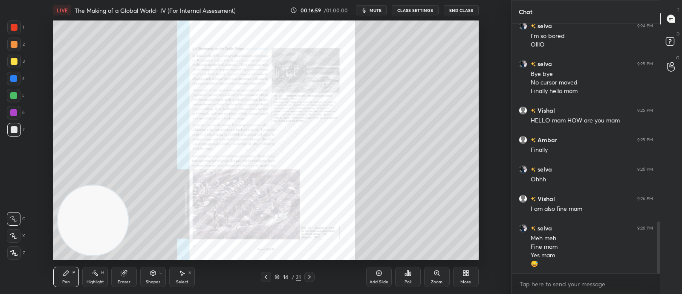
scroll to position [980, 0]
click at [315, 277] on div "14 / 31" at bounding box center [288, 277] width 156 height 10
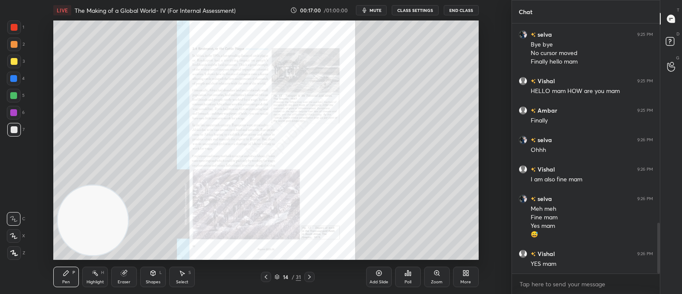
click at [308, 275] on icon at bounding box center [309, 276] width 7 height 7
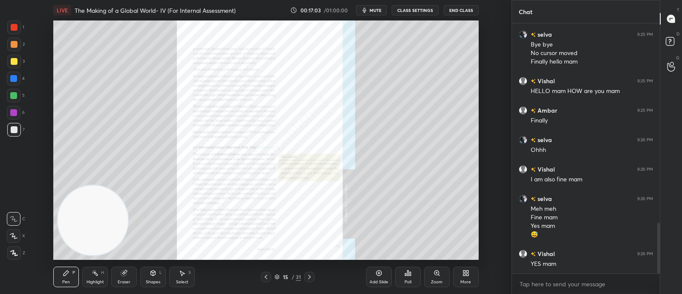
click at [311, 276] on icon at bounding box center [309, 276] width 7 height 7
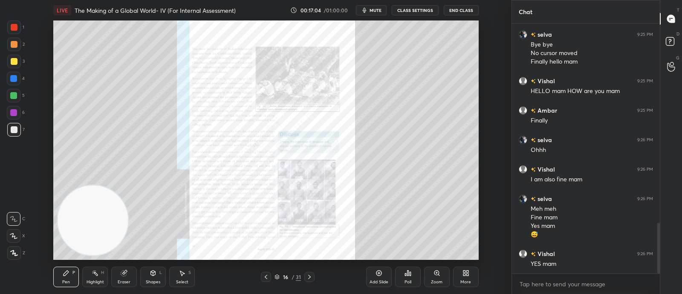
click at [313, 275] on icon at bounding box center [309, 276] width 7 height 7
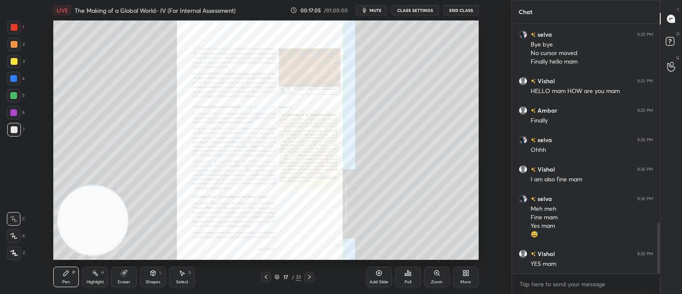
click at [313, 276] on div at bounding box center [309, 277] width 10 height 10
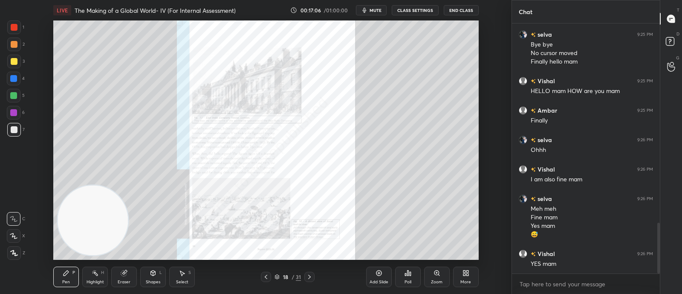
click at [309, 276] on icon at bounding box center [309, 276] width 7 height 7
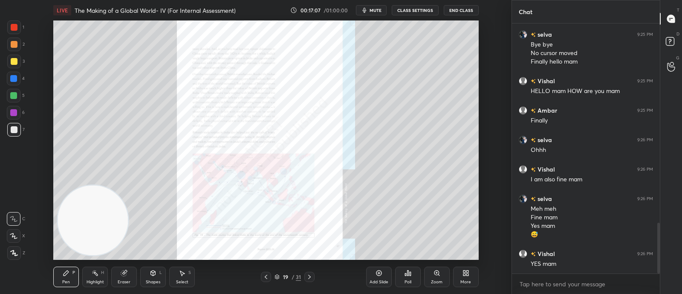
click at [311, 277] on icon at bounding box center [309, 276] width 7 height 7
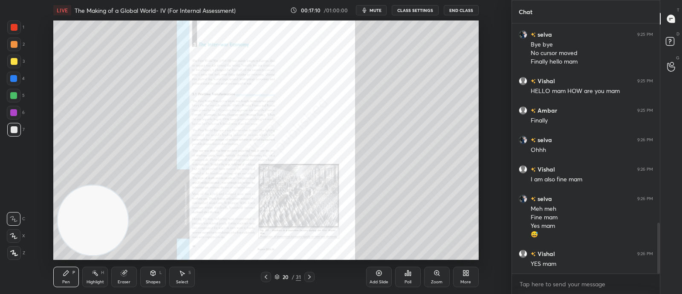
click at [436, 281] on div "Zoom" at bounding box center [437, 282] width 12 height 4
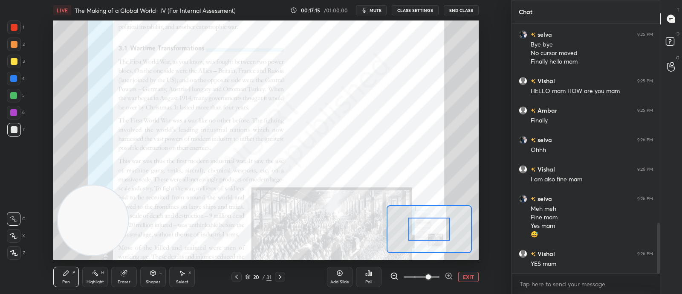
click at [434, 237] on div at bounding box center [429, 228] width 42 height 23
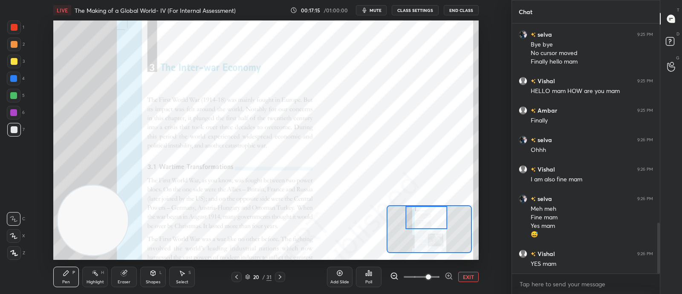
click at [428, 206] on div at bounding box center [427, 217] width 42 height 23
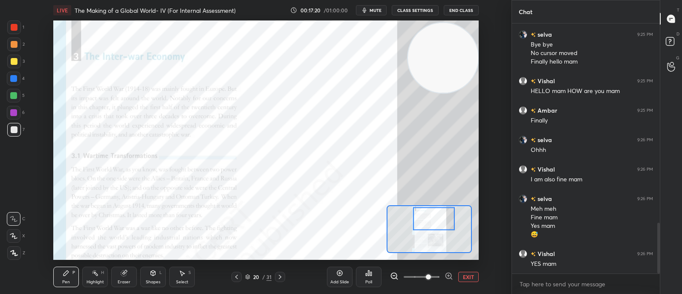
click at [12, 80] on div at bounding box center [13, 78] width 7 height 7
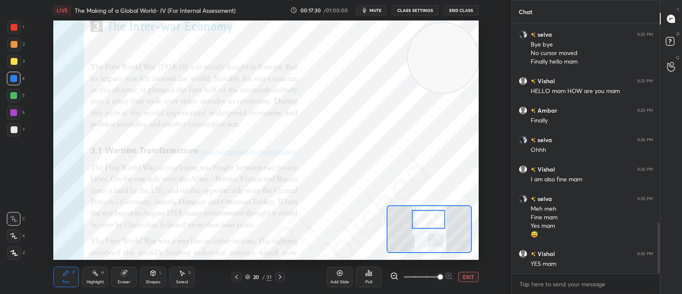
click at [249, 275] on icon at bounding box center [247, 276] width 5 height 5
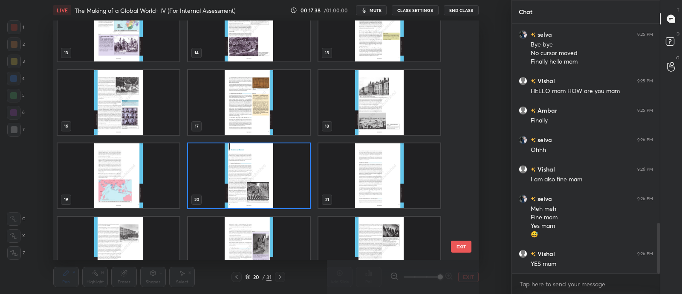
scroll to position [324, 0]
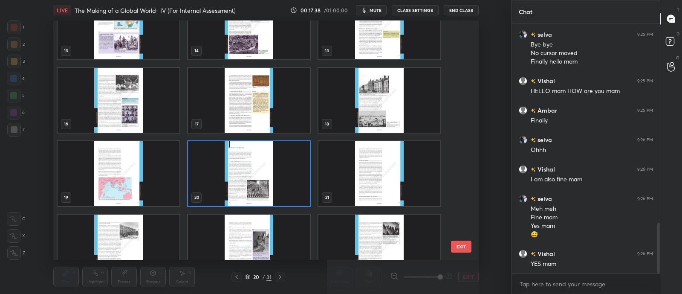
click at [275, 176] on img "grid" at bounding box center [249, 173] width 122 height 65
click at [275, 179] on img "grid" at bounding box center [249, 173] width 122 height 65
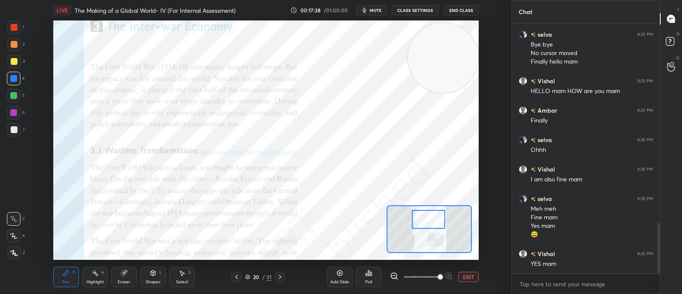
click at [277, 179] on img "grid" at bounding box center [249, 173] width 122 height 65
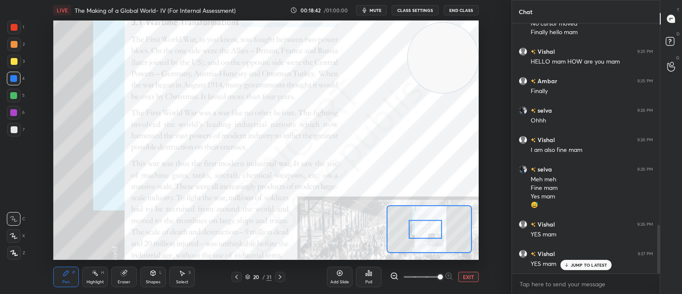
scroll to position [1038, 0]
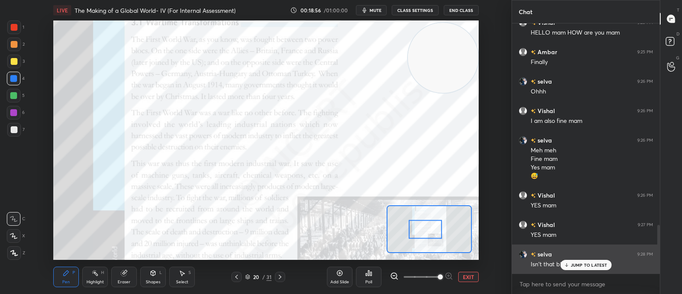
click at [586, 260] on div "JUMP TO LATEST" at bounding box center [585, 265] width 51 height 10
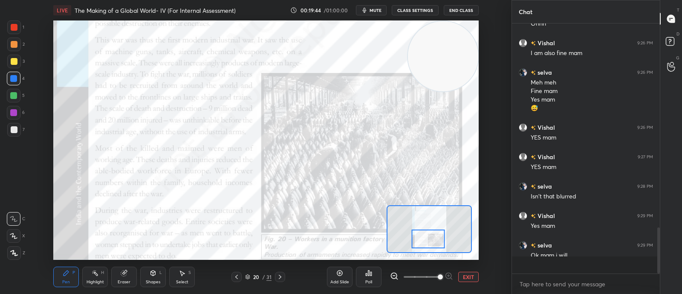
scroll to position [1106, 0]
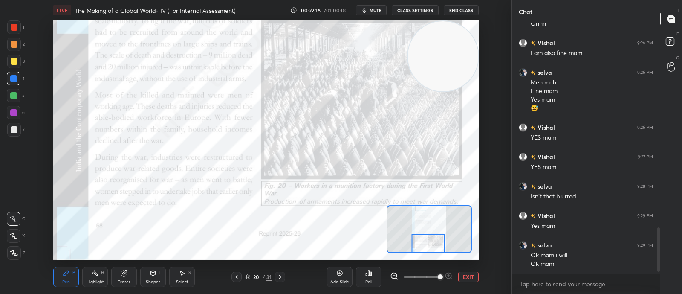
click at [281, 278] on icon at bounding box center [280, 276] width 7 height 7
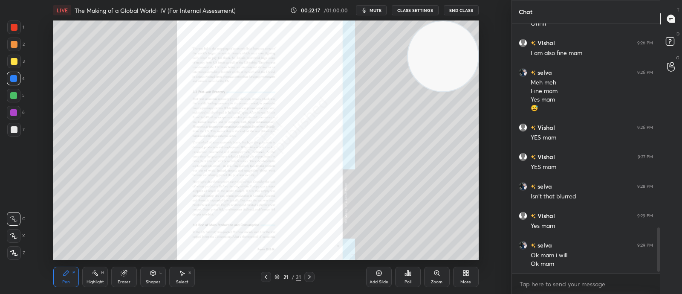
click at [443, 281] on div "Zoom" at bounding box center [437, 276] width 26 height 20
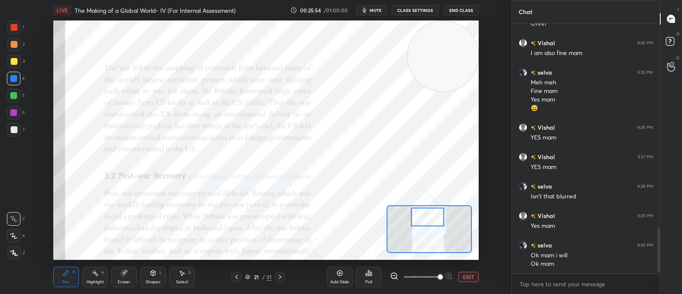
click at [428, 217] on div at bounding box center [427, 217] width 33 height 18
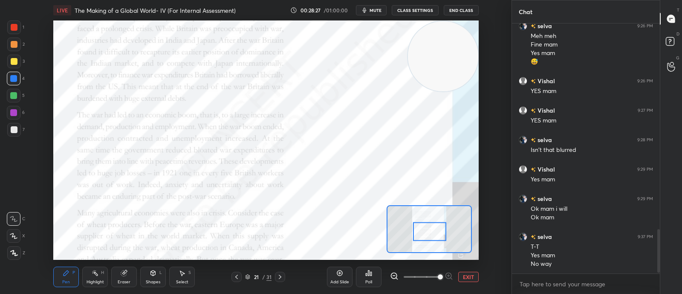
scroll to position [1182, 0]
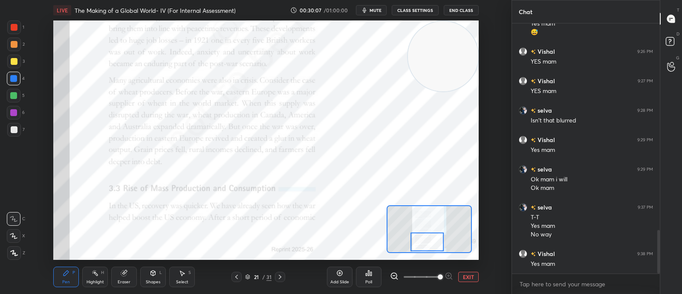
click at [121, 280] on div "Eraser" at bounding box center [124, 282] width 13 height 4
click at [13, 255] on span "Erase all" at bounding box center [13, 253] width 13 height 6
click at [279, 273] on div at bounding box center [280, 277] width 10 height 10
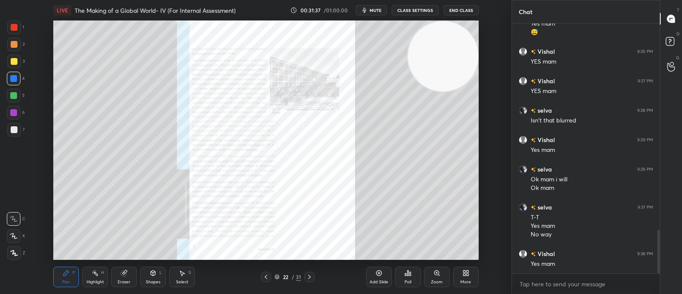
click at [446, 283] on div "Zoom" at bounding box center [437, 276] width 26 height 20
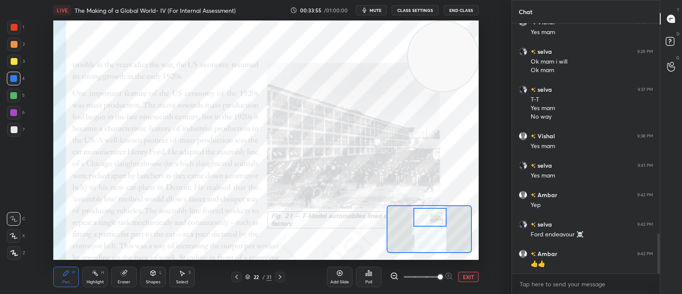
scroll to position [1336, 0]
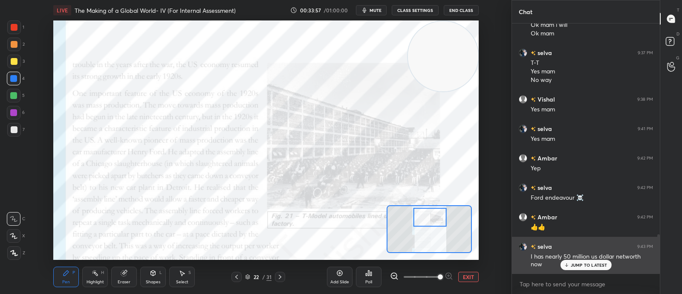
click at [589, 263] on p "JUMP TO LATEST" at bounding box center [589, 264] width 37 height 5
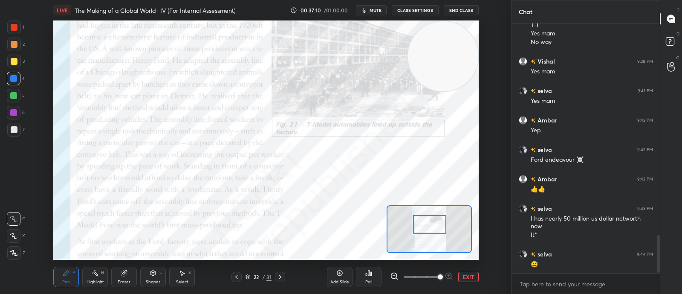
scroll to position [1404, 0]
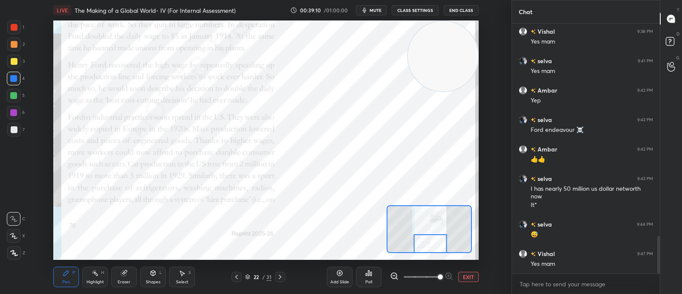
click at [285, 276] on div at bounding box center [280, 277] width 10 height 10
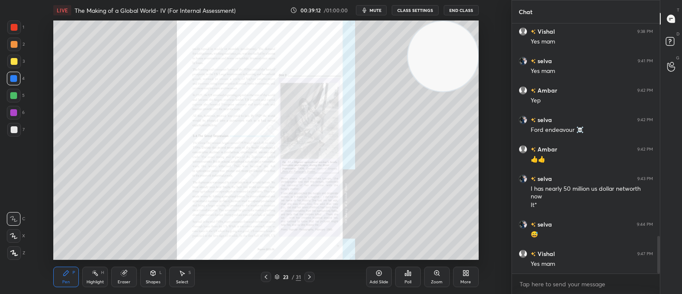
click at [440, 284] on div "Zoom" at bounding box center [437, 282] width 12 height 4
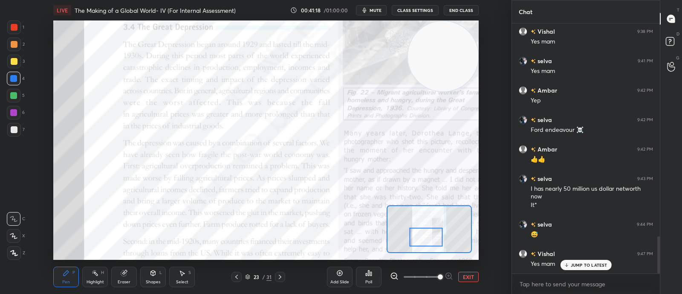
scroll to position [1424, 0]
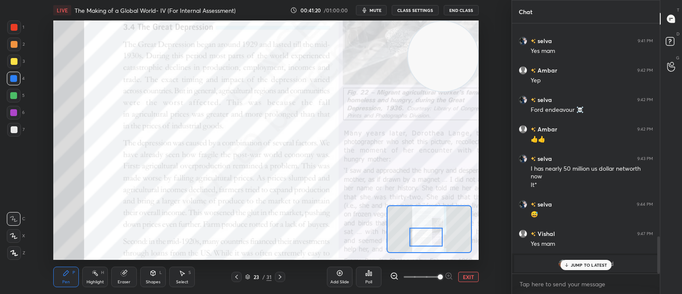
click at [604, 260] on div "JUMP TO LATEST" at bounding box center [585, 265] width 51 height 10
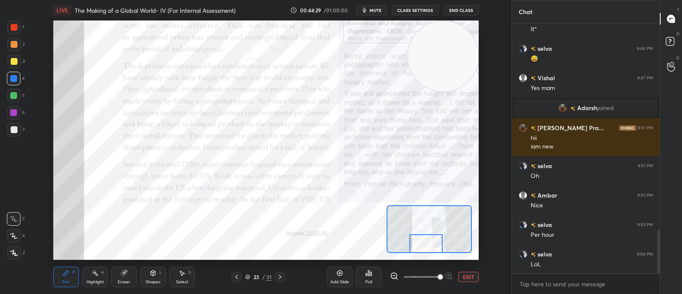
scroll to position [1191, 0]
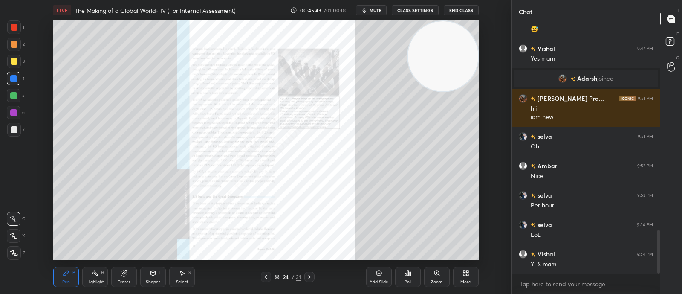
click at [440, 278] on div "Zoom" at bounding box center [437, 276] width 26 height 20
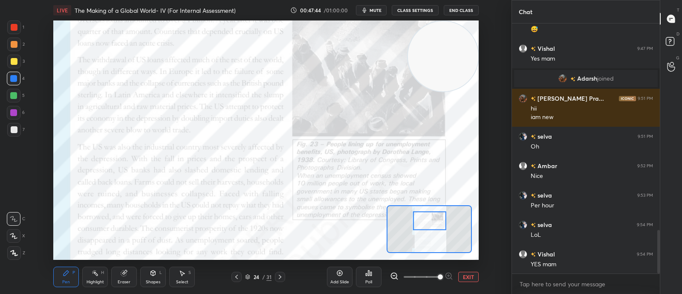
click at [121, 291] on div "Pen P Highlight H Eraser Shapes L Select S 24 / 31 Add Slide Poll EXIT" at bounding box center [265, 277] width 425 height 34
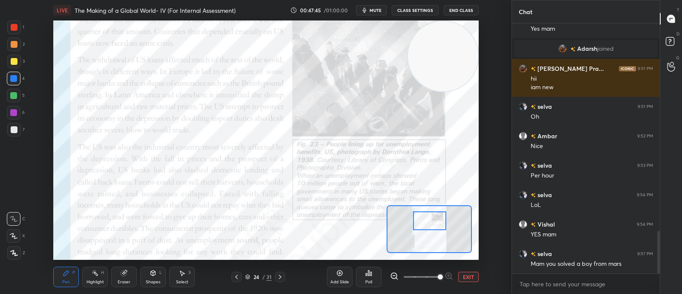
click at [125, 272] on icon at bounding box center [125, 272] width 5 height 4
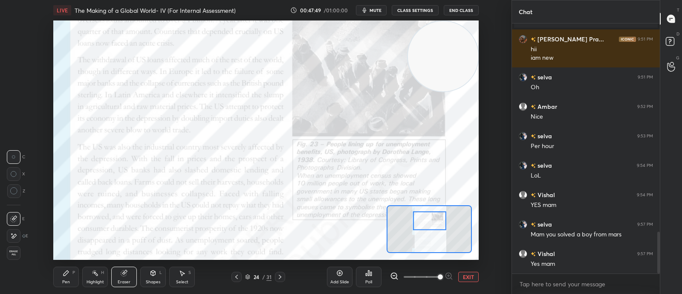
click at [14, 254] on span "Erase all" at bounding box center [13, 253] width 13 height 6
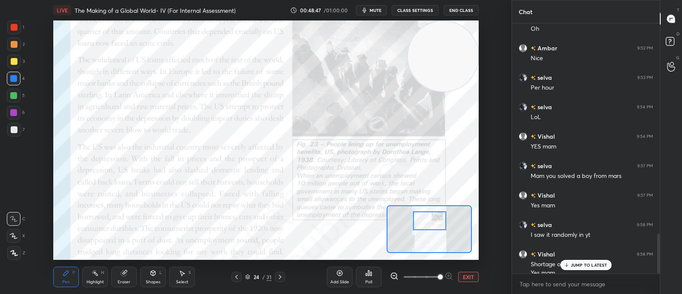
scroll to position [1318, 0]
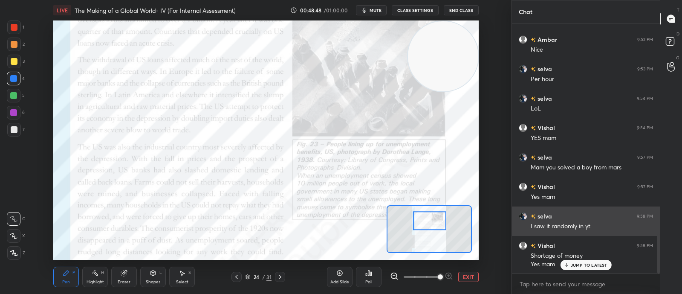
click at [593, 262] on p "JUMP TO LATEST" at bounding box center [589, 264] width 37 height 5
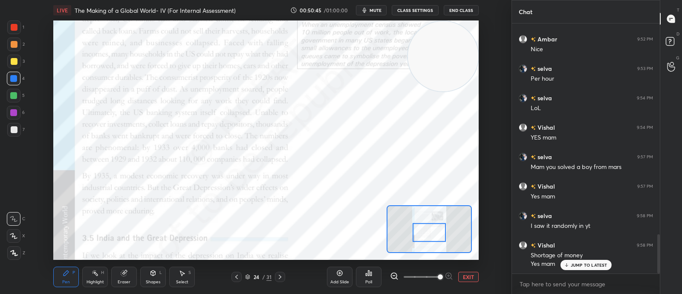
scroll to position [1347, 0]
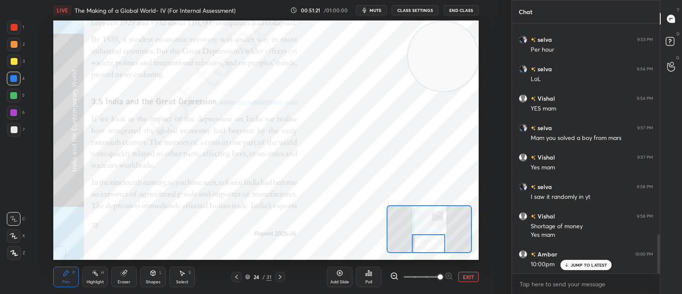
click at [282, 273] on icon at bounding box center [280, 276] width 7 height 7
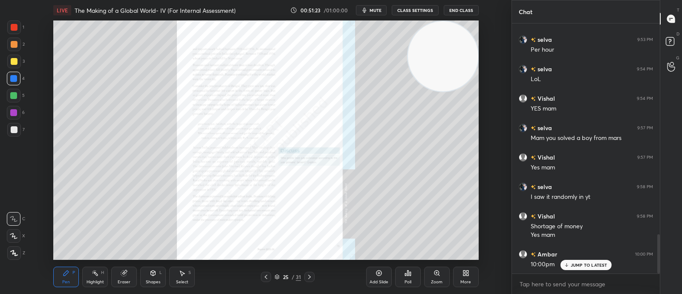
click at [437, 275] on icon at bounding box center [436, 272] width 5 height 5
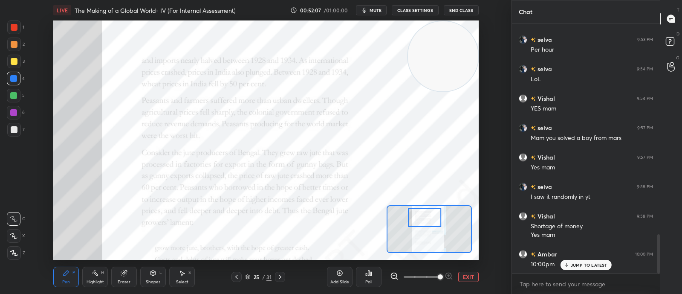
scroll to position [1377, 0]
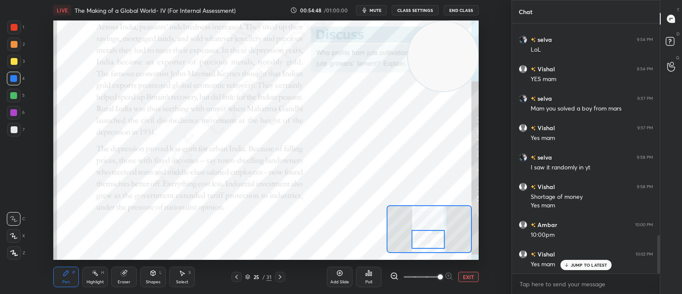
click at [248, 274] on icon at bounding box center [247, 276] width 5 height 5
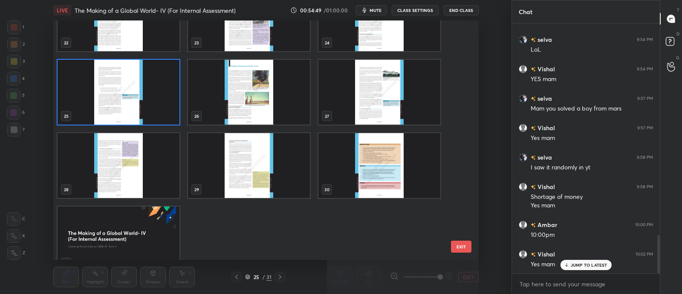
scroll to position [554, 0]
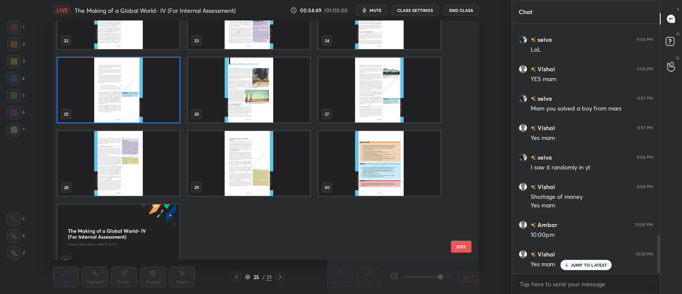
click at [269, 99] on div "22 23 24 25 26 27 28 29 30 31" at bounding box center [258, 139] width 411 height 239
click at [269, 99] on img "grid" at bounding box center [249, 90] width 122 height 65
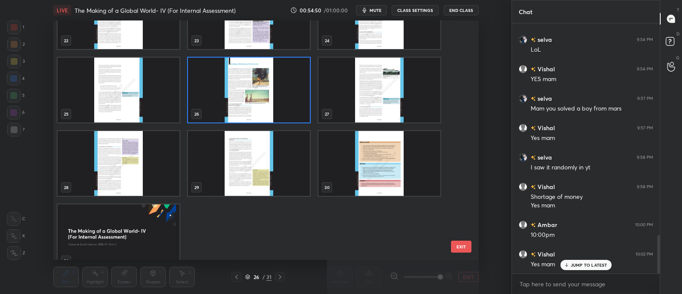
click at [271, 101] on img "grid" at bounding box center [249, 90] width 122 height 65
click at [272, 105] on img "grid" at bounding box center [249, 90] width 122 height 65
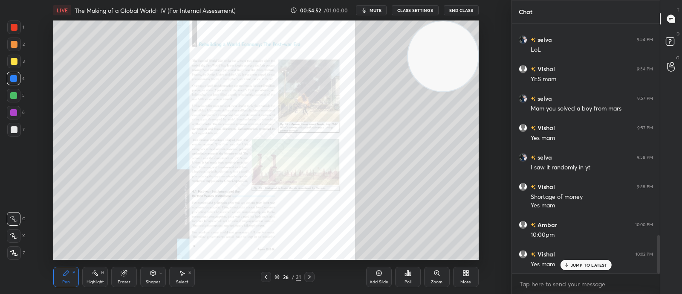
click at [432, 270] on div "Zoom" at bounding box center [437, 276] width 26 height 20
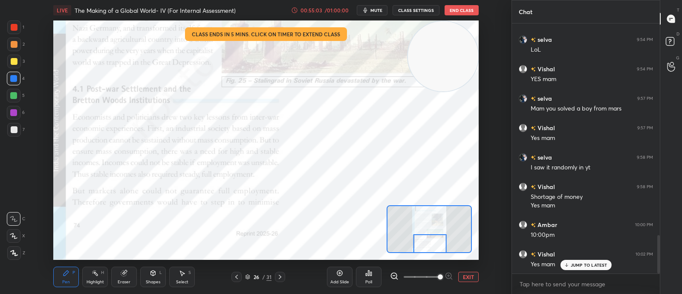
click at [250, 274] on icon at bounding box center [247, 276] width 5 height 5
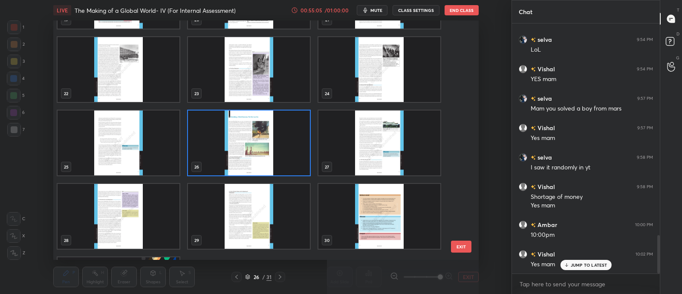
scroll to position [501, 0]
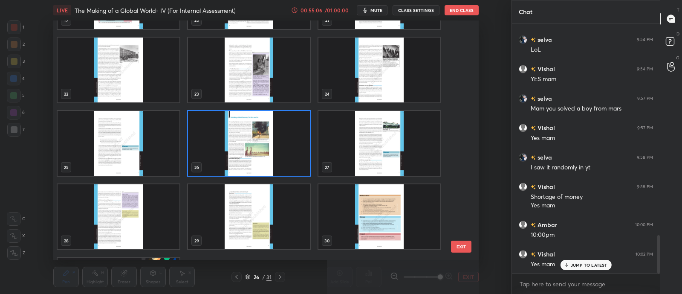
click at [278, 159] on img "grid" at bounding box center [249, 143] width 122 height 65
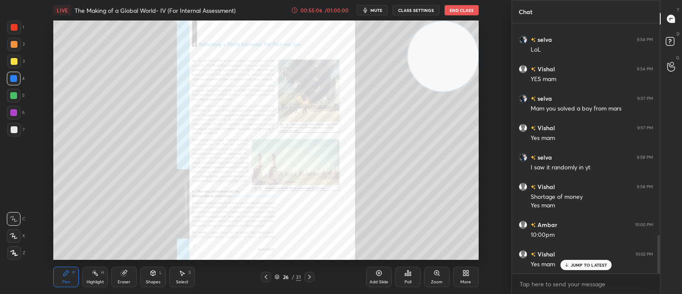
click at [280, 162] on img "grid" at bounding box center [249, 143] width 122 height 65
click at [281, 163] on img "grid" at bounding box center [249, 143] width 122 height 65
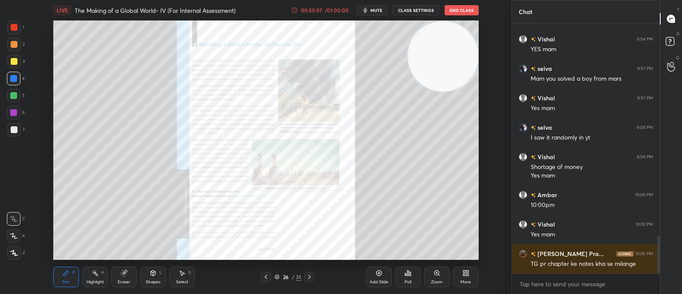
click at [313, 276] on div at bounding box center [309, 277] width 10 height 10
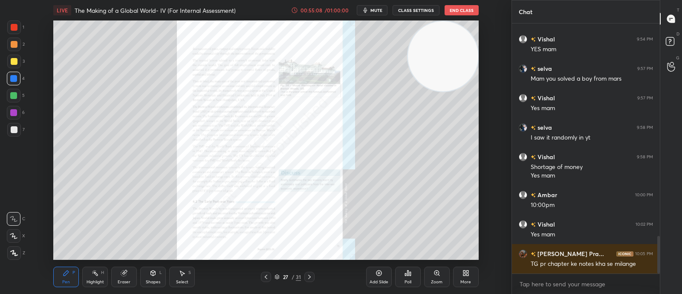
click at [312, 276] on icon at bounding box center [309, 276] width 7 height 7
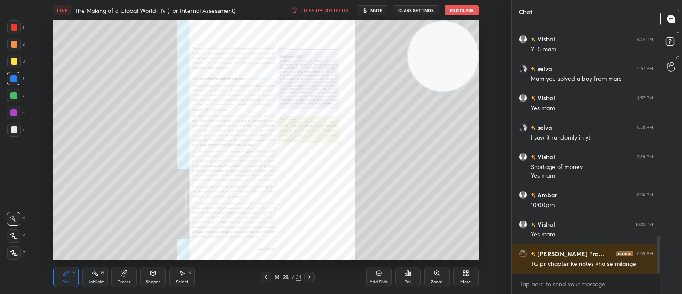
click at [313, 278] on icon at bounding box center [309, 276] width 7 height 7
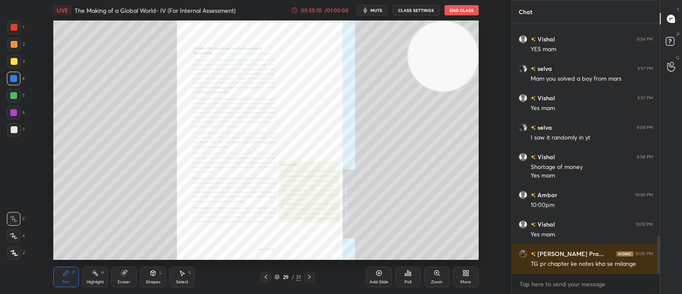
click at [312, 277] on icon at bounding box center [309, 276] width 7 height 7
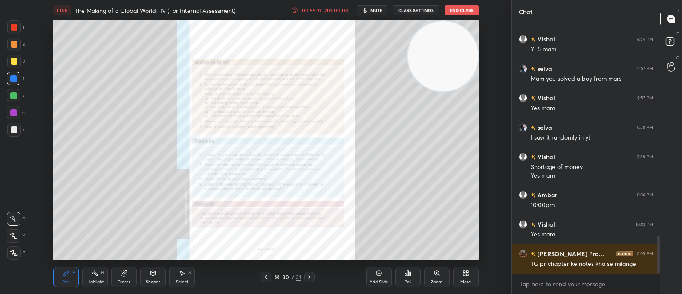
click at [266, 276] on icon at bounding box center [266, 276] width 7 height 7
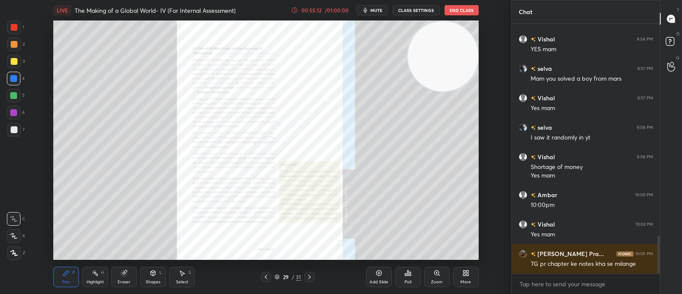
click at [263, 277] on icon at bounding box center [266, 276] width 7 height 7
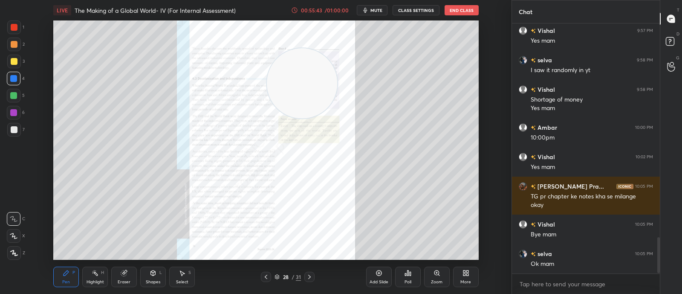
scroll to position [1503, 0]
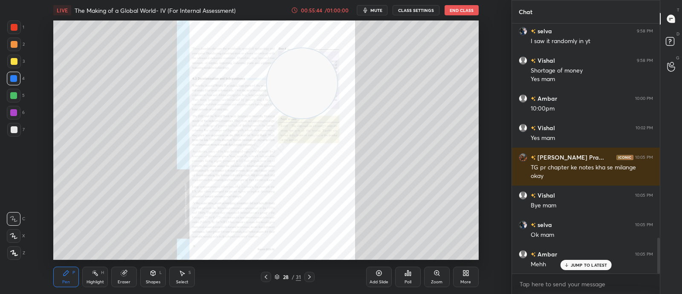
click at [278, 277] on icon at bounding box center [277, 277] width 4 height 1
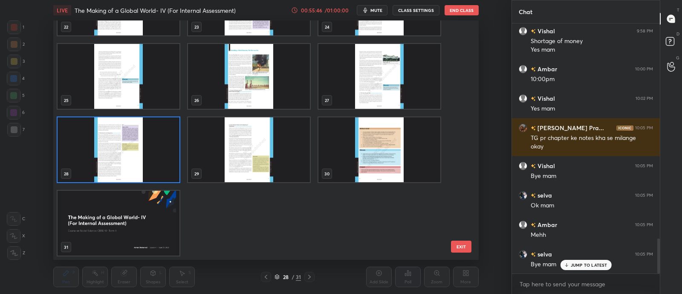
scroll to position [1562, 0]
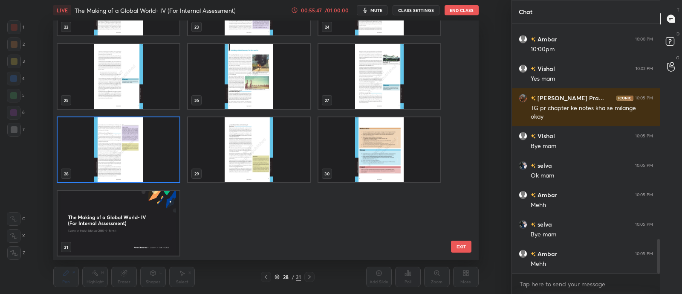
click at [119, 208] on img "grid" at bounding box center [119, 223] width 122 height 65
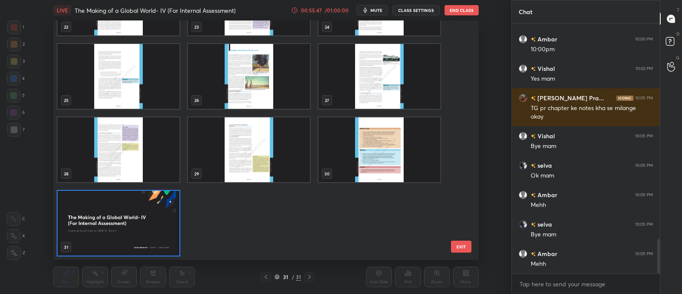
click at [121, 208] on img "grid" at bounding box center [119, 223] width 122 height 65
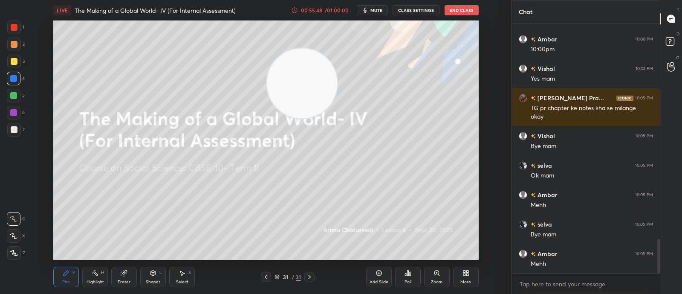
drag, startPoint x: 262, startPoint y: 274, endPoint x: 405, endPoint y: 274, distance: 142.4
click at [265, 274] on div at bounding box center [266, 277] width 10 height 10
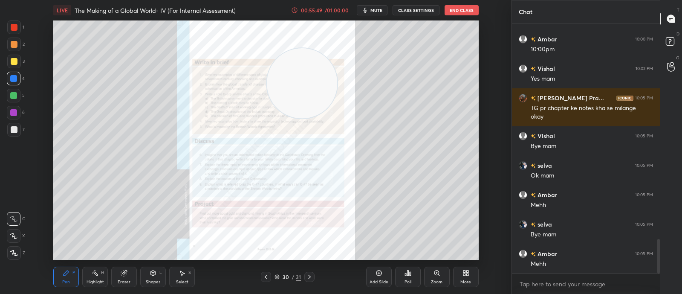
click at [386, 280] on div "Add Slide" at bounding box center [379, 282] width 19 height 4
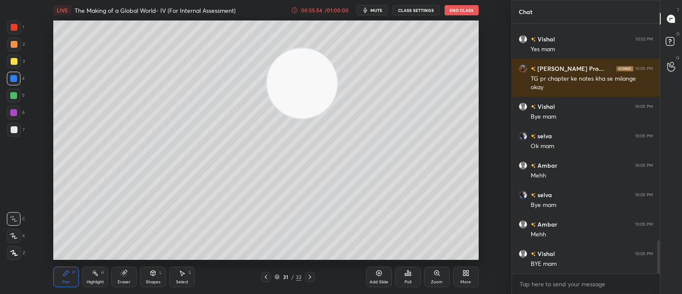
scroll to position [1620, 0]
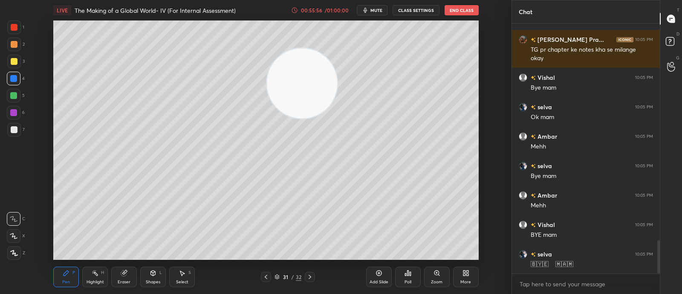
click at [310, 275] on icon at bounding box center [310, 276] width 7 height 7
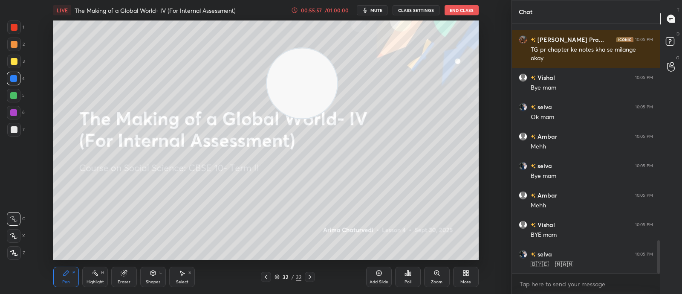
click at [376, 6] on button "mute" at bounding box center [372, 10] width 31 height 10
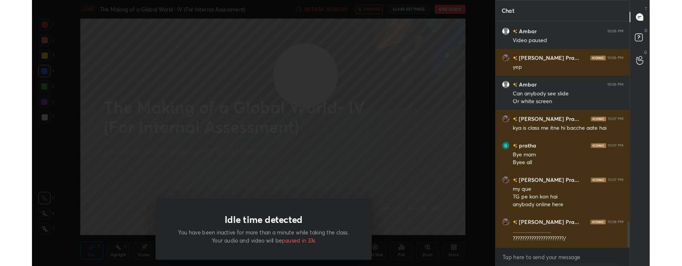
scroll to position [1907, 0]
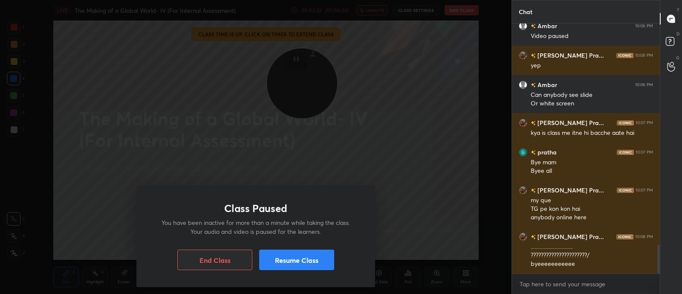
click at [391, 107] on div "Class Paused You have been inactive for more than a minute while taking the cla…" at bounding box center [256, 147] width 512 height 294
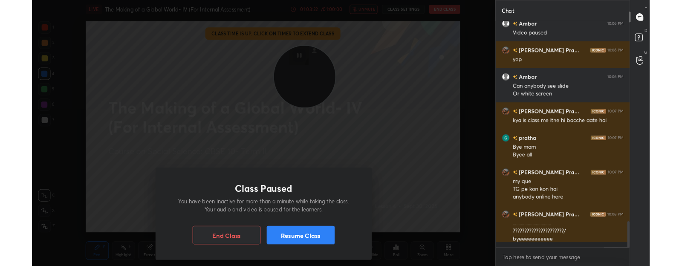
scroll to position [42418, 42152]
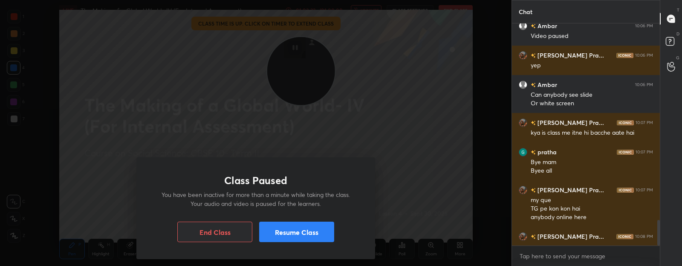
type textarea "x"
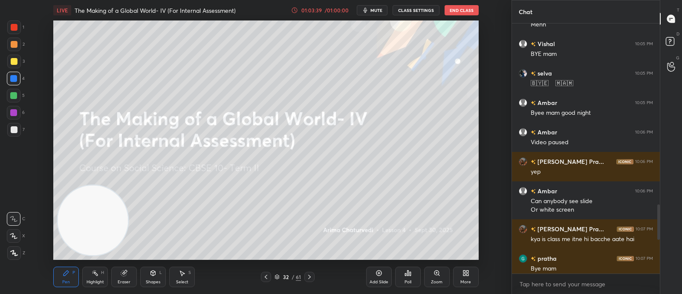
click at [468, 6] on button "End Class" at bounding box center [462, 10] width 34 height 10
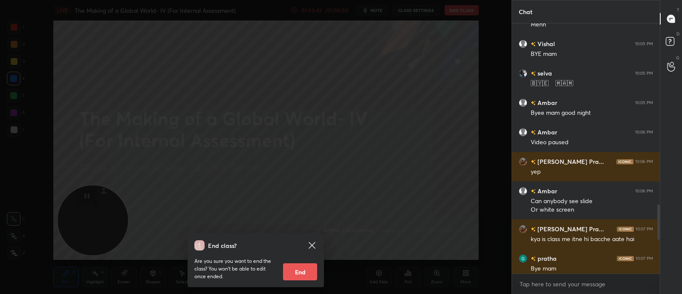
click at [309, 272] on button "End" at bounding box center [300, 271] width 34 height 17
type textarea "x"
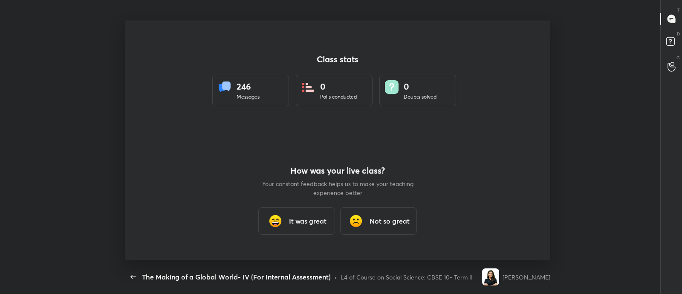
scroll to position [42390, 41986]
